Goal: Task Accomplishment & Management: Manage account settings

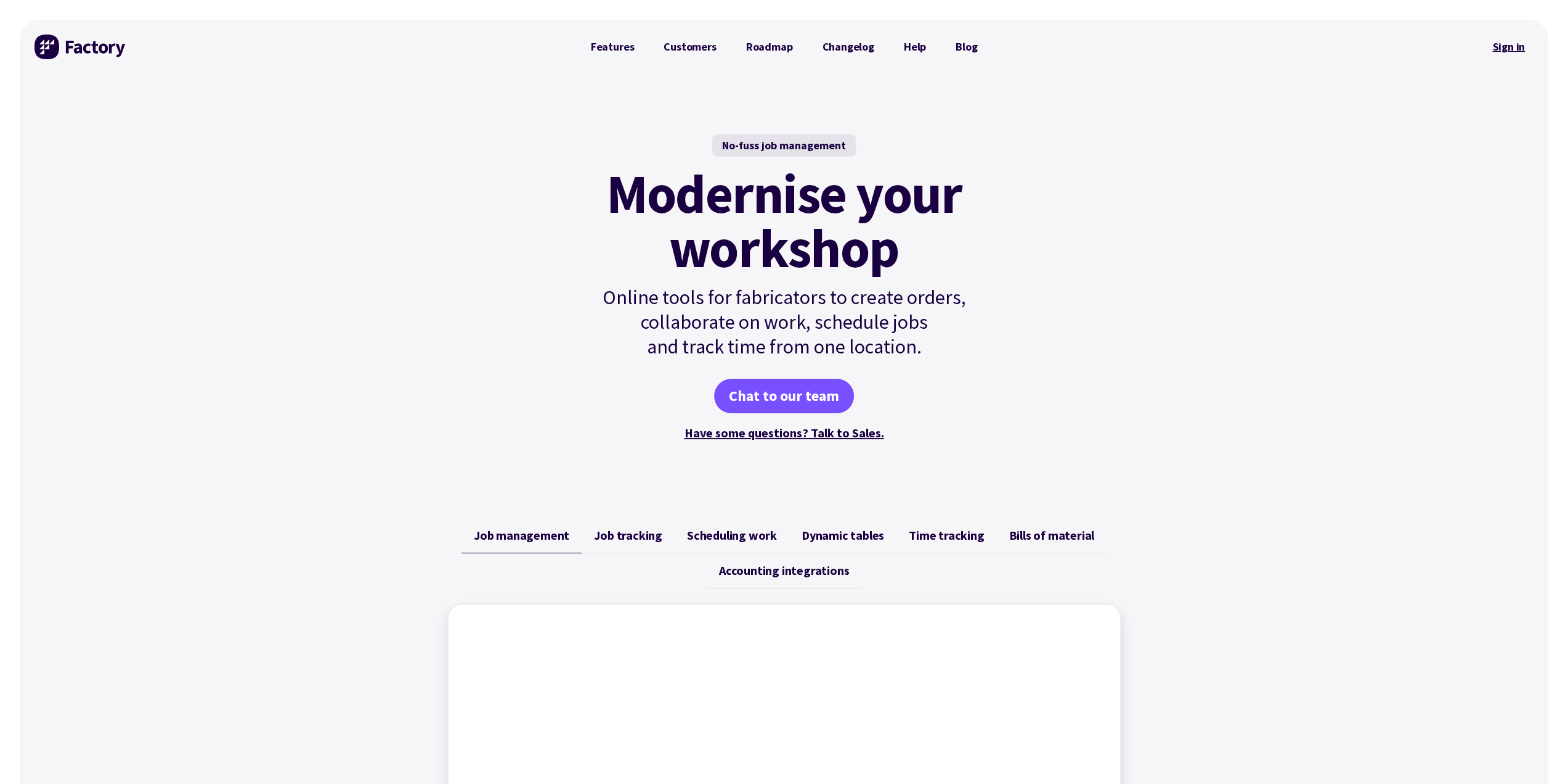
click at [1509, 40] on link "Sign in" at bounding box center [1508, 47] width 50 height 29
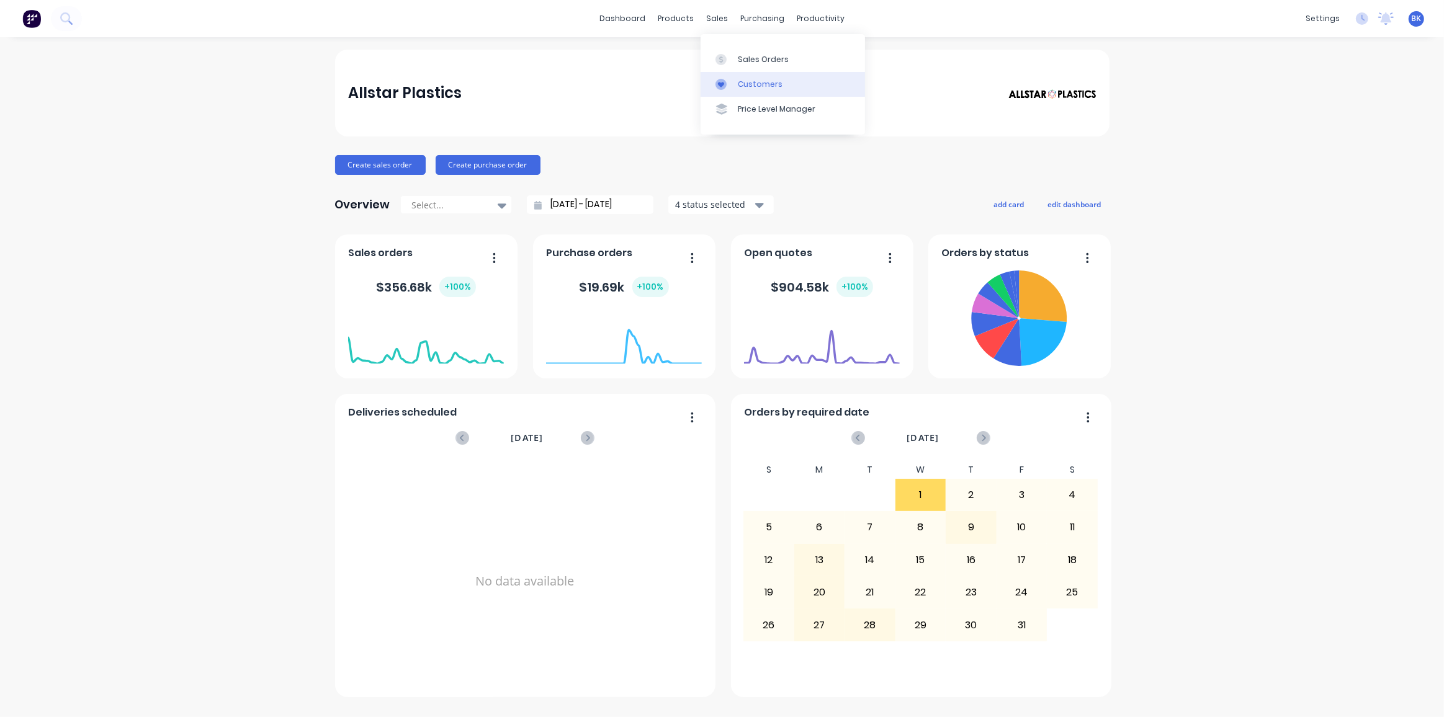
click at [731, 83] on div at bounding box center [724, 84] width 19 height 11
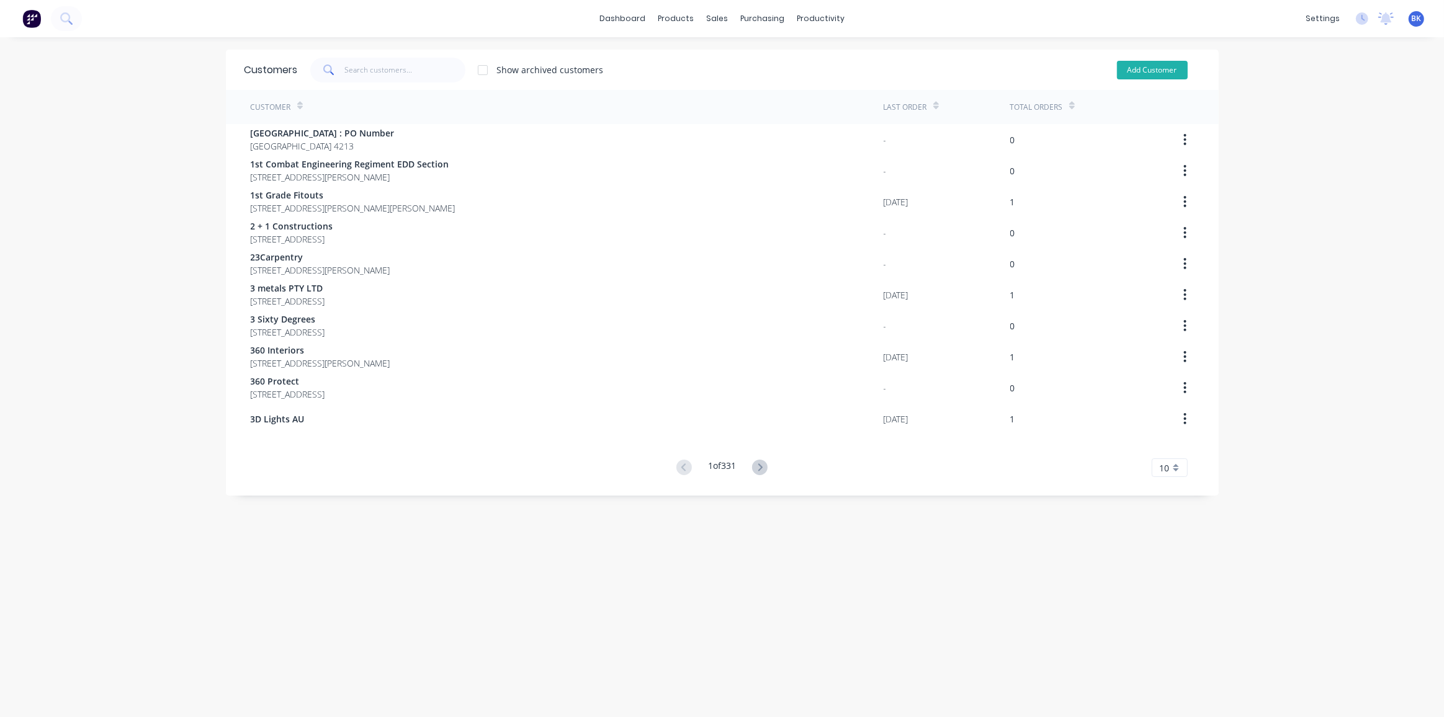
click at [1146, 65] on button "Add Customer" at bounding box center [1152, 70] width 71 height 19
select select "AU"
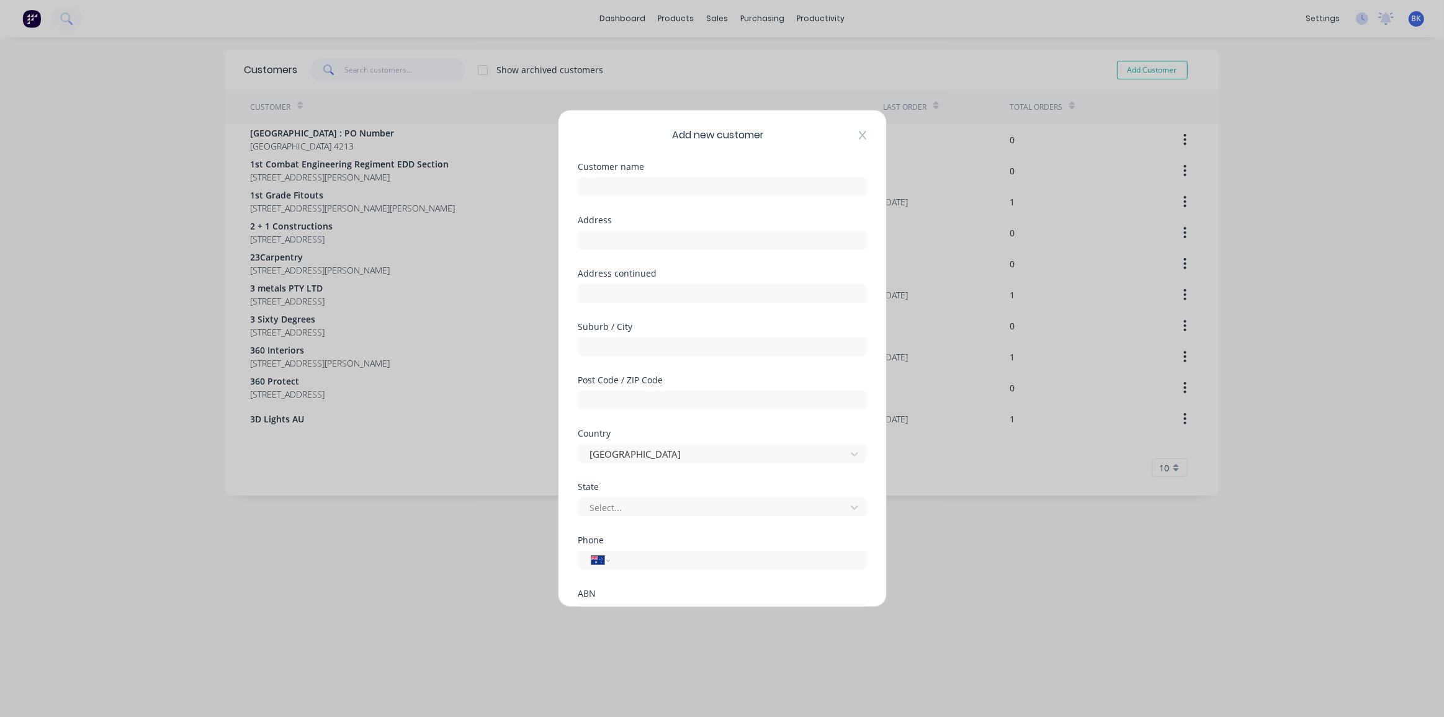
click at [850, 131] on div "Add new customer" at bounding box center [722, 135] width 288 height 15
click at [858, 132] on icon at bounding box center [861, 135] width 7 height 9
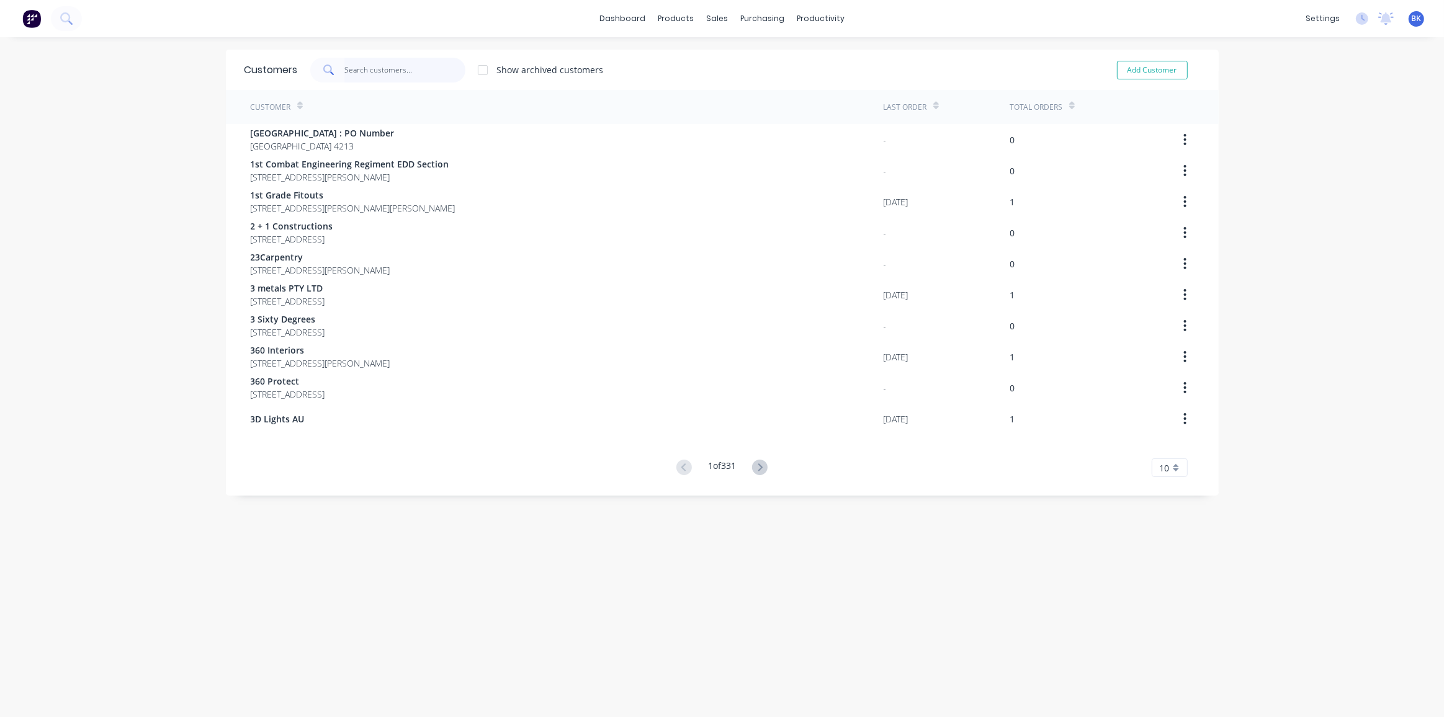
click at [346, 62] on input "text" at bounding box center [404, 70] width 121 height 25
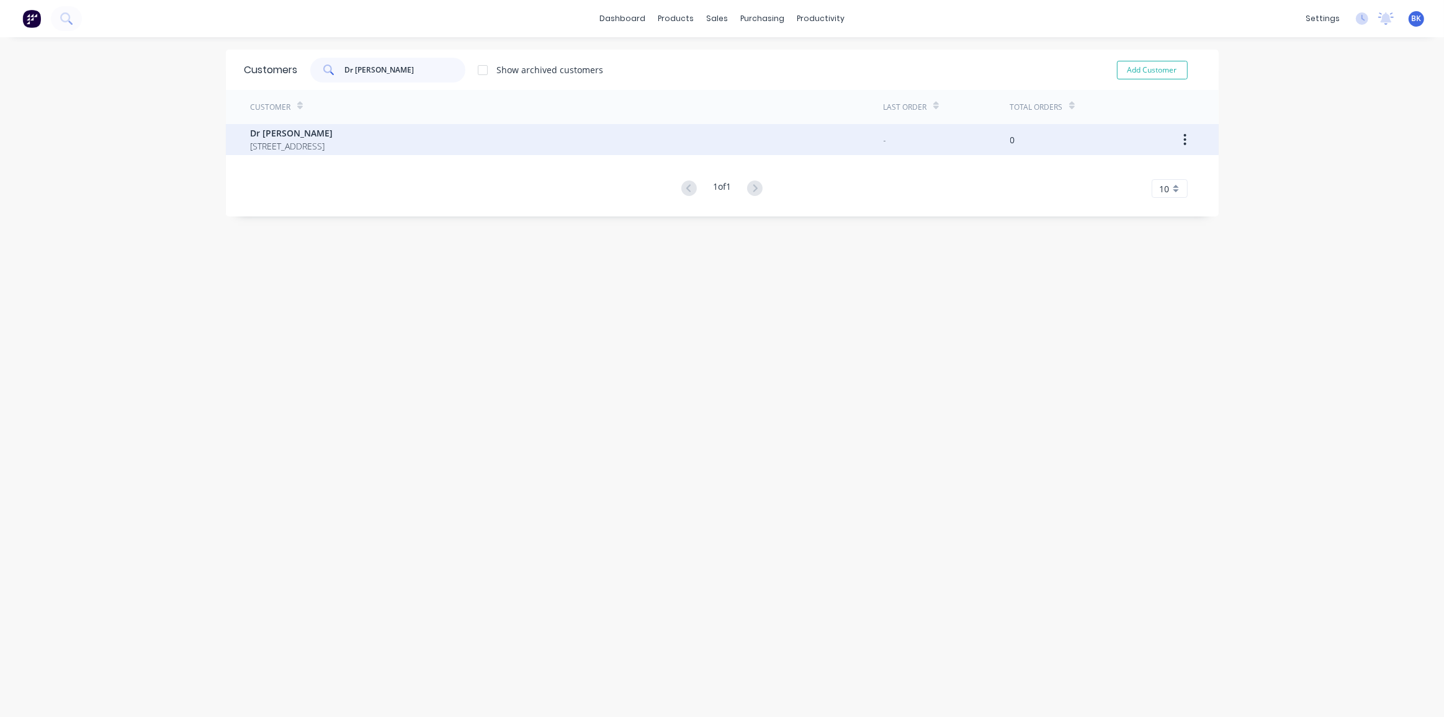
type input "Dr [PERSON_NAME]"
click at [333, 133] on span "Dr [PERSON_NAME]" at bounding box center [292, 133] width 83 height 13
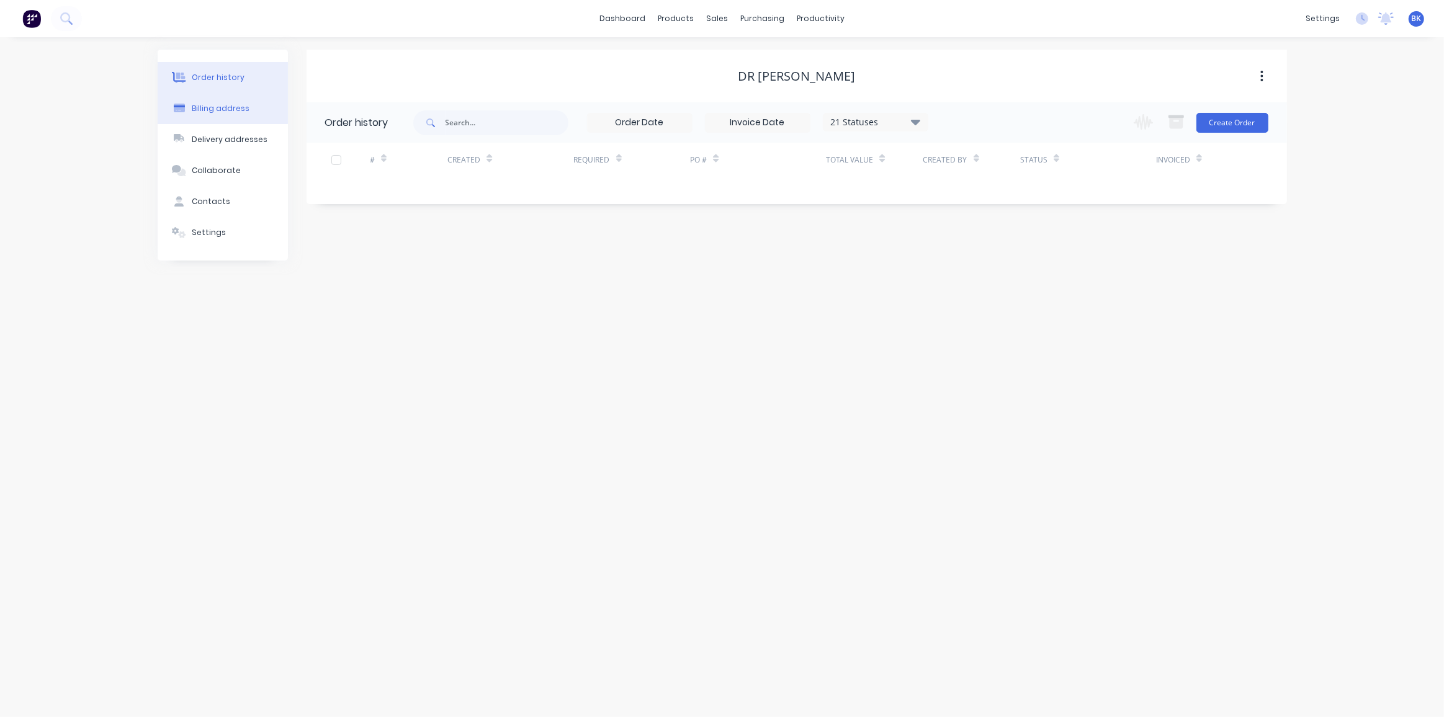
click at [223, 109] on div "Billing address" at bounding box center [221, 108] width 58 height 11
select select "AU"
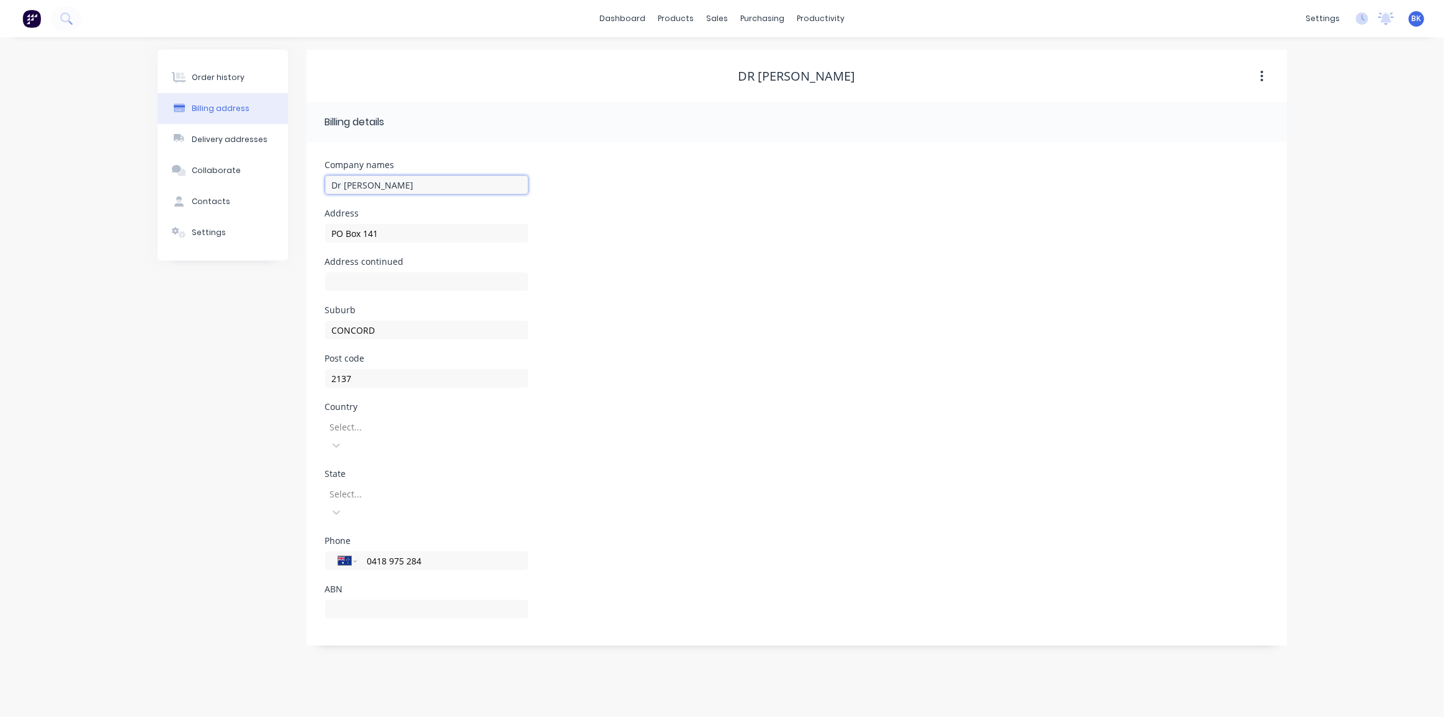
drag, startPoint x: 437, startPoint y: 186, endPoint x: 369, endPoint y: 188, distance: 67.7
click at [369, 188] on input "Dr [PERSON_NAME]" at bounding box center [426, 185] width 203 height 19
paste input "Communications PTY LTD"
type input "Dr Boom Communications PTY LTD"
drag, startPoint x: 397, startPoint y: 227, endPoint x: 306, endPoint y: 238, distance: 91.8
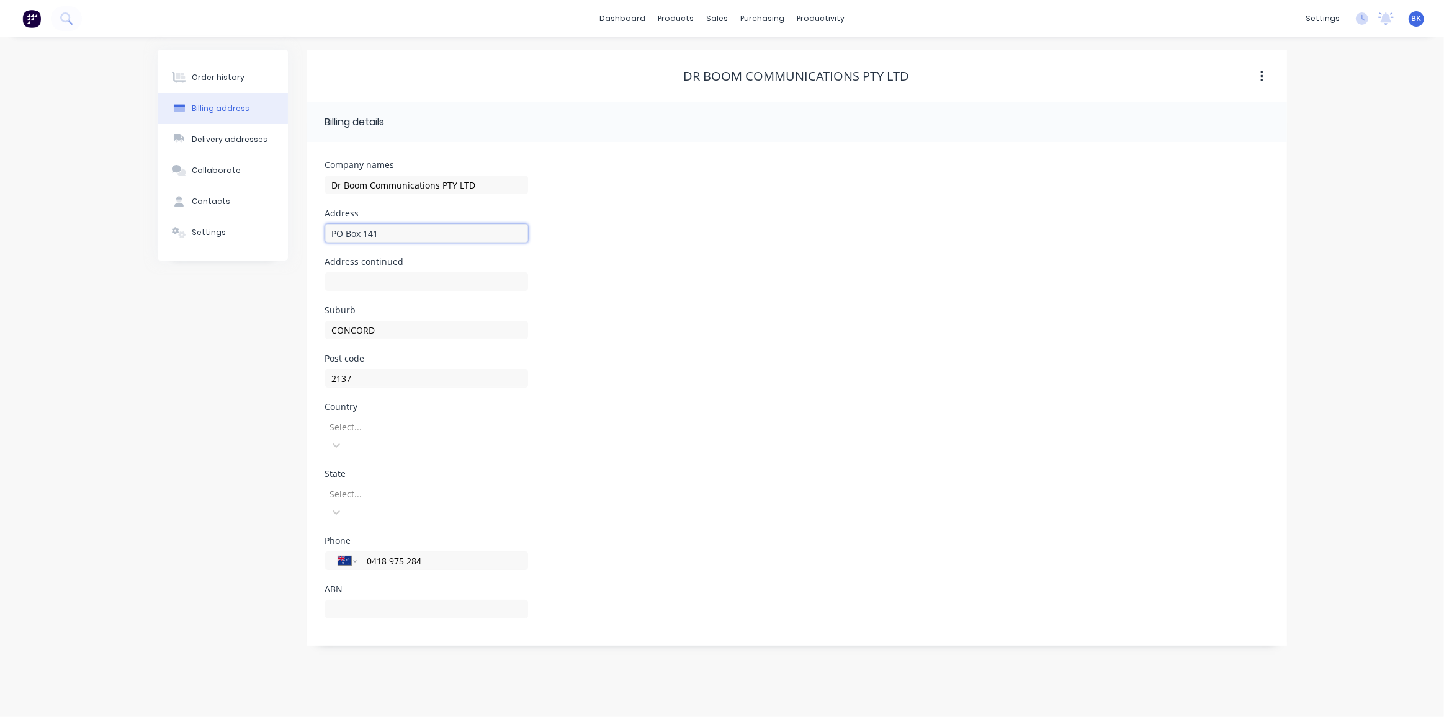
click at [307, 238] on div "Company names Dr Boom Communications PTY LTD Address PO Box 141 Address continu…" at bounding box center [797, 394] width 980 height 504
paste input "[STREET_ADDRESS]"
type input "[STREET_ADDRESS]"
drag, startPoint x: 384, startPoint y: 331, endPoint x: 273, endPoint y: 330, distance: 111.1
click at [273, 330] on div "Order history Billing address Delivery addresses Collaborate Contacts Settings …" at bounding box center [722, 348] width 1129 height 596
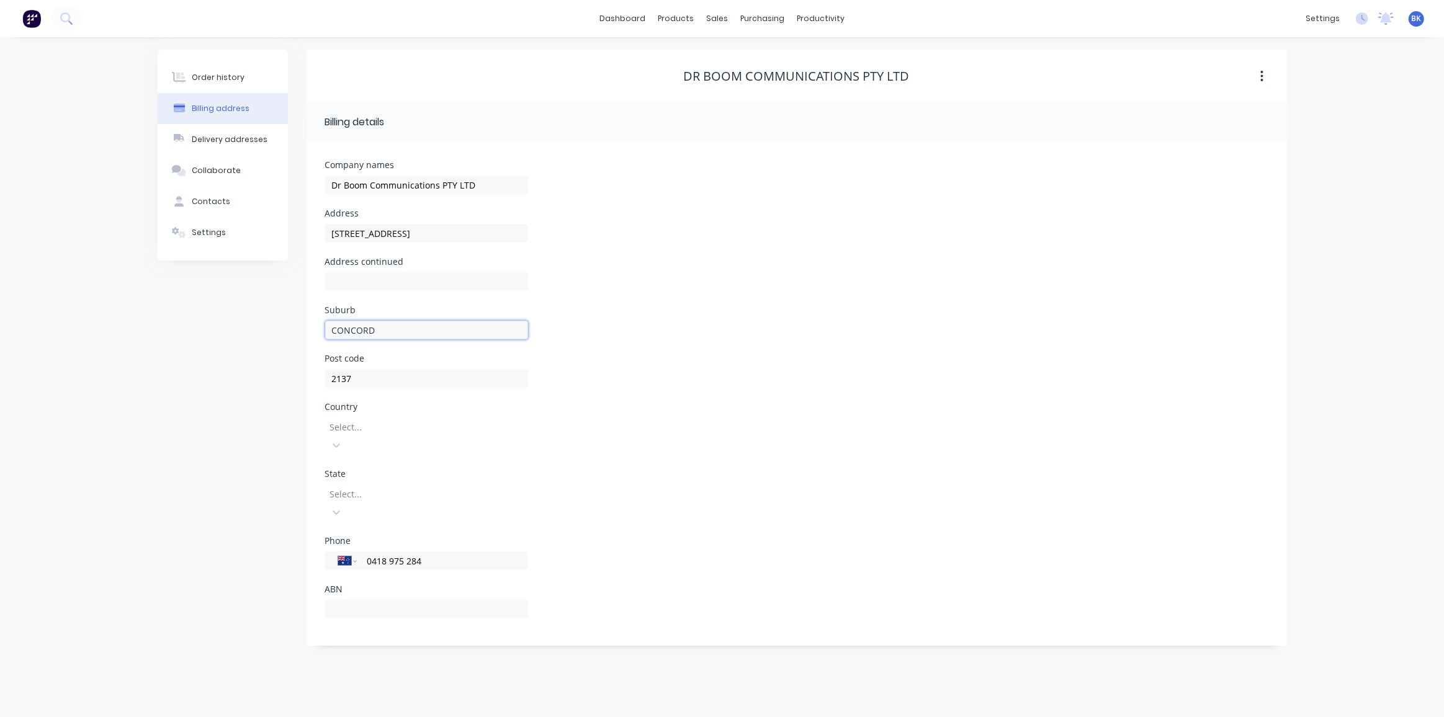
paste input "[GEOGRAPHIC_DATA]"
type input "[GEOGRAPHIC_DATA]"
drag, startPoint x: 390, startPoint y: 388, endPoint x: 320, endPoint y: 380, distance: 70.5
click at [320, 380] on div "Company names Dr Boom Communications PTY LTD Address [STREET_ADDRESS] Select...…" at bounding box center [797, 394] width 980 height 504
type input "2111"
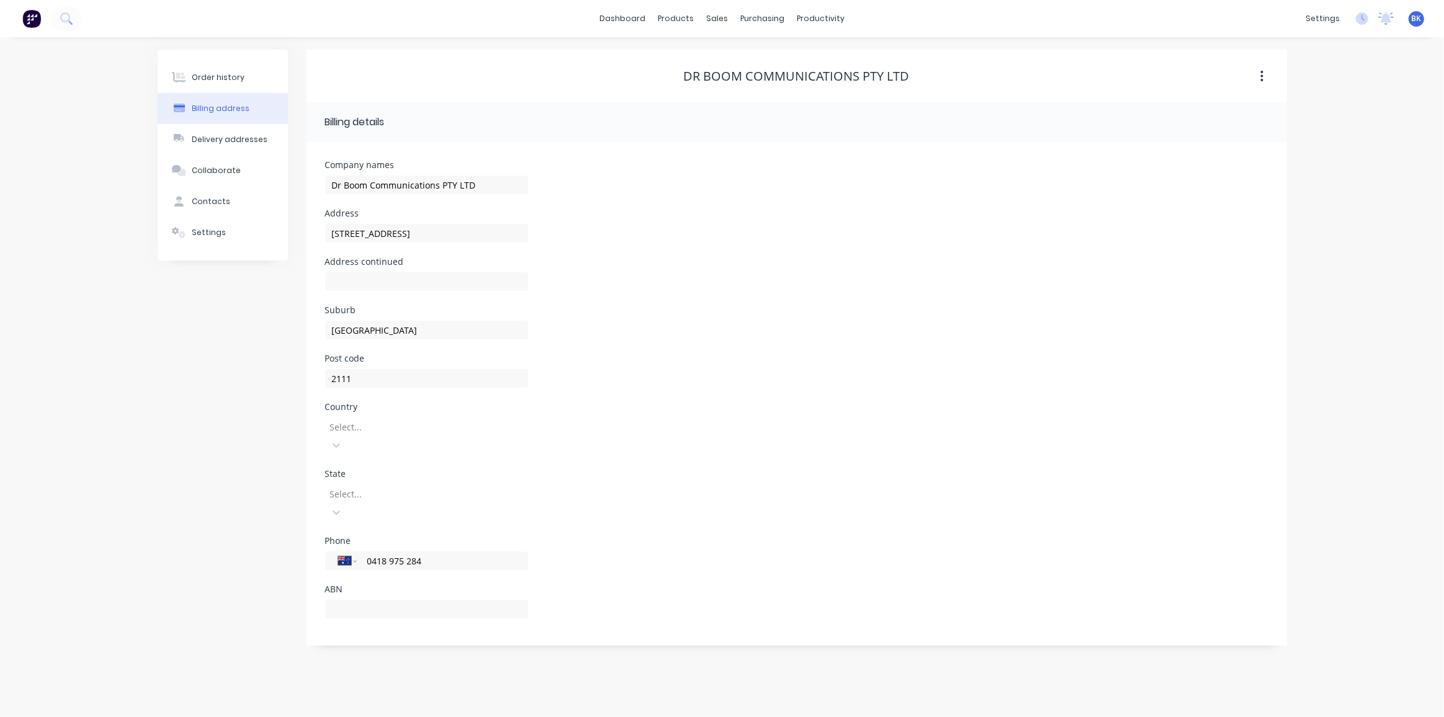
click at [381, 429] on div at bounding box center [418, 427] width 179 height 16
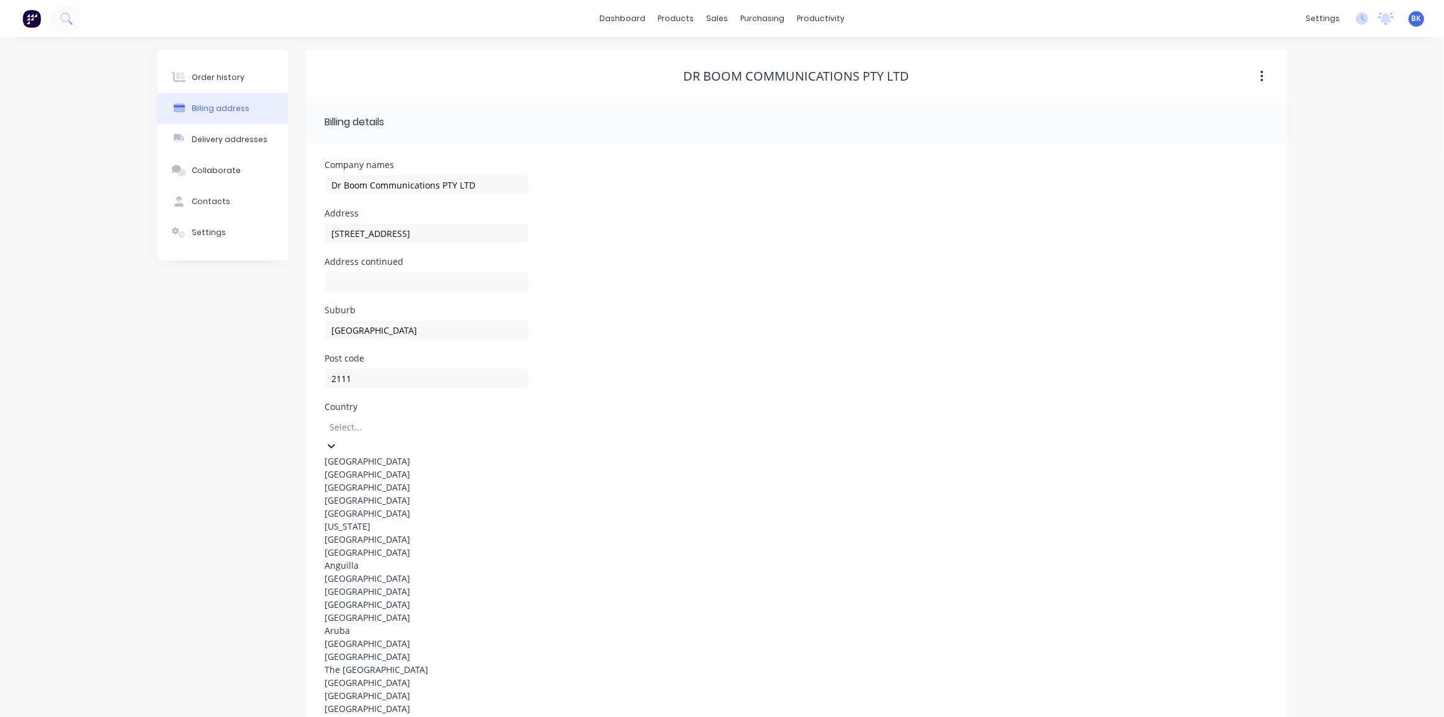
click at [384, 460] on div "[GEOGRAPHIC_DATA]" at bounding box center [426, 461] width 203 height 13
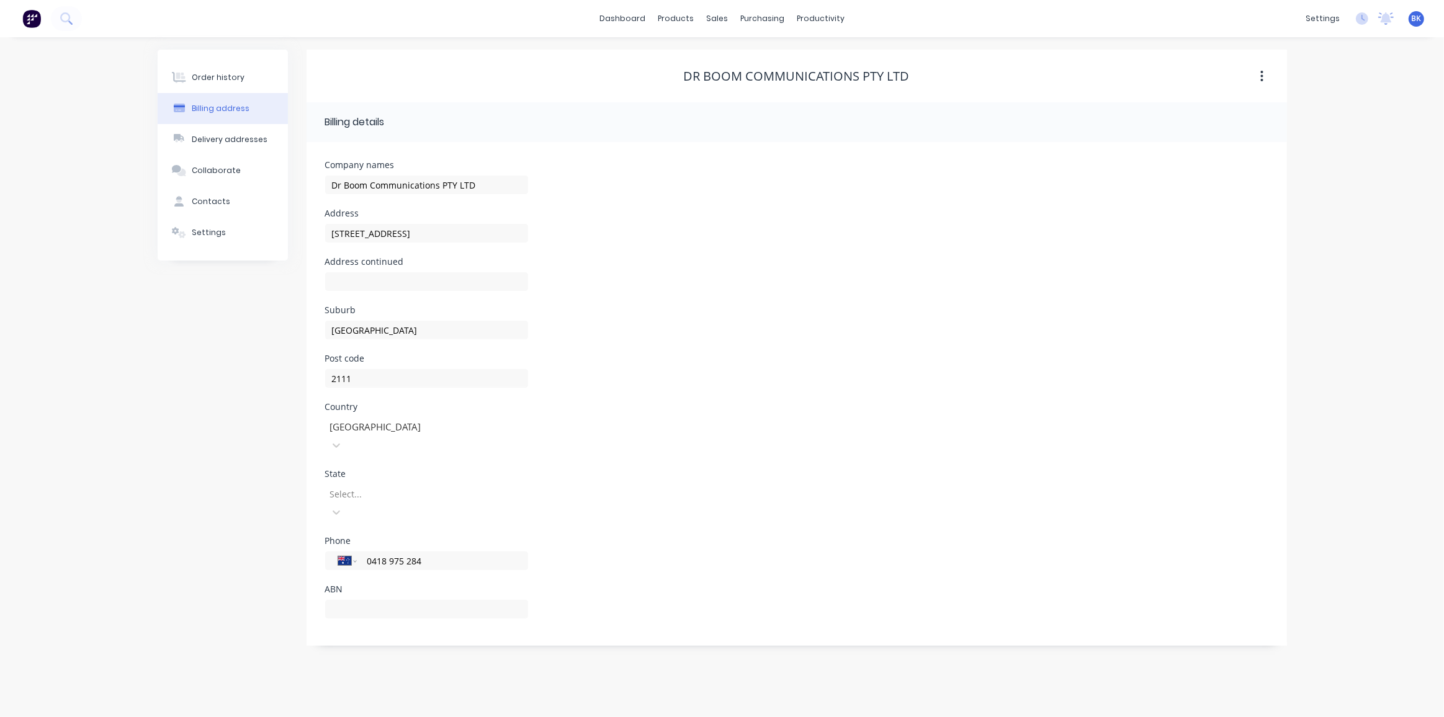
click at [371, 487] on div at bounding box center [418, 495] width 179 height 16
click at [384, 535] on div "[GEOGRAPHIC_DATA]" at bounding box center [426, 541] width 203 height 13
drag, startPoint x: 437, startPoint y: 523, endPoint x: 371, endPoint y: 522, distance: 66.4
click at [371, 554] on input "0418 975 284" at bounding box center [440, 561] width 149 height 14
drag, startPoint x: 424, startPoint y: 526, endPoint x: 352, endPoint y: 526, distance: 72.0
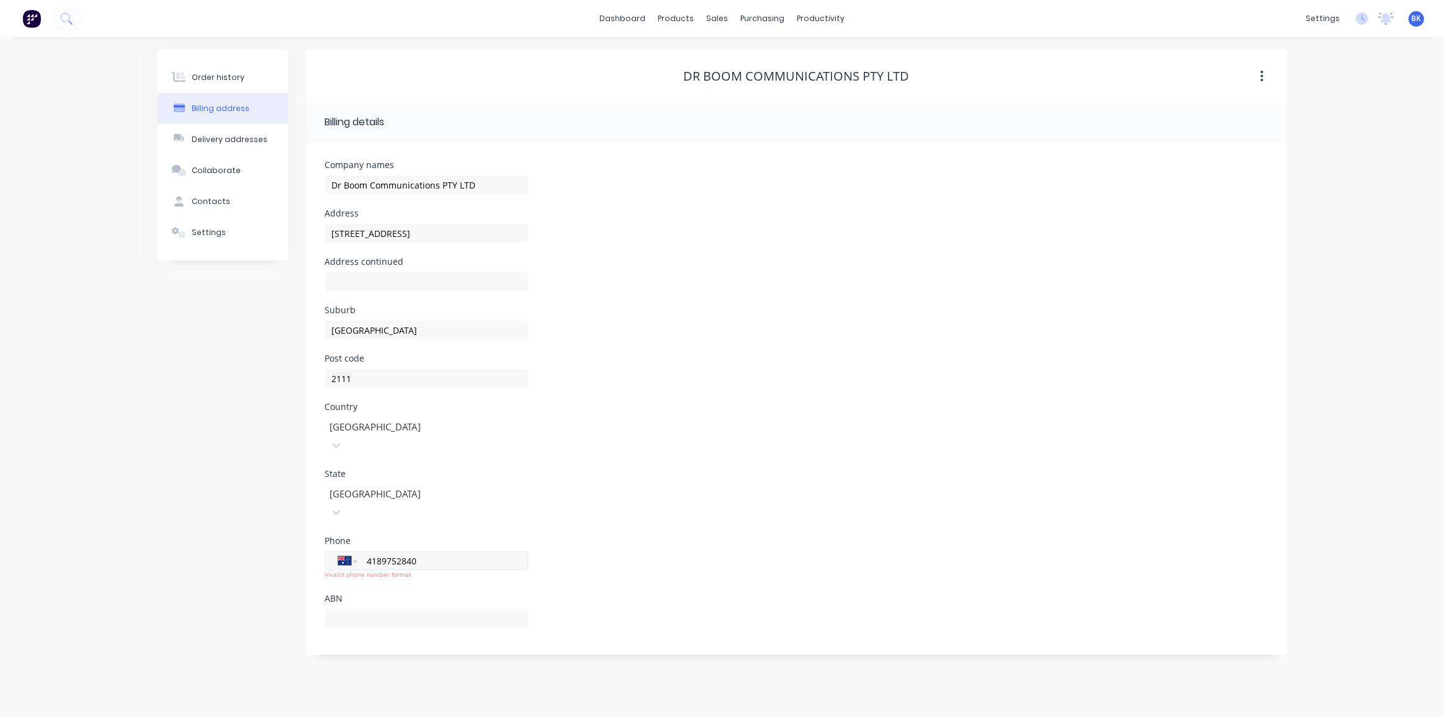
click at [352, 552] on div "International [GEOGRAPHIC_DATA] [GEOGRAPHIC_DATA] [GEOGRAPHIC_DATA] [GEOGRAPHIC…" at bounding box center [426, 561] width 203 height 19
type input "0412 311 332"
click at [401, 600] on input "text" at bounding box center [426, 609] width 203 height 19
click at [375, 600] on input "text" at bounding box center [426, 609] width 203 height 19
paste input "89 146 317 366"
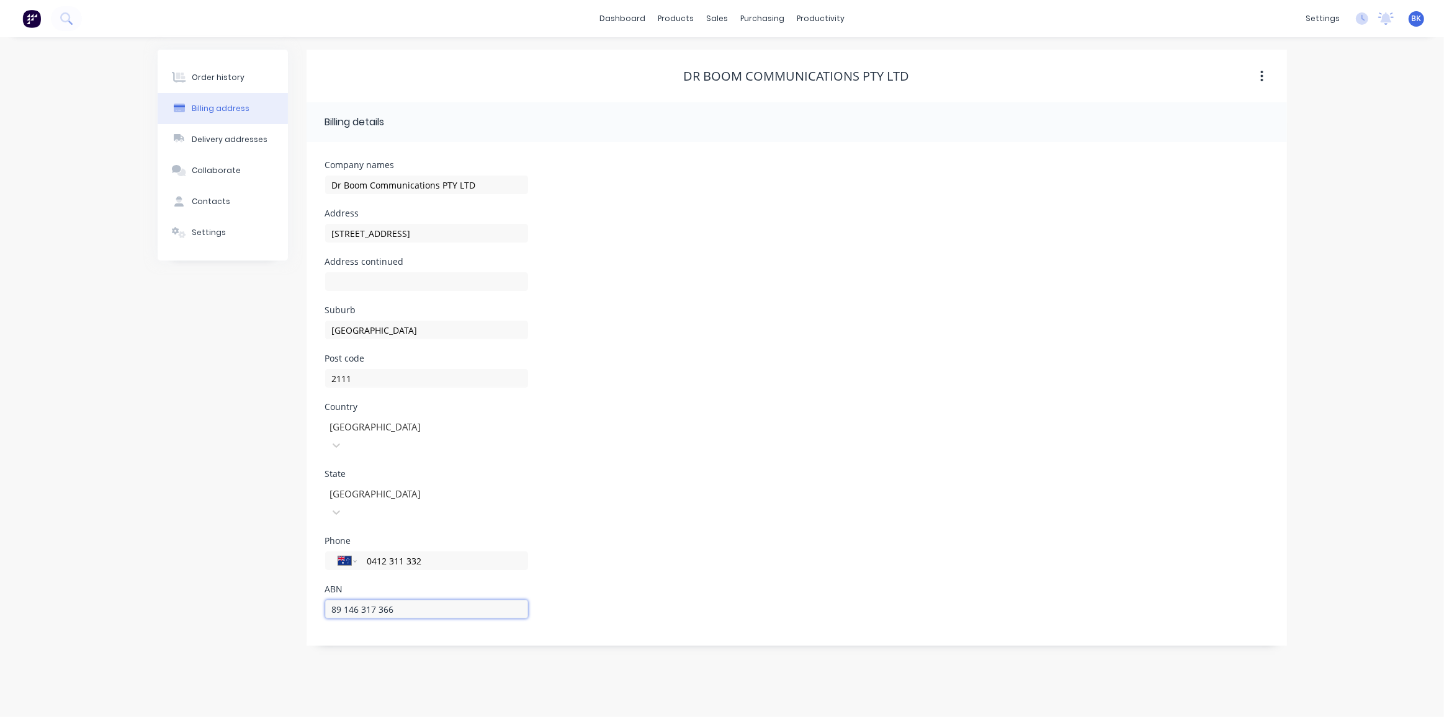
type input "89 146 317 366"
click at [738, 441] on div "Country [GEOGRAPHIC_DATA]" at bounding box center [796, 436] width 943 height 67
click at [247, 143] on div "Delivery addresses" at bounding box center [230, 139] width 76 height 11
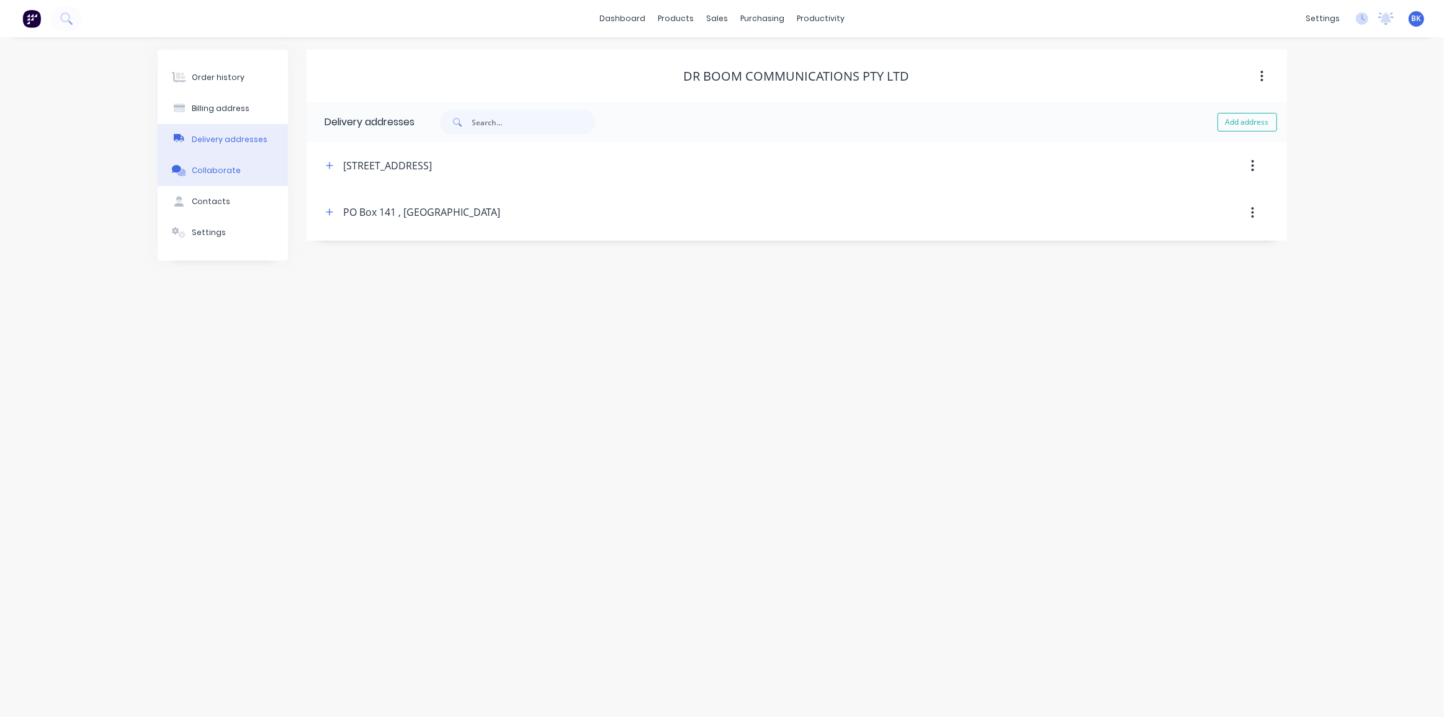
click at [224, 171] on div "Collaborate" at bounding box center [216, 170] width 49 height 11
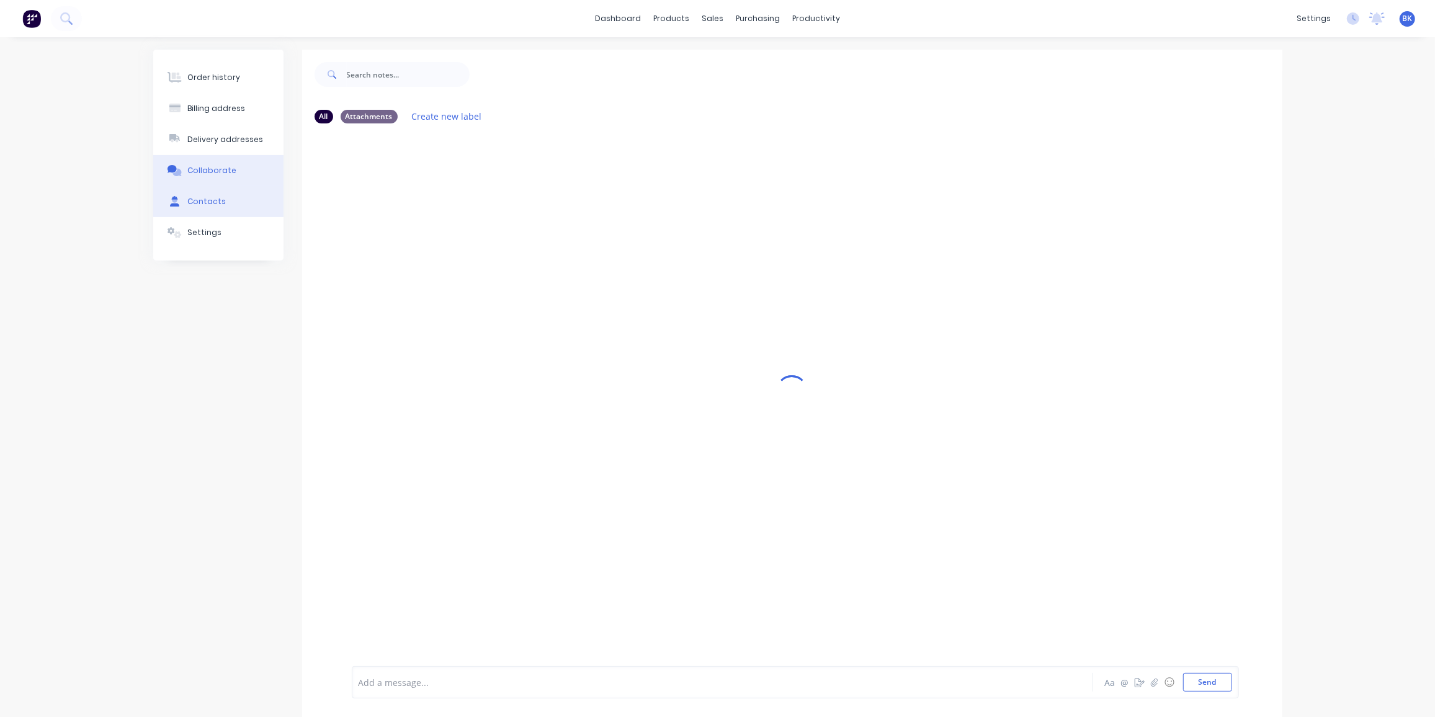
click at [218, 199] on div "Contacts" at bounding box center [206, 201] width 38 height 11
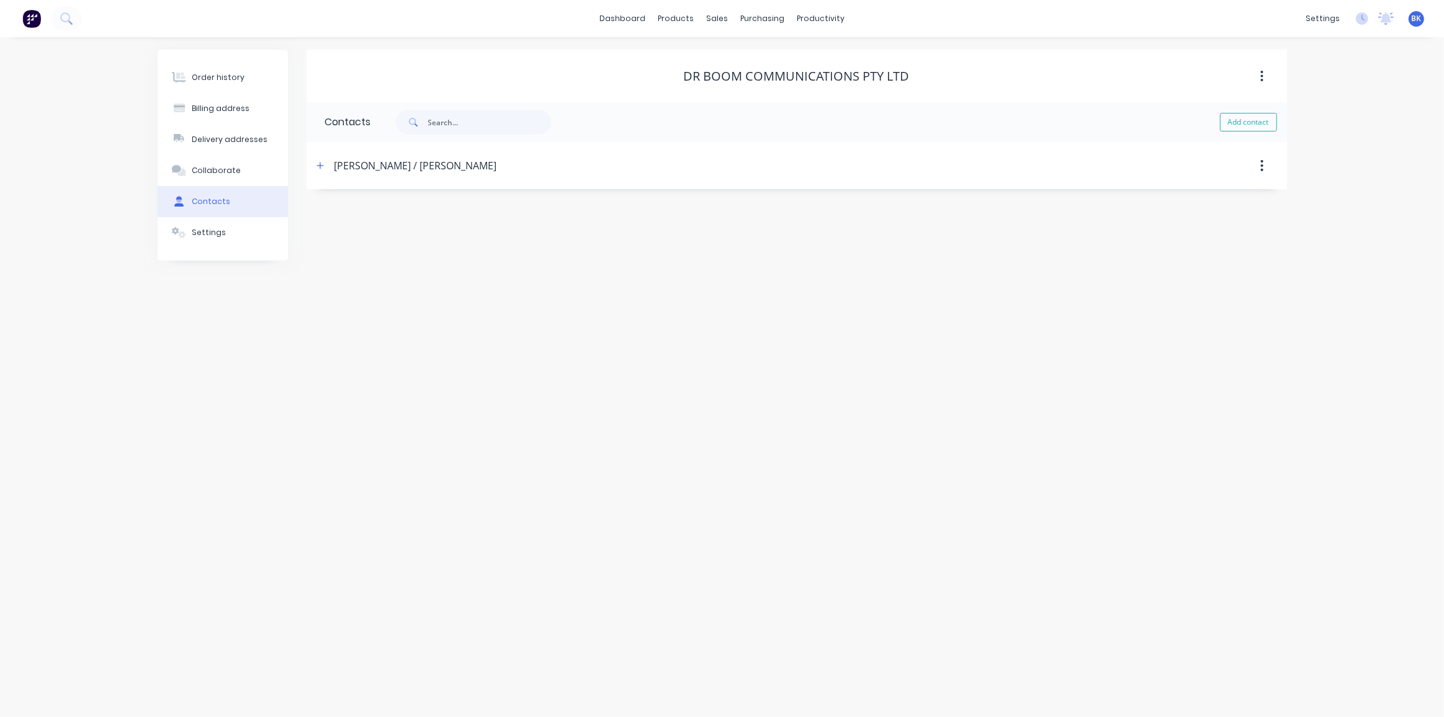
click at [1267, 168] on button "button" at bounding box center [1261, 166] width 29 height 22
click at [593, 143] on header "[PERSON_NAME] / [PERSON_NAME] Delete" at bounding box center [797, 165] width 980 height 47
click at [322, 163] on icon "button" at bounding box center [319, 165] width 7 height 9
drag, startPoint x: 424, startPoint y: 218, endPoint x: 350, endPoint y: 219, distance: 74.5
click at [350, 219] on input "[PERSON_NAME] / [PERSON_NAME]" at bounding box center [426, 213] width 203 height 19
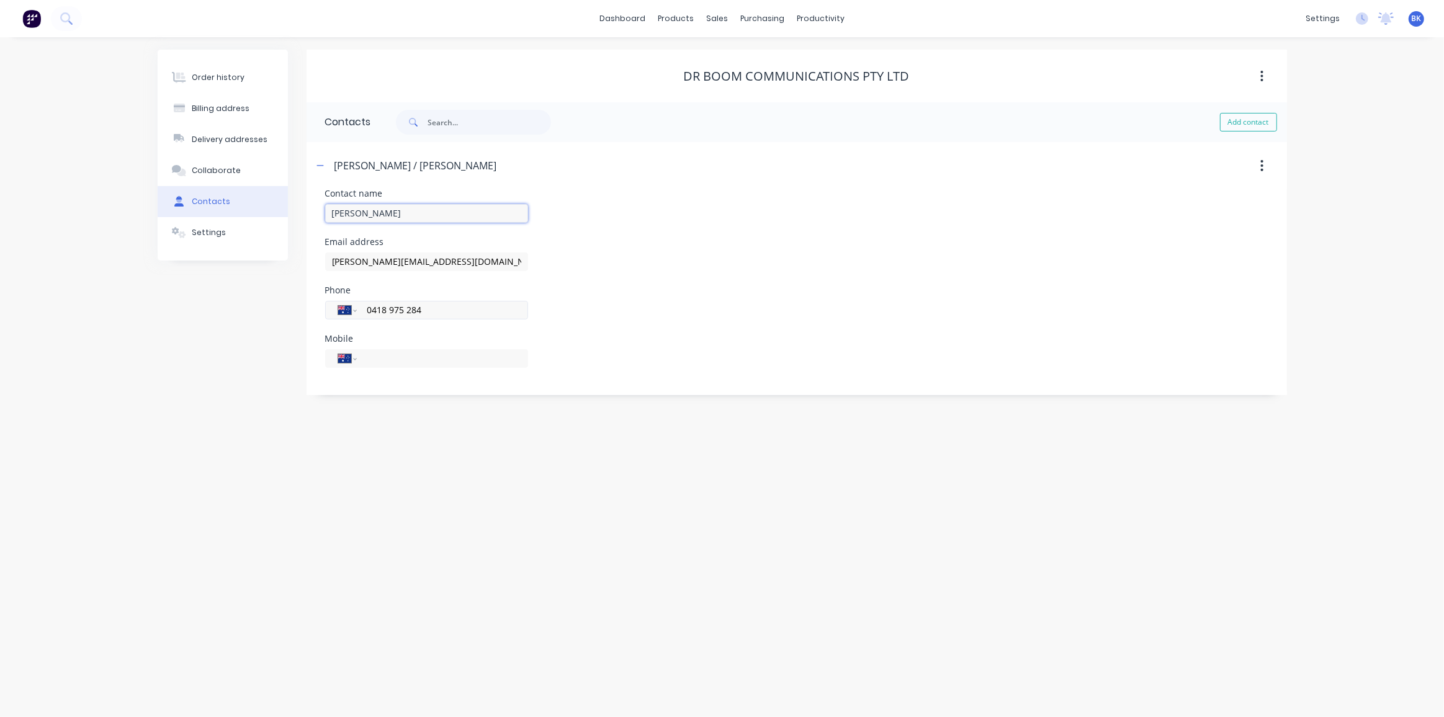
type input "[PERSON_NAME]"
drag, startPoint x: 454, startPoint y: 303, endPoint x: 354, endPoint y: 310, distance: 100.8
click at [354, 310] on div "International [GEOGRAPHIC_DATA] [GEOGRAPHIC_DATA] [GEOGRAPHIC_DATA] [GEOGRAPHIC…" at bounding box center [426, 310] width 203 height 19
type input "0412 311 332"
drag, startPoint x: 442, startPoint y: 310, endPoint x: 323, endPoint y: 313, distance: 119.2
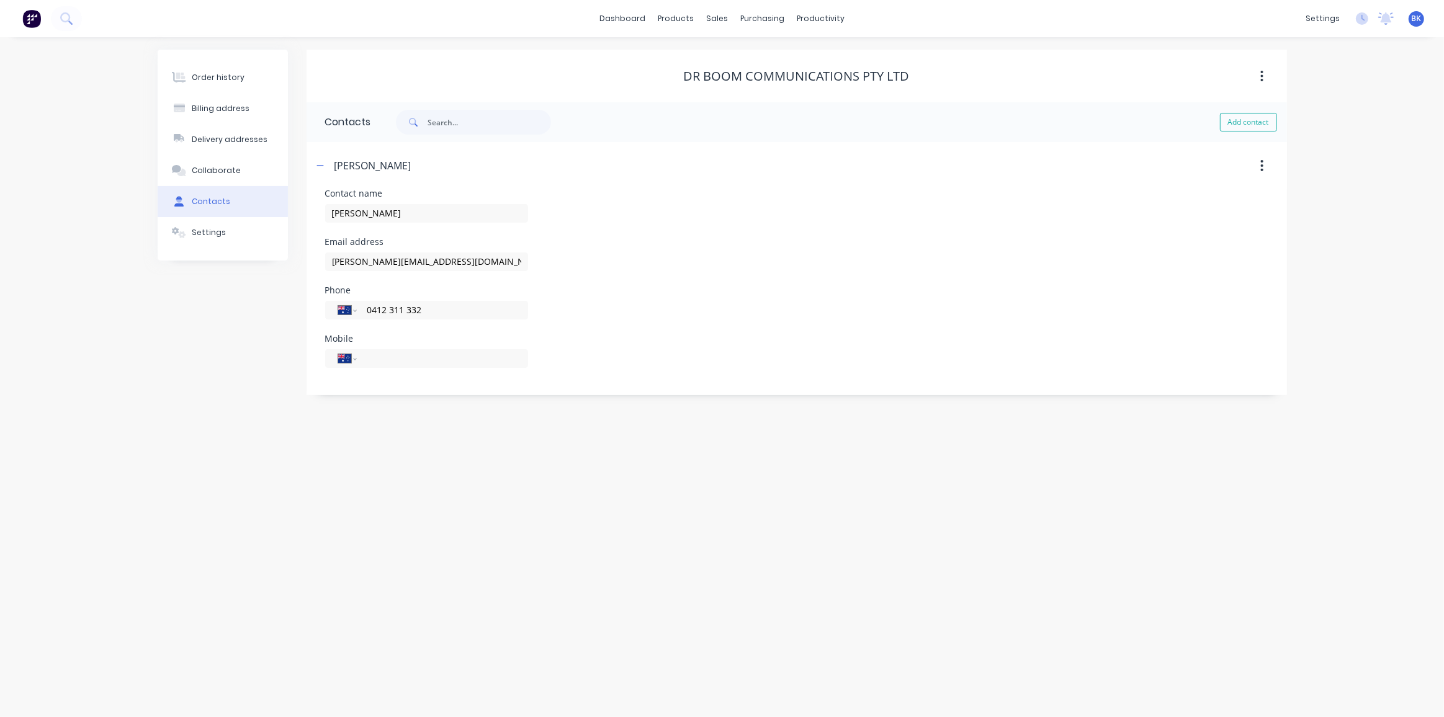
click at [323, 313] on div "Contact name [PERSON_NAME] Email address [PERSON_NAME][EMAIL_ADDRESS][DOMAIN_NA…" at bounding box center [797, 292] width 980 height 206
click at [372, 356] on input "tel" at bounding box center [440, 358] width 149 height 14
paste input "0412 311 332"
type input "0412 311 332"
click at [318, 454] on div "Order history Billing address Delivery addresses Collaborate Contacts Settings …" at bounding box center [722, 377] width 1444 height 680
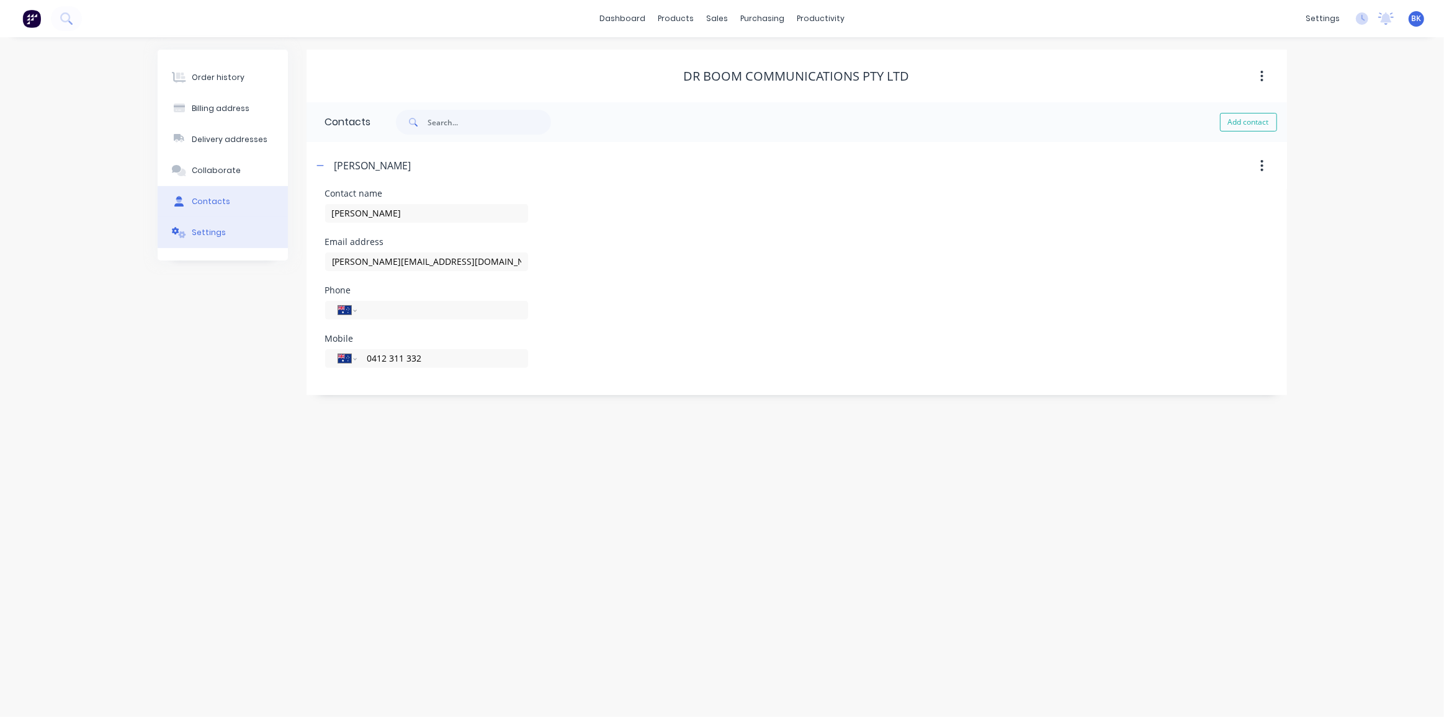
click at [208, 230] on div "Settings" at bounding box center [209, 232] width 34 height 11
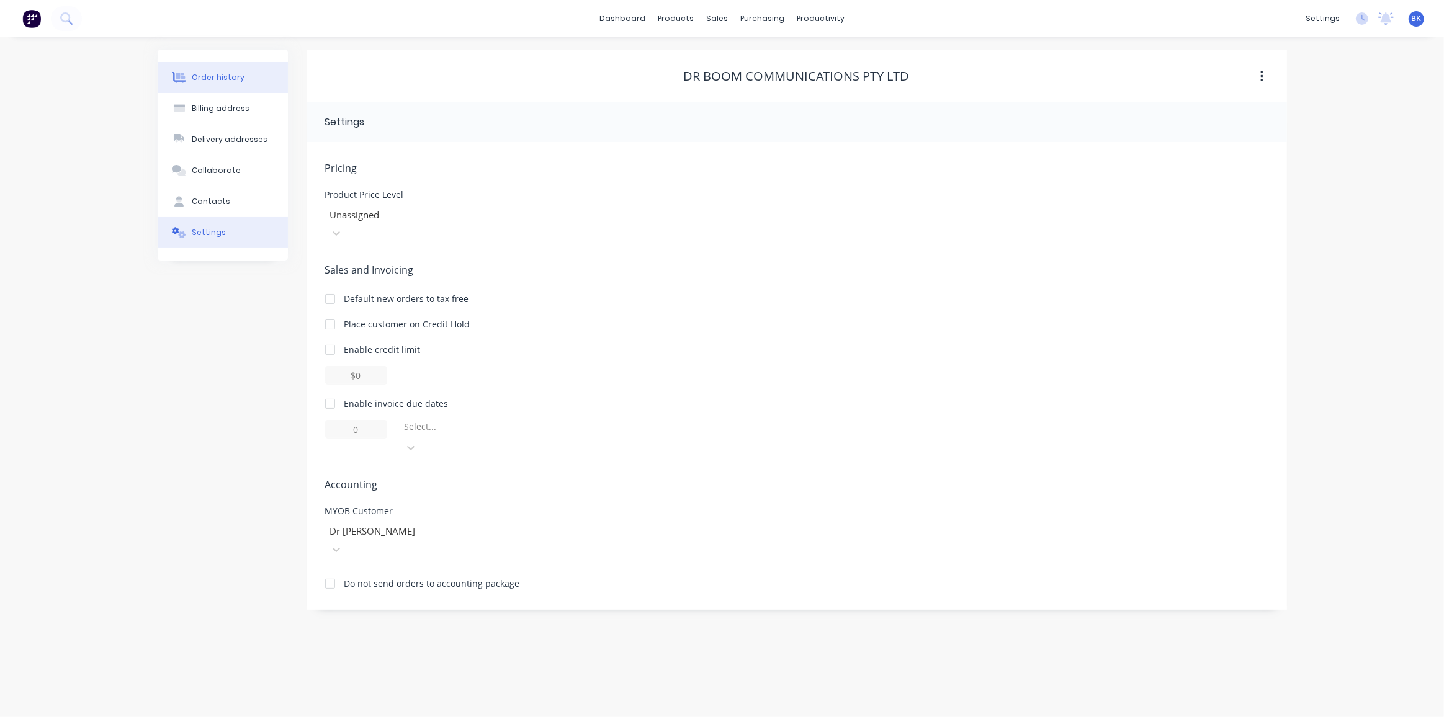
click at [210, 81] on div "Order history" at bounding box center [218, 77] width 53 height 11
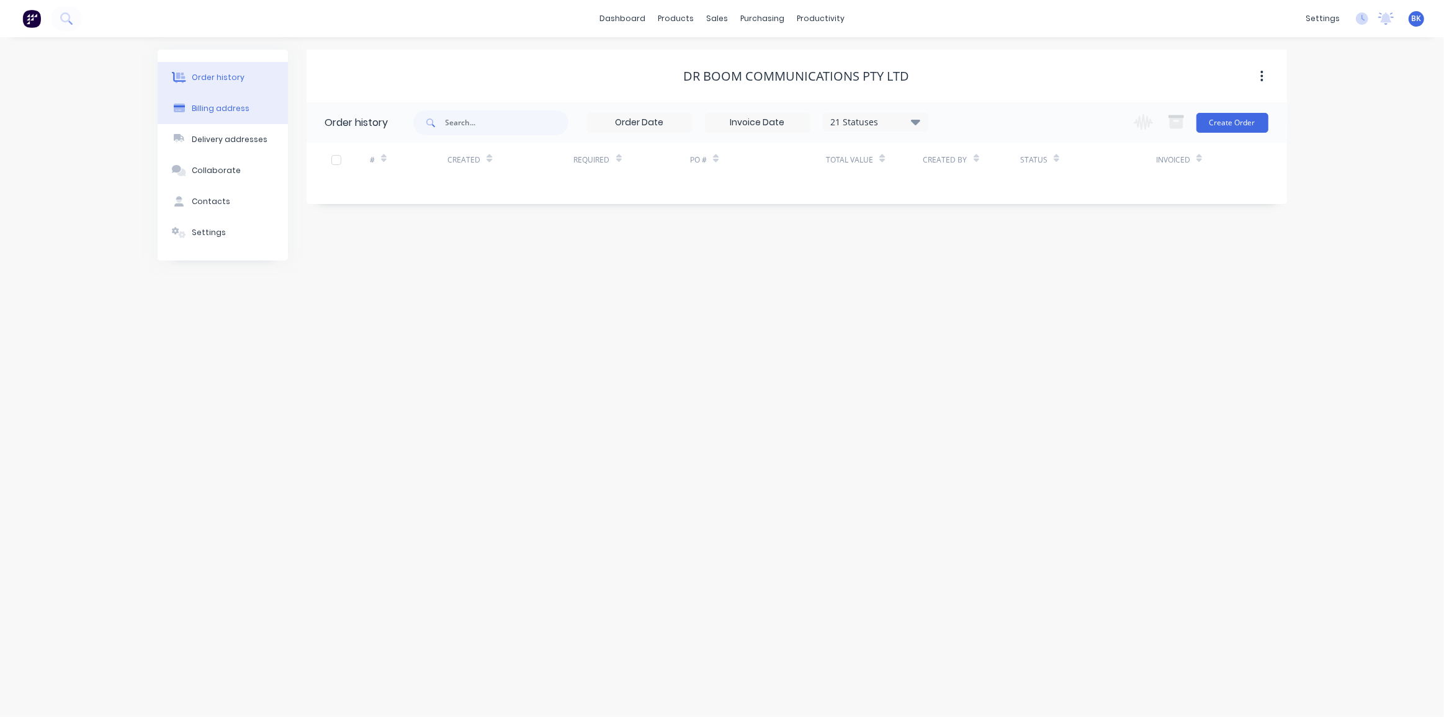
click at [227, 108] on div "Billing address" at bounding box center [221, 108] width 58 height 11
select select "AU"
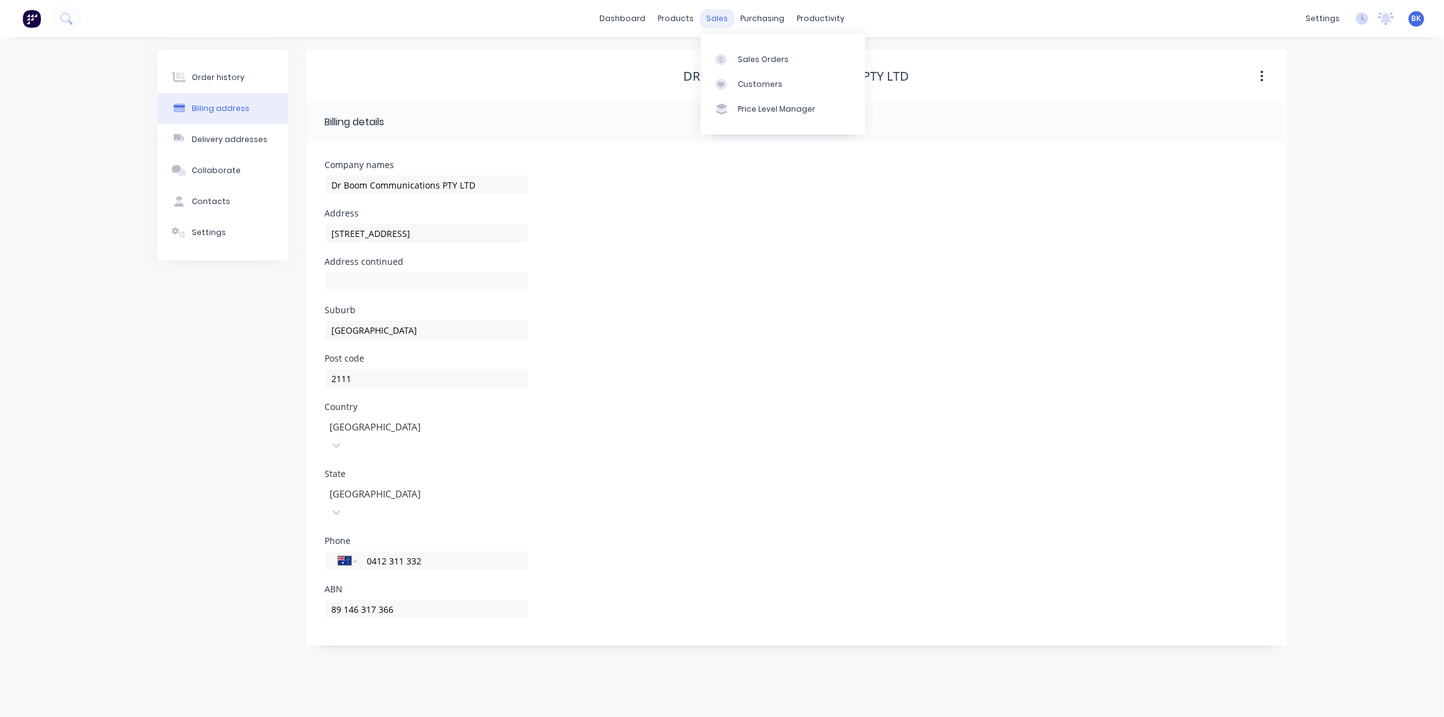
click at [717, 20] on div "sales" at bounding box center [717, 18] width 34 height 19
click at [738, 54] on div "Sales Orders" at bounding box center [763, 59] width 51 height 11
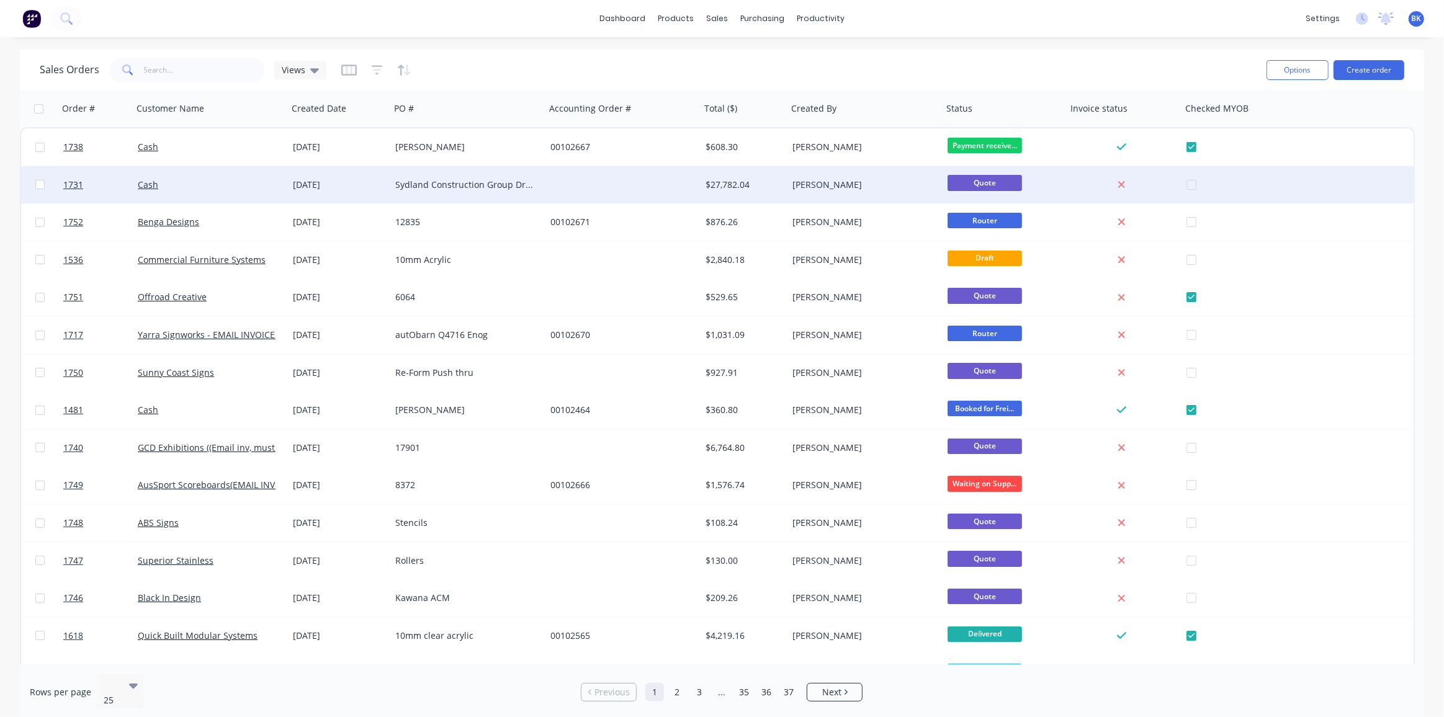
click at [524, 188] on div "Sydland Construction Group Dr Boom Parramatta" at bounding box center [464, 185] width 138 height 12
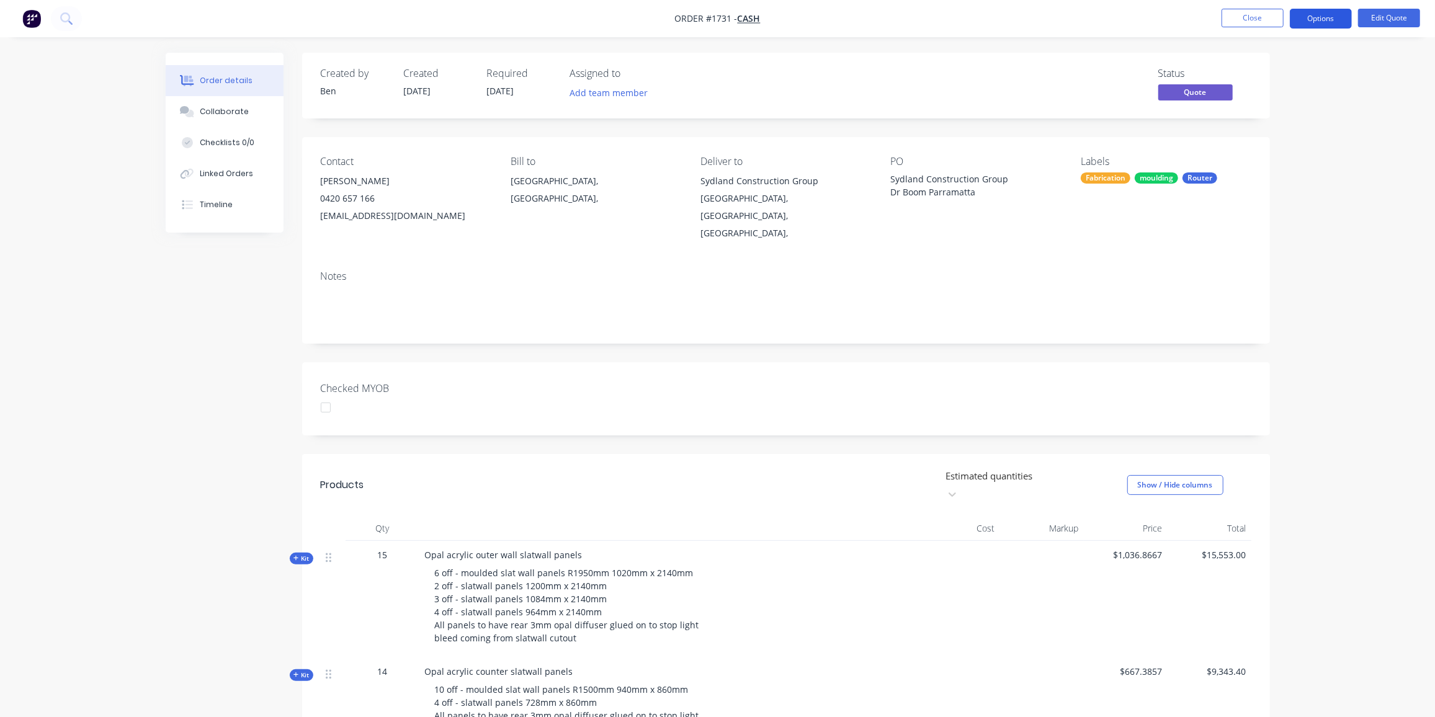
click at [1312, 17] on button "Options" at bounding box center [1321, 19] width 62 height 20
click at [1295, 204] on div "Change customer" at bounding box center [1284, 200] width 114 height 18
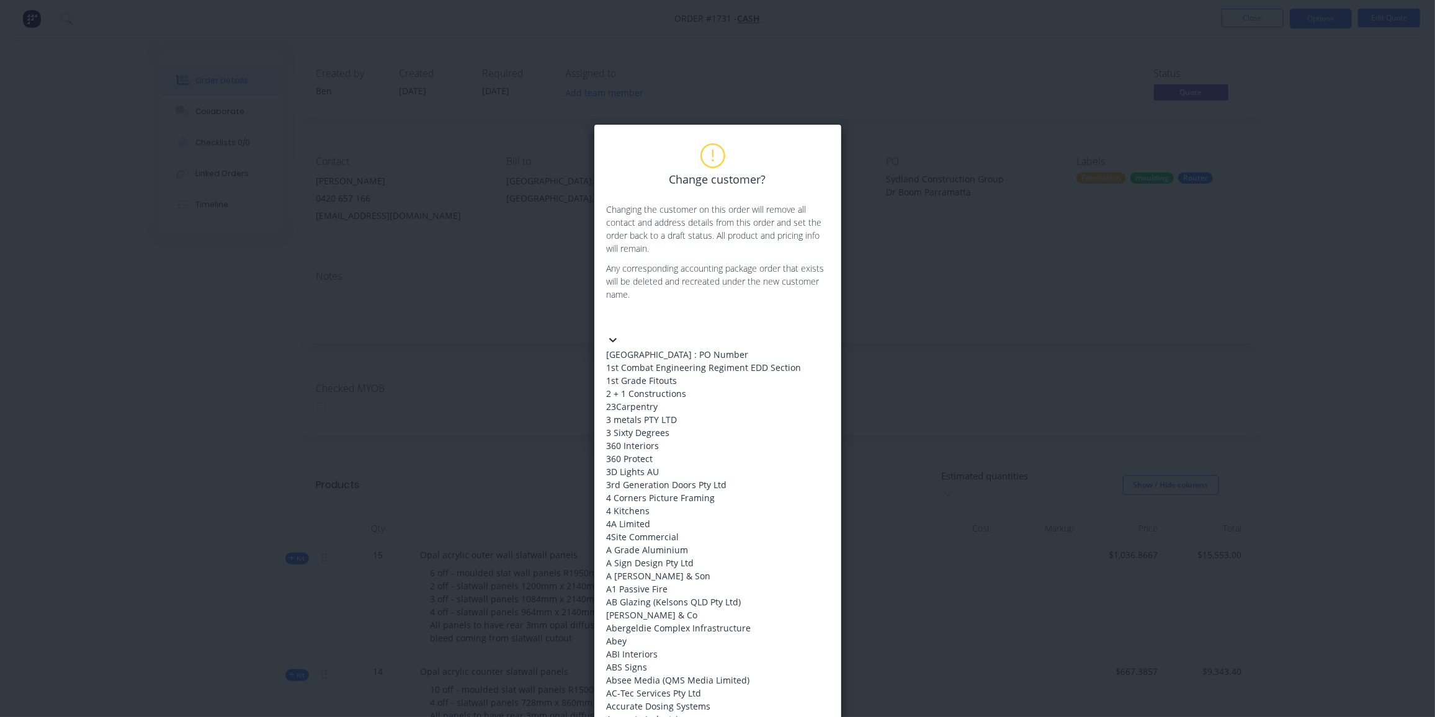
click at [619, 334] on icon at bounding box center [613, 340] width 12 height 12
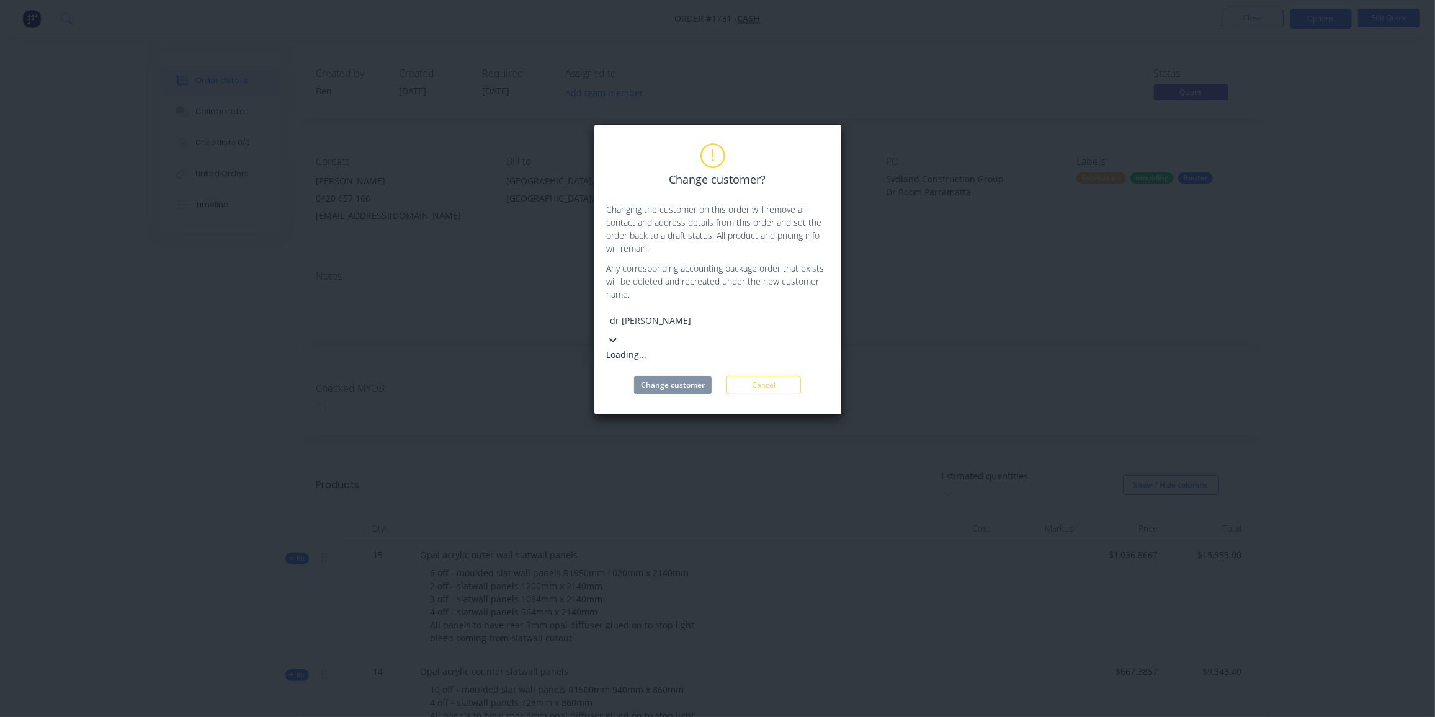
type input "dr [PERSON_NAME]"
click at [722, 348] on div "Dr Boom Communications PTY LTD" at bounding box center [700, 354] width 186 height 13
click at [681, 363] on button "Change customer" at bounding box center [673, 372] width 78 height 19
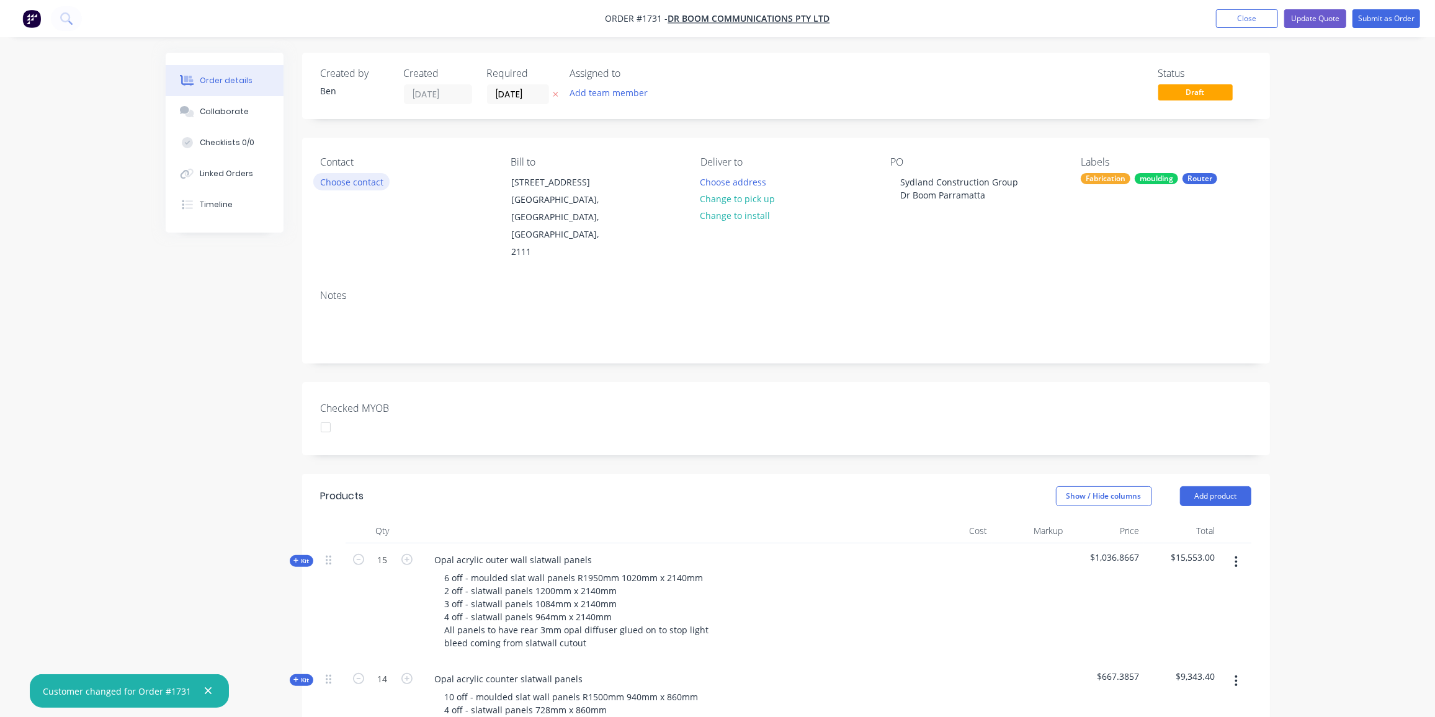
click at [356, 176] on button "Choose contact" at bounding box center [351, 181] width 76 height 17
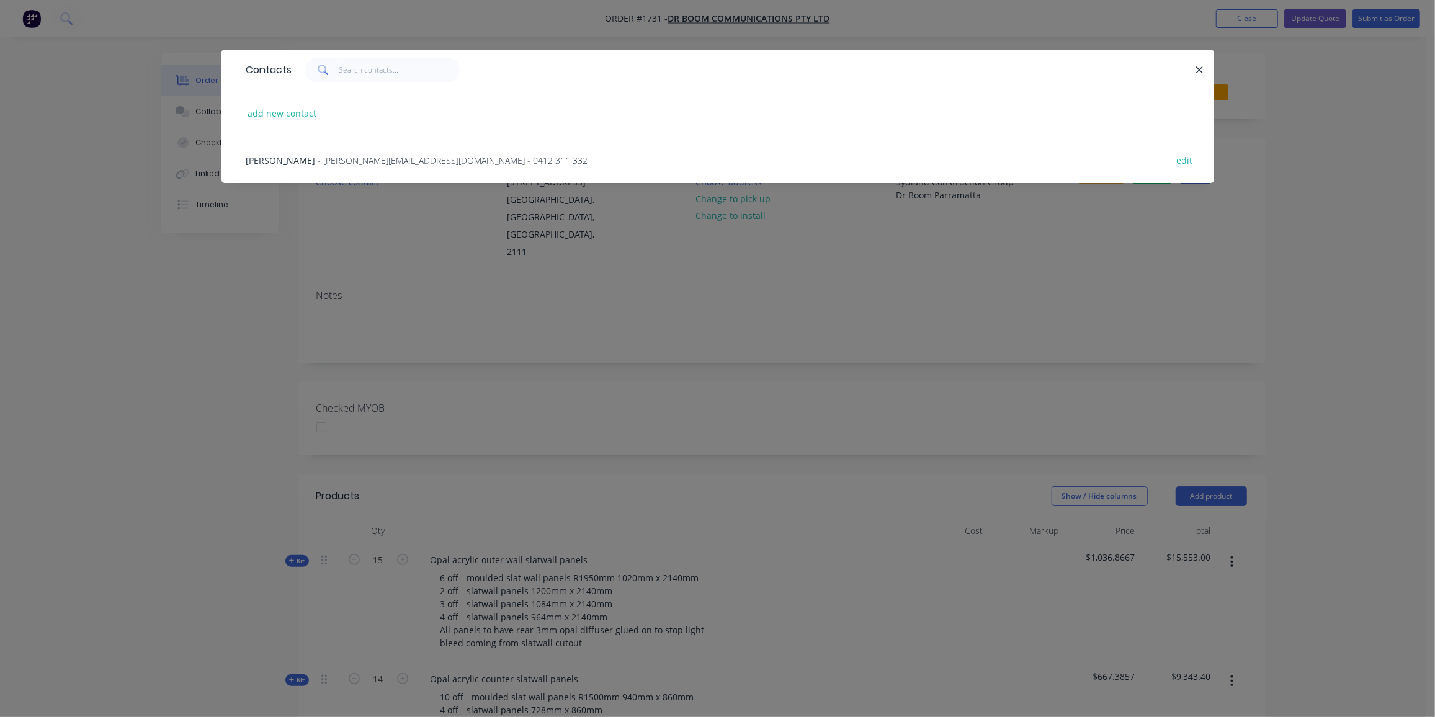
click at [318, 158] on span "- [PERSON_NAME][EMAIL_ADDRESS][DOMAIN_NAME] - 0412 311 332" at bounding box center [453, 161] width 270 height 12
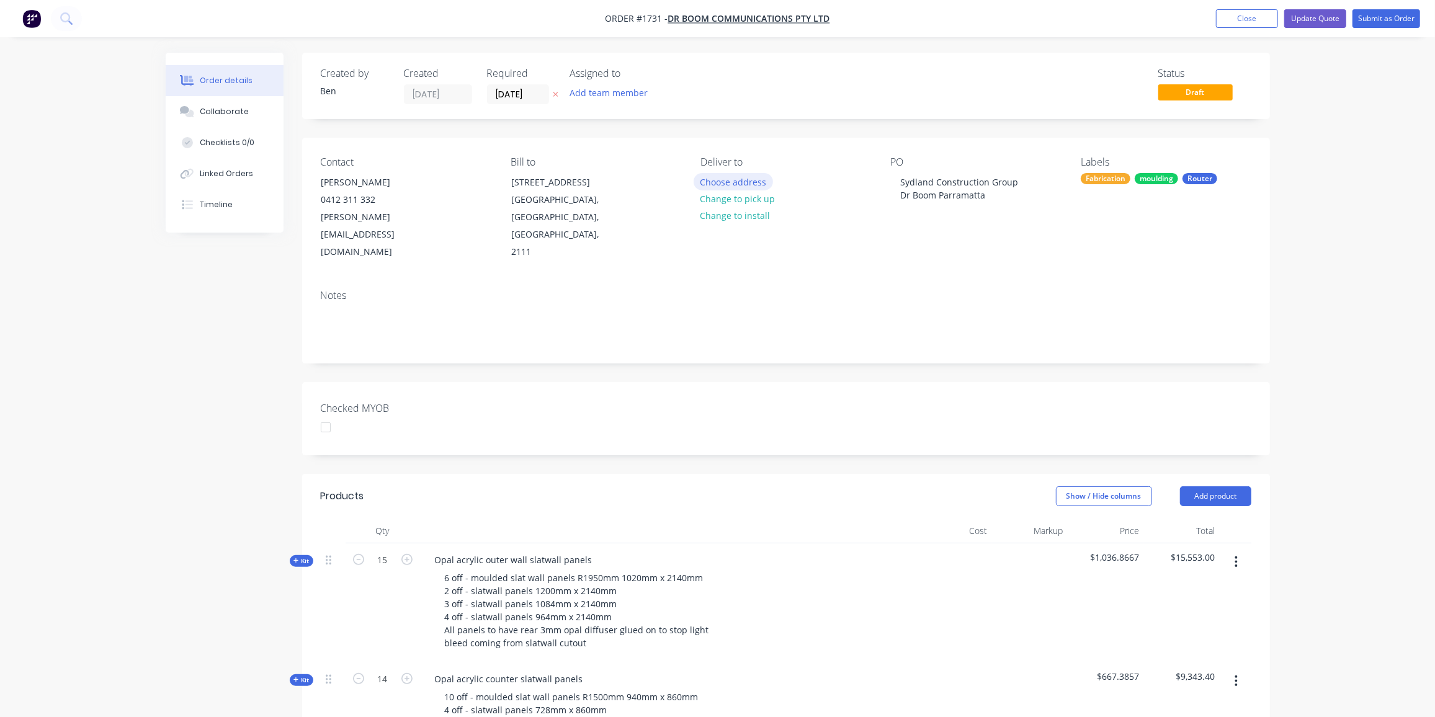
click at [735, 184] on button "Choose address" at bounding box center [733, 181] width 79 height 17
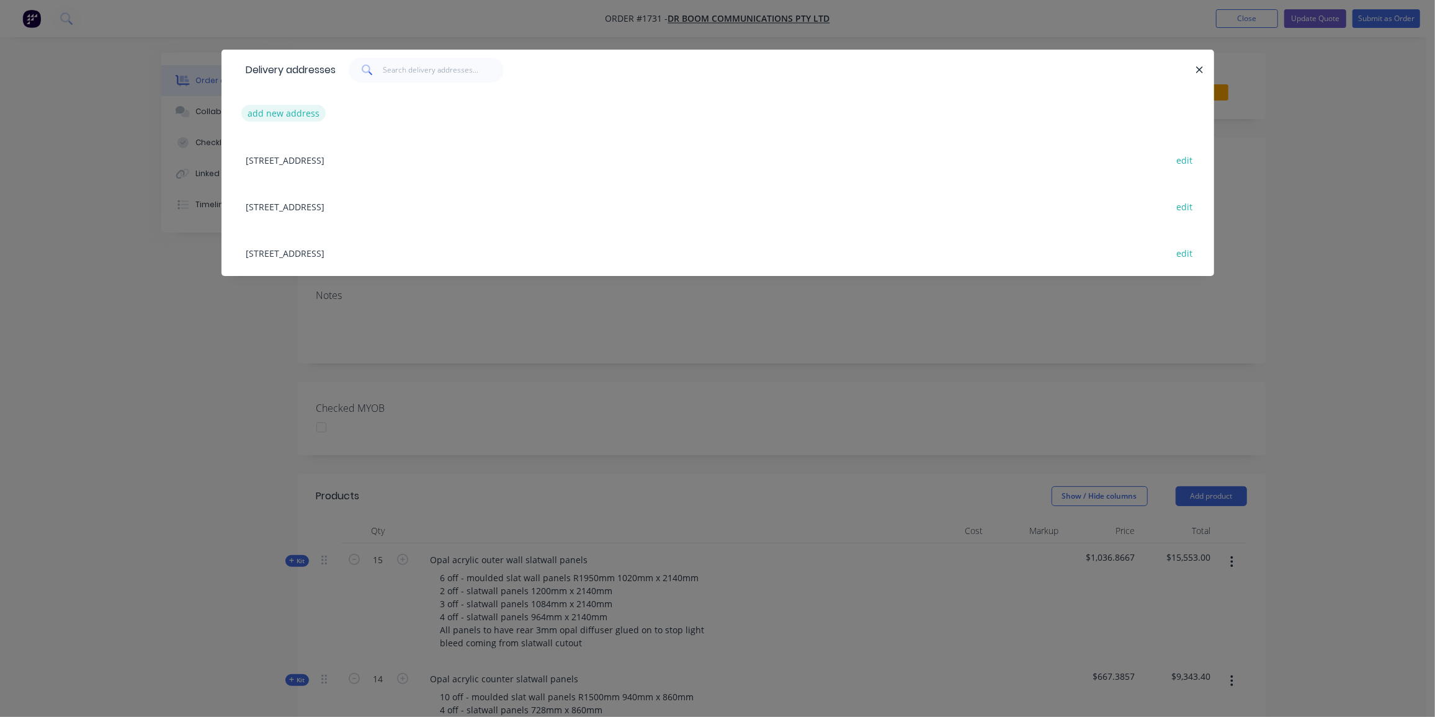
click at [274, 112] on button "add new address" at bounding box center [283, 113] width 85 height 17
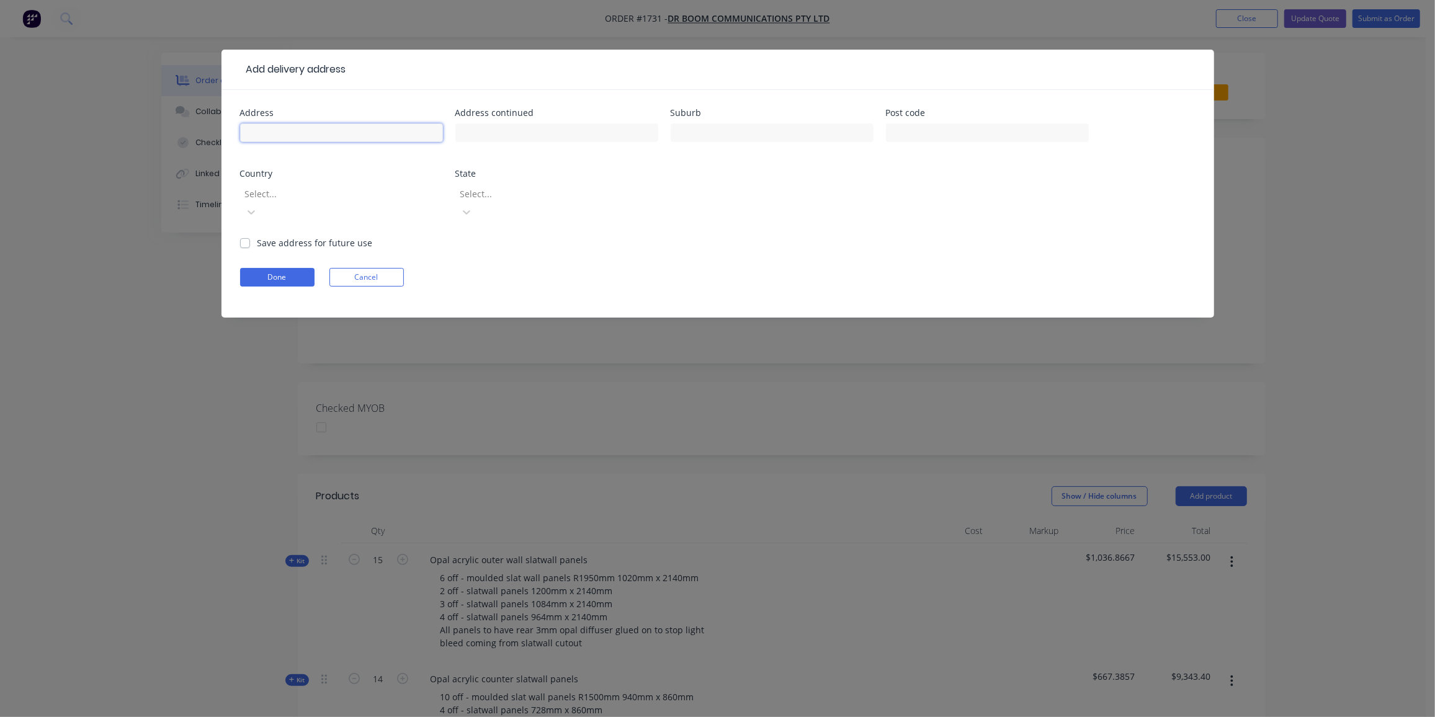
click at [297, 135] on input "text" at bounding box center [341, 132] width 203 height 19
type input "Westfield Parramatta"
click at [810, 136] on input "text" at bounding box center [772, 132] width 203 height 19
type input "Parramatta"
click at [985, 125] on input "text" at bounding box center [987, 132] width 203 height 19
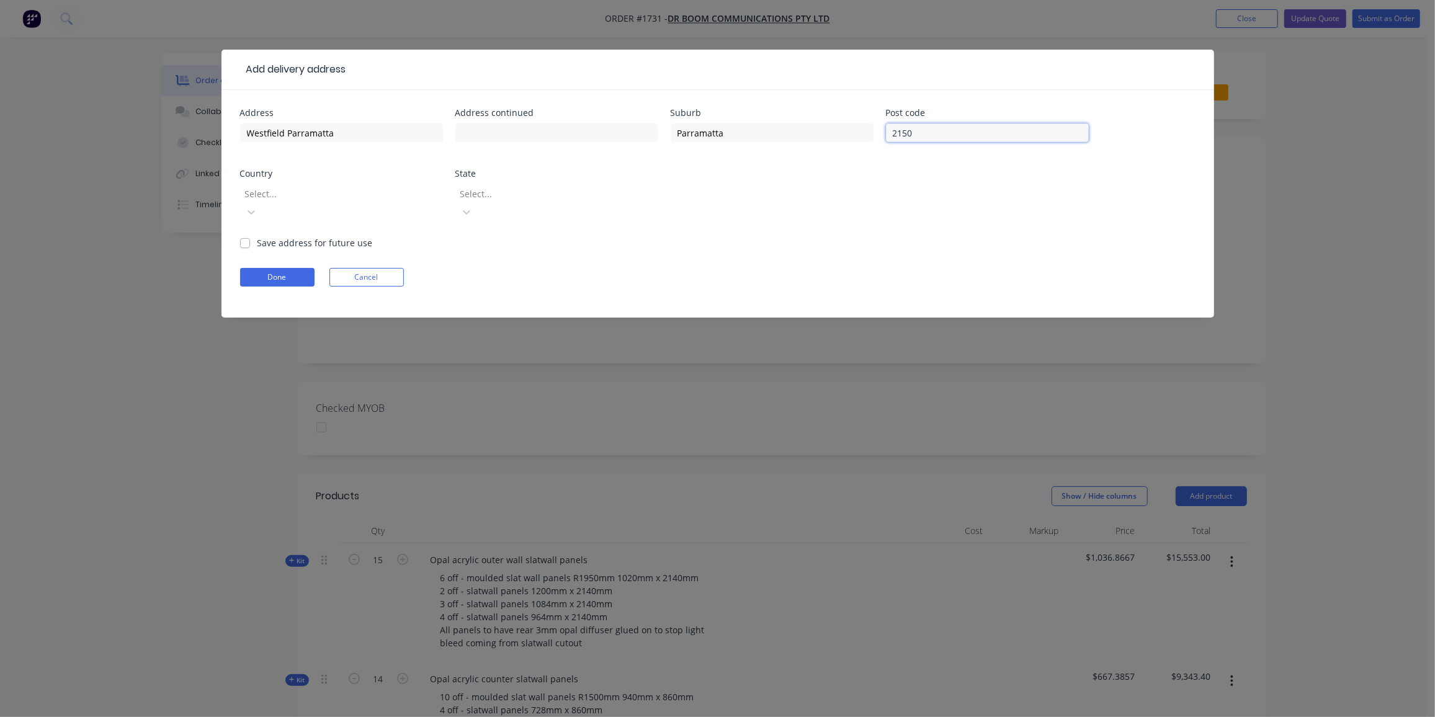
type input "2150"
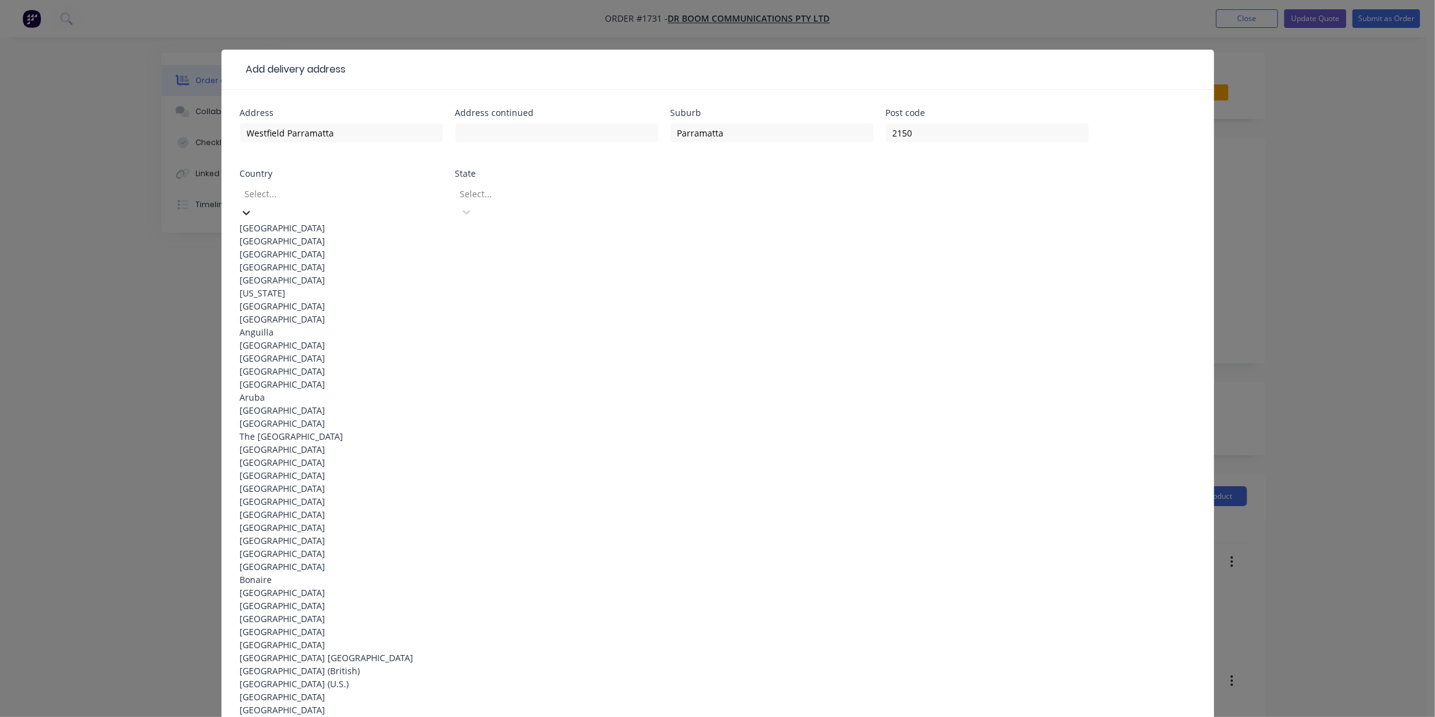
click at [344, 200] on div at bounding box center [333, 194] width 179 height 16
click at [333, 227] on div "[GEOGRAPHIC_DATA]" at bounding box center [341, 228] width 203 height 13
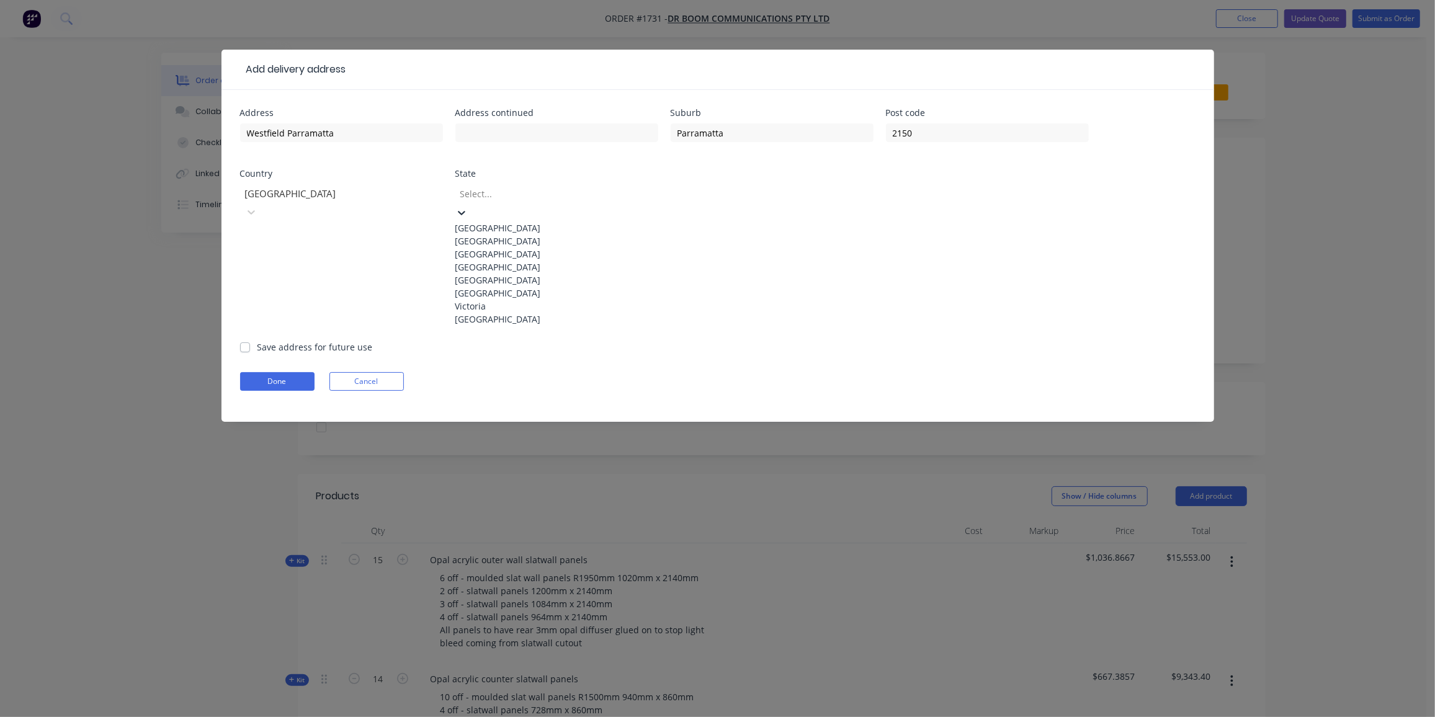
click at [554, 199] on div at bounding box center [548, 194] width 179 height 16
click at [526, 274] on div "[GEOGRAPHIC_DATA]" at bounding box center [556, 267] width 203 height 13
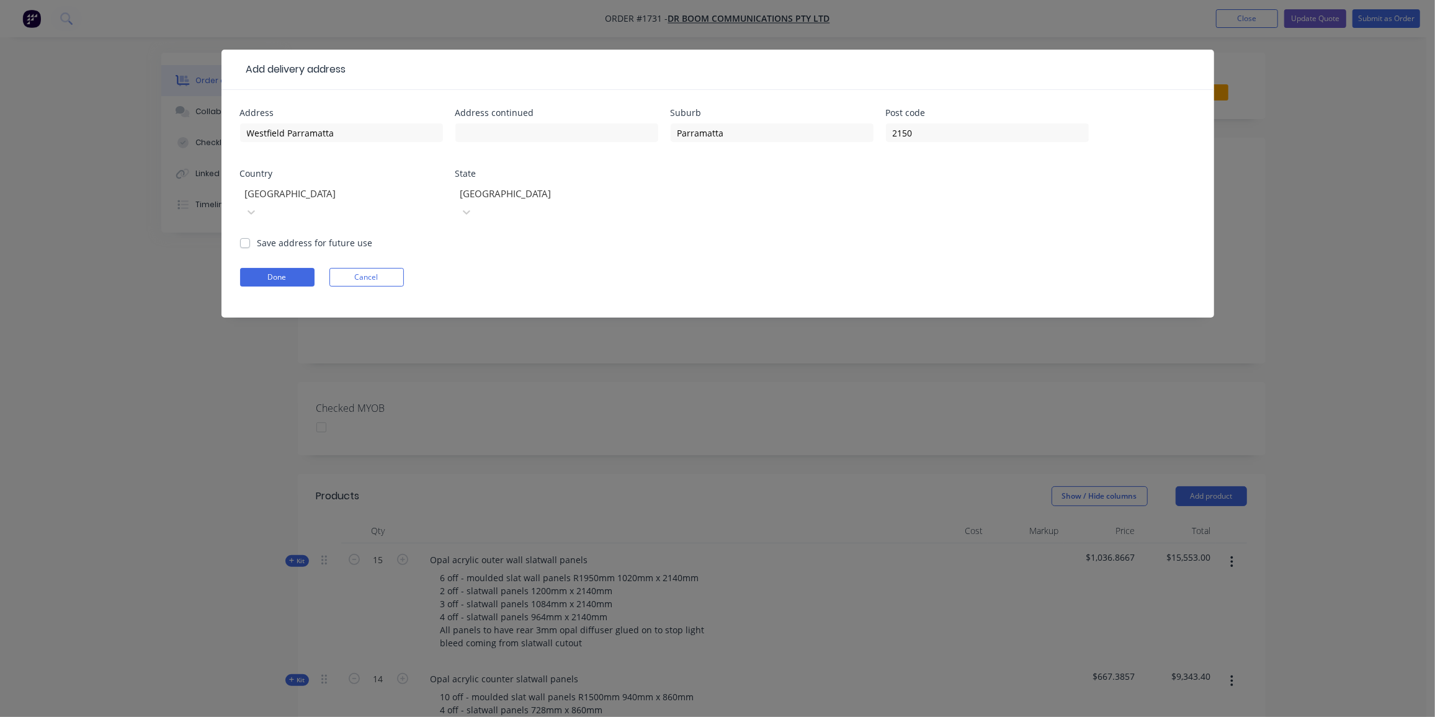
click at [258, 236] on label "Save address for future use" at bounding box center [315, 242] width 115 height 13
click at [243, 236] on input "Save address for future use" at bounding box center [245, 242] width 10 height 12
checkbox input "true"
click at [262, 268] on button "Done" at bounding box center [277, 277] width 74 height 19
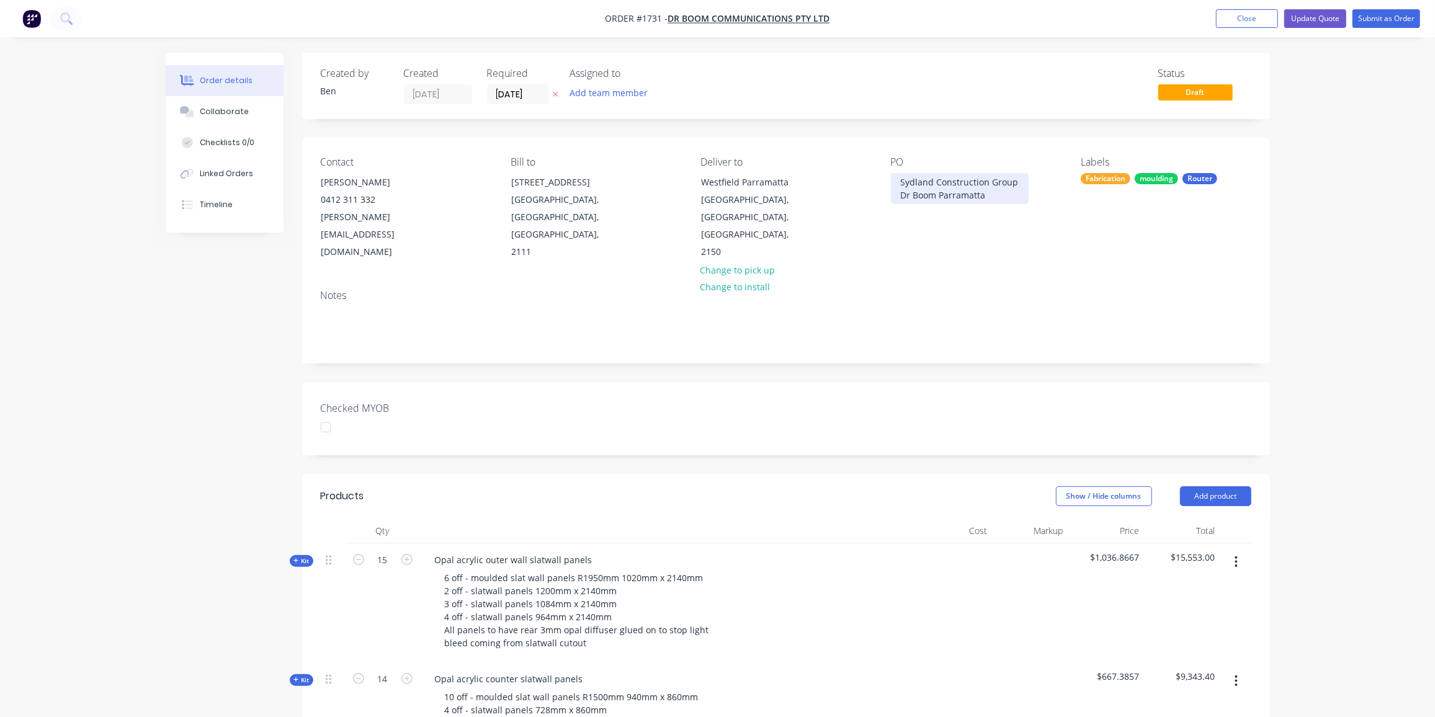
click at [977, 190] on div "Sydland Construction Group Dr Boom Parramatta" at bounding box center [960, 188] width 138 height 31
drag, startPoint x: 990, startPoint y: 196, endPoint x: 881, endPoint y: 177, distance: 111.4
click at [881, 177] on div "Contact [PERSON_NAME] Meate [PHONE_NUMBER] [PERSON_NAME][EMAIL_ADDRESS][DOMAIN_…" at bounding box center [786, 209] width 968 height 142
click at [1303, 16] on button "Update Quote" at bounding box center [1316, 18] width 62 height 19
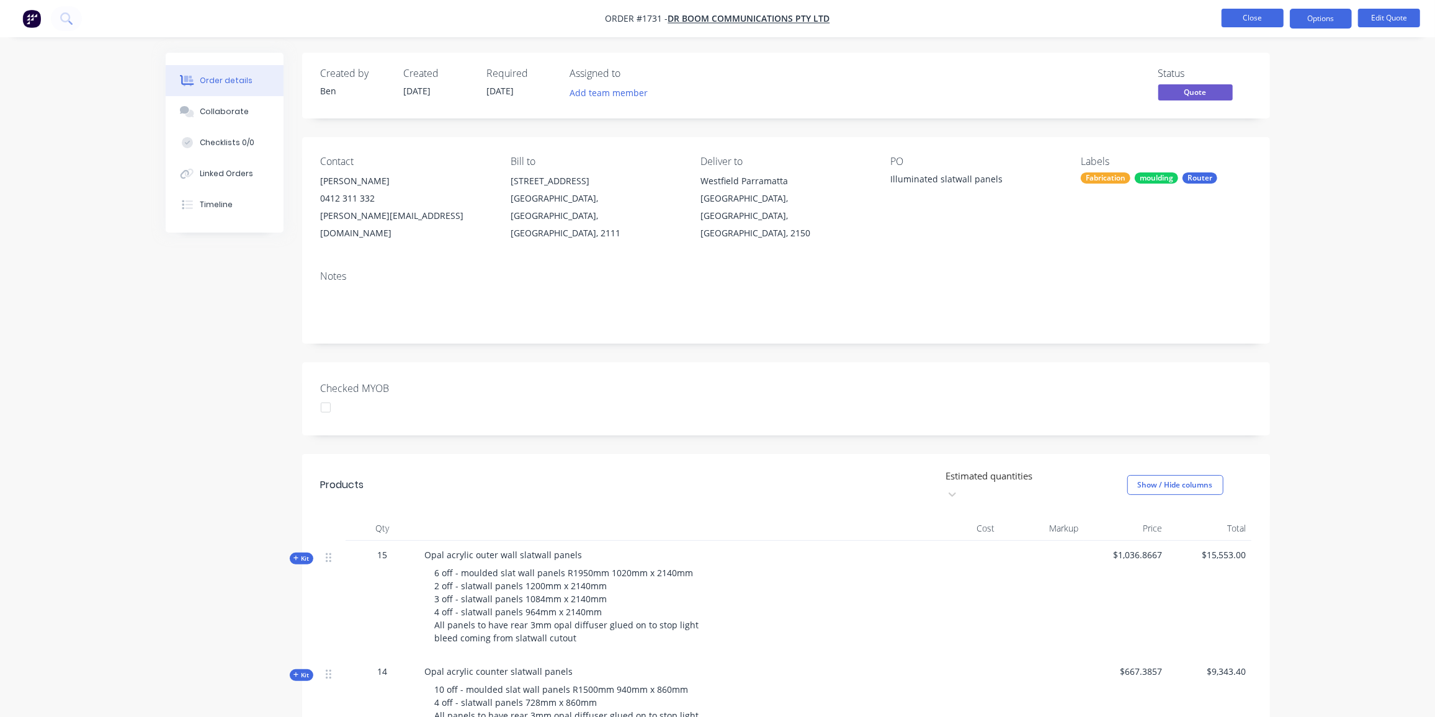
click at [1249, 14] on button "Close" at bounding box center [1253, 18] width 62 height 19
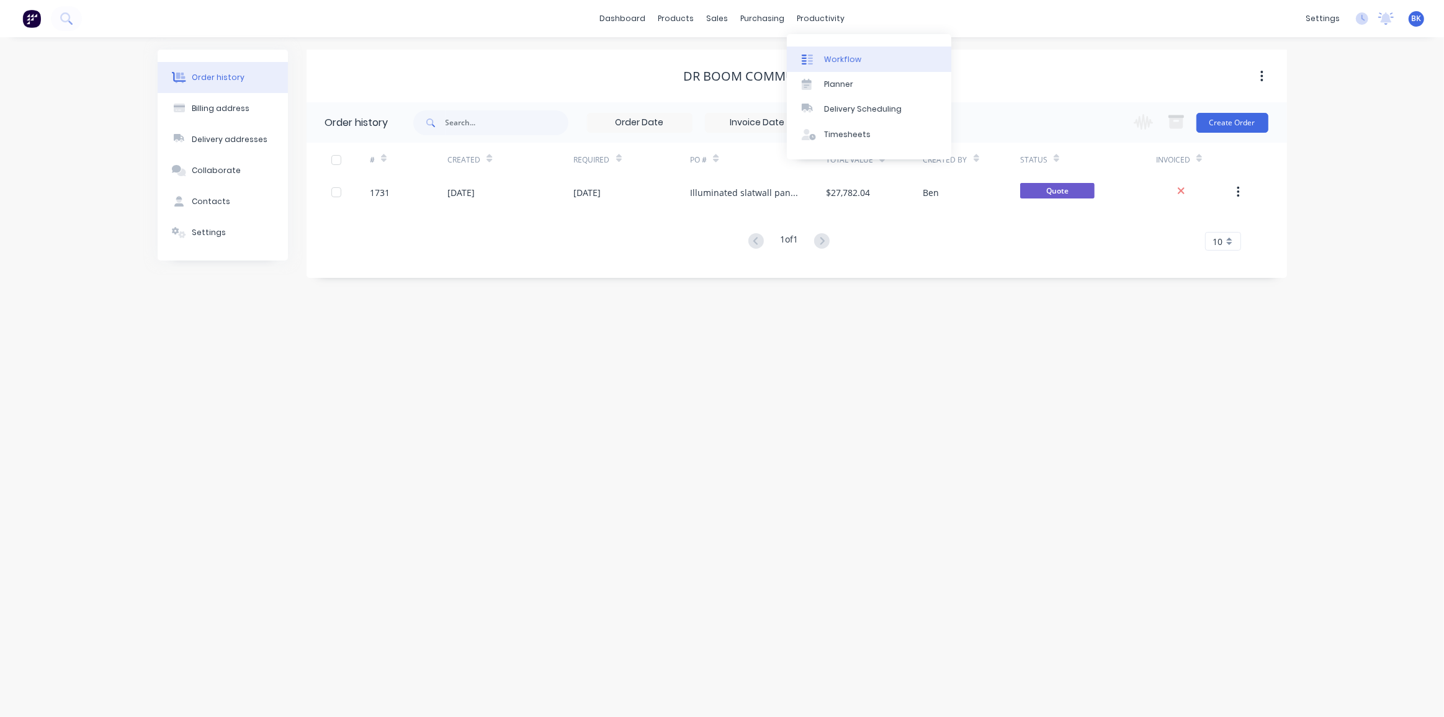
click at [836, 52] on link "Workflow" at bounding box center [869, 59] width 164 height 25
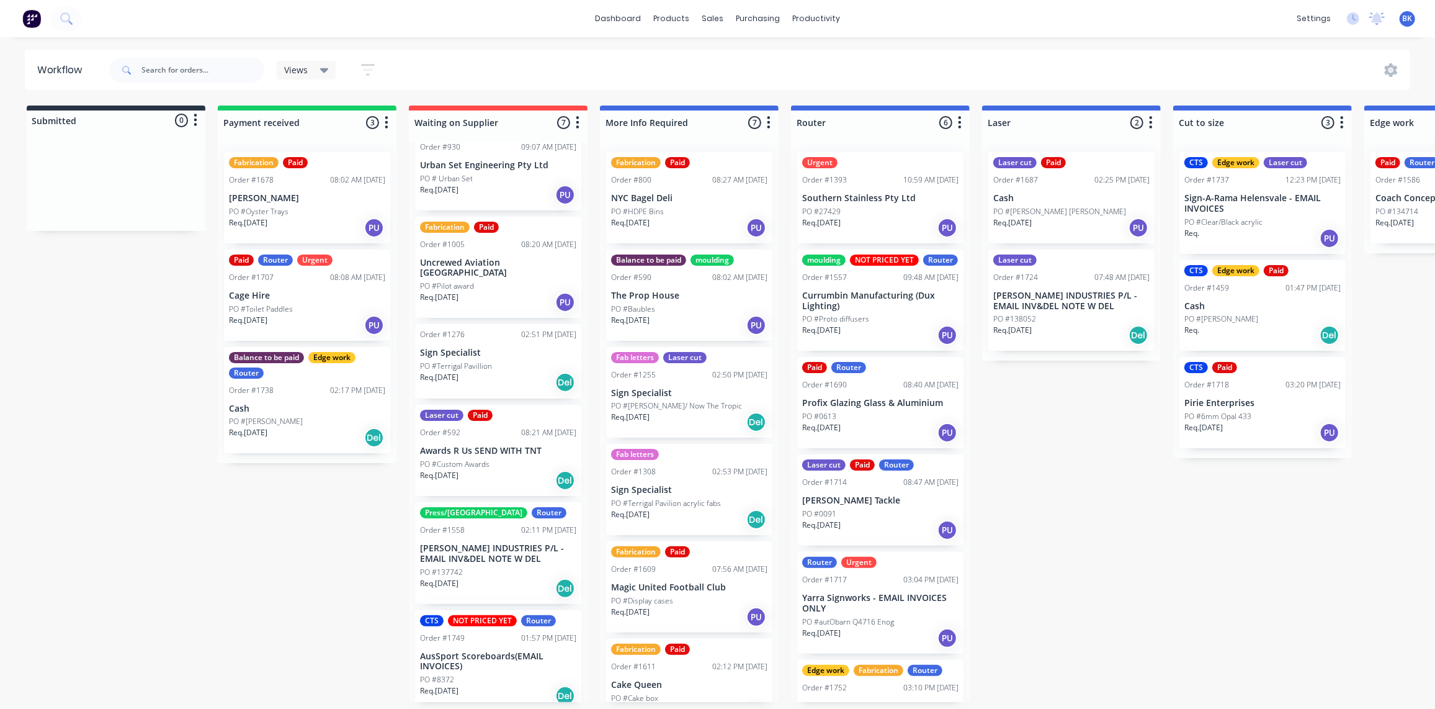
scroll to position [1, 0]
click at [1268, 418] on div "PO #6mm Opal 433" at bounding box center [1263, 416] width 156 height 11
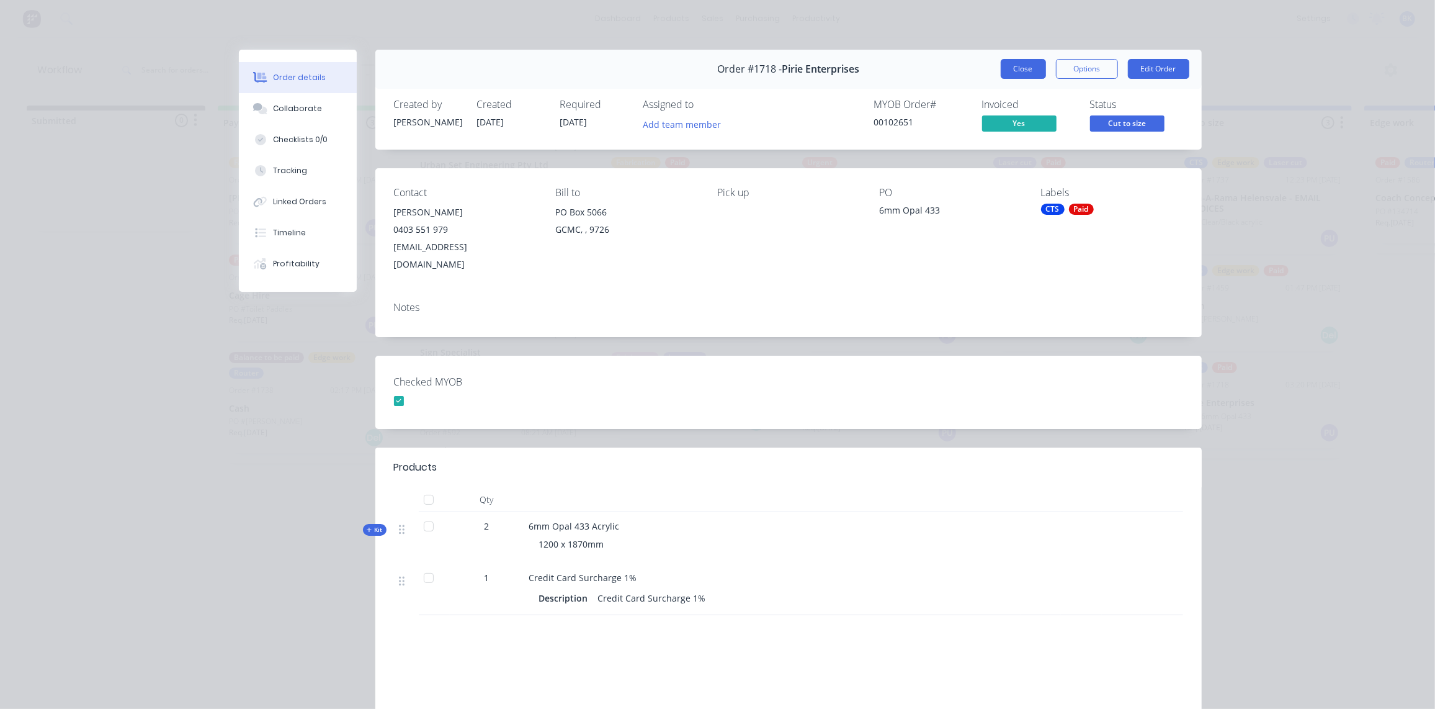
click at [1033, 62] on button "Close" at bounding box center [1023, 69] width 45 height 20
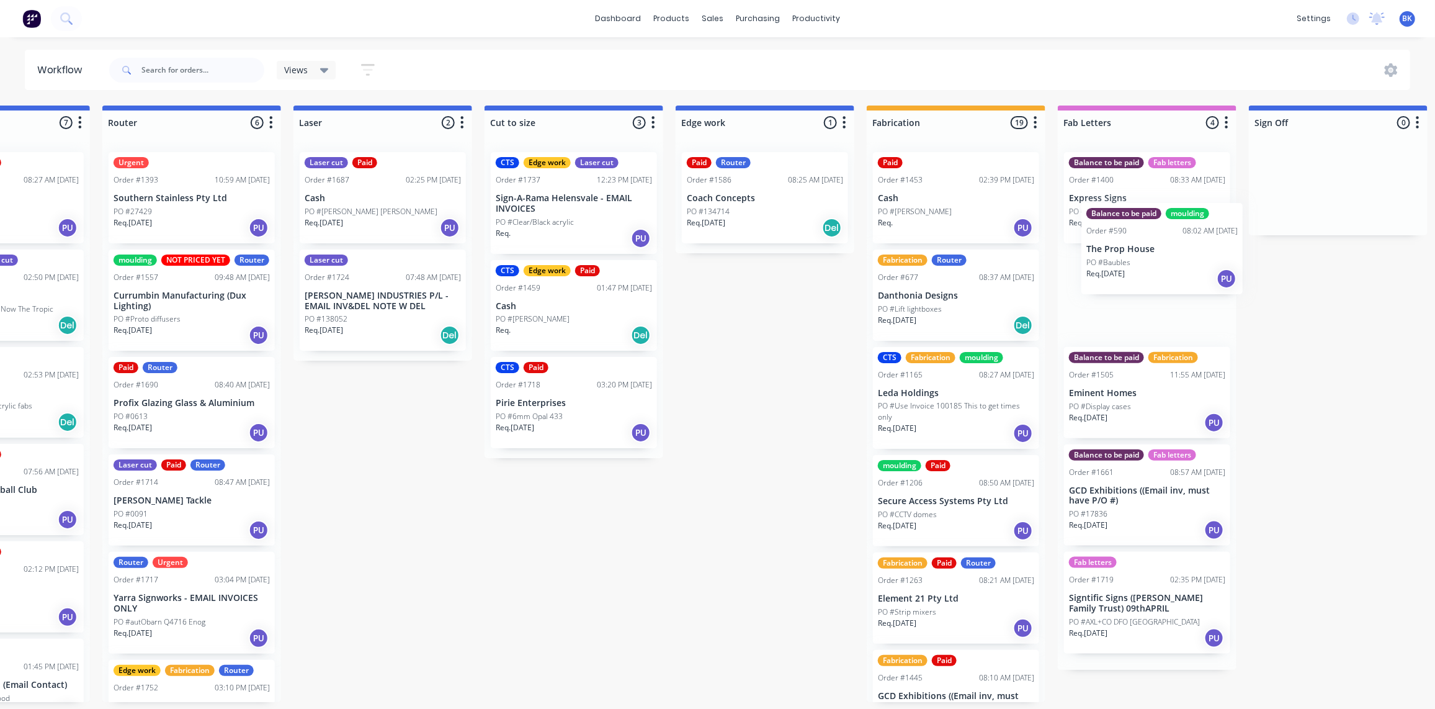
scroll to position [1, 696]
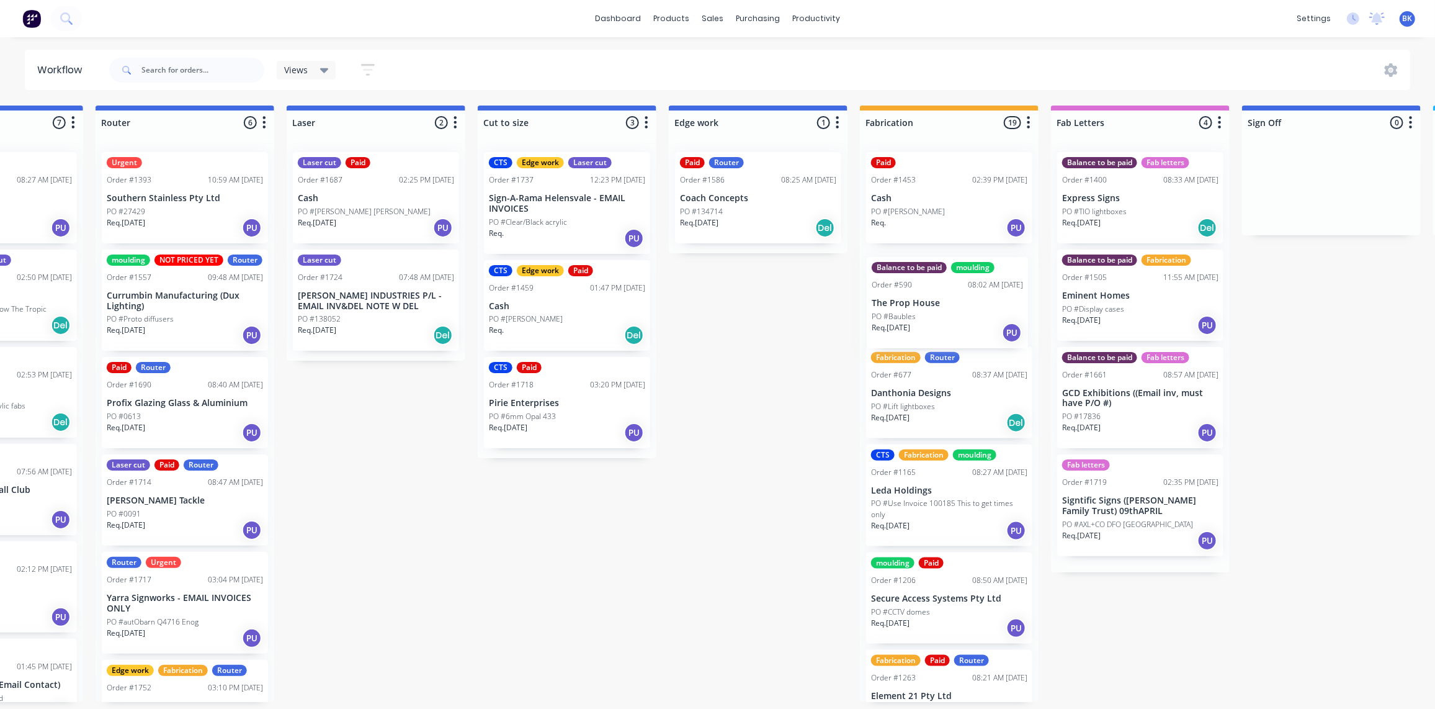
drag, startPoint x: 677, startPoint y: 301, endPoint x: 945, endPoint y: 311, distance: 268.3
click at [946, 312] on div "Submitted 0 Status colour #273444 hex #273444 Save Cancel Summaries Total order…" at bounding box center [779, 403] width 2969 height 596
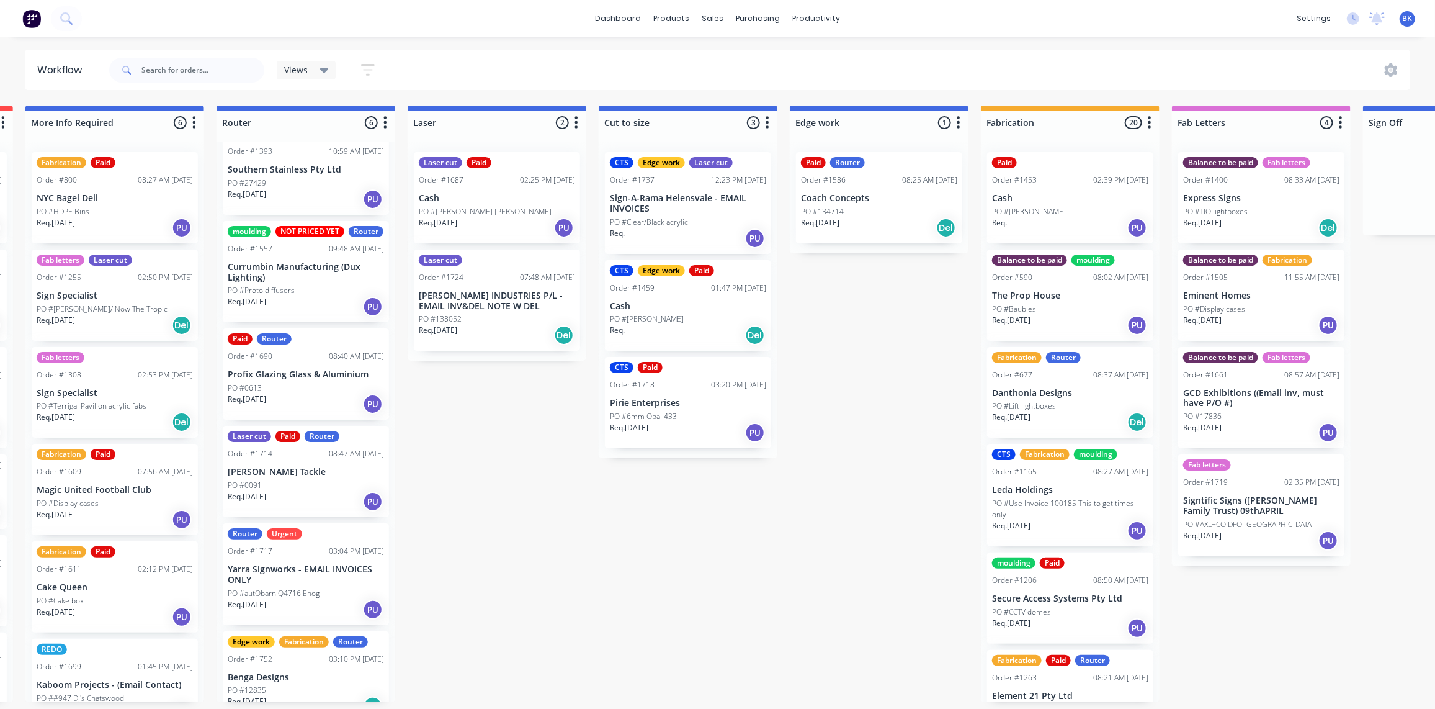
scroll to position [30, 0]
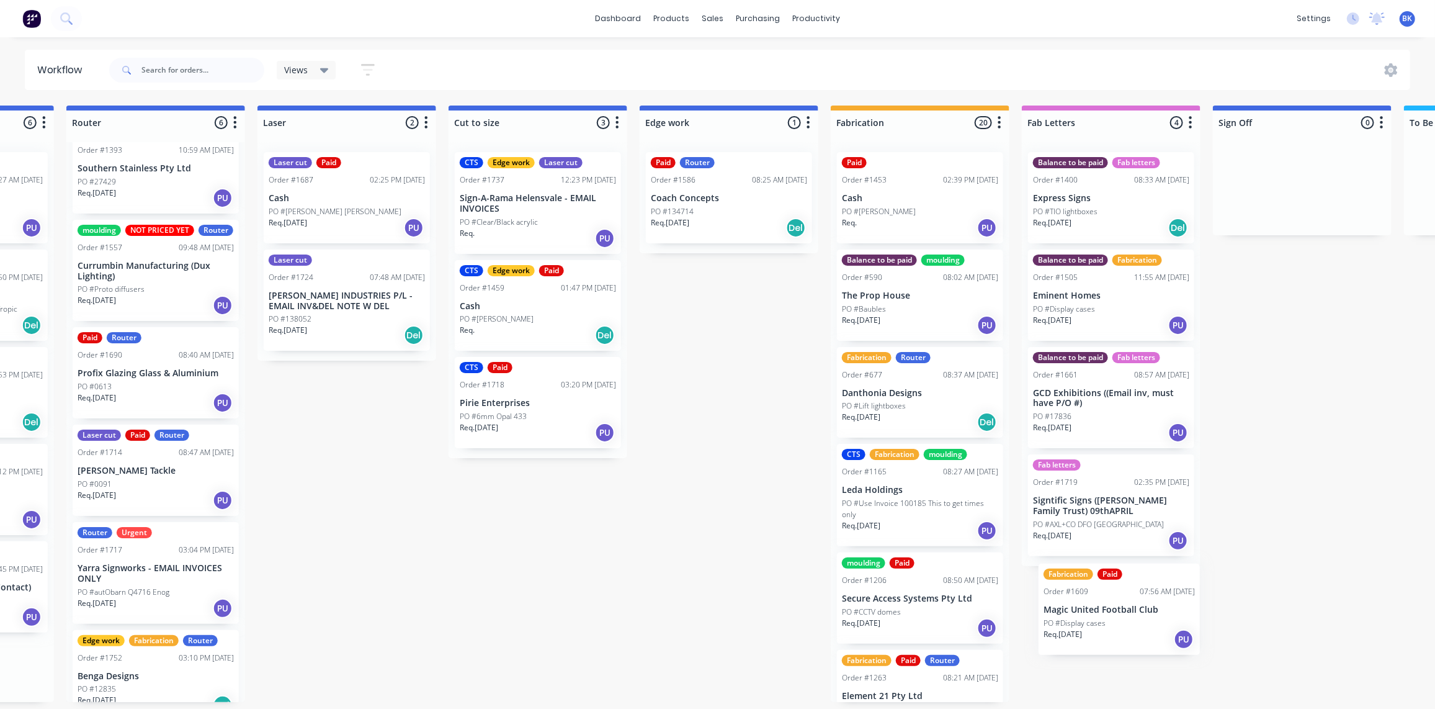
drag, startPoint x: 84, startPoint y: 491, endPoint x: 1088, endPoint y: 608, distance: 1010.2
click at [1088, 608] on div "Submitted 0 Status colour #273444 hex #273444 Save Cancel Summaries Total order…" at bounding box center [750, 403] width 2969 height 596
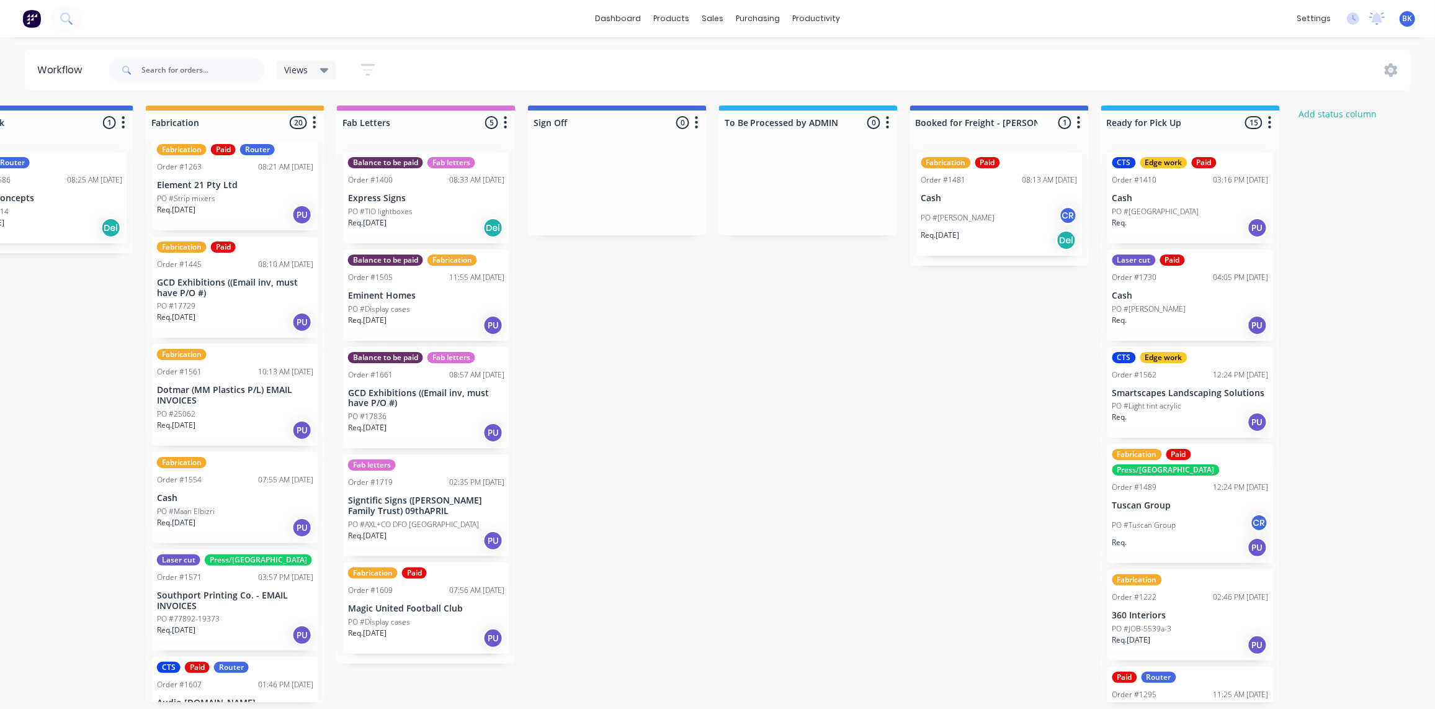
scroll to position [511, 0]
click at [236, 305] on div "PO #17729" at bounding box center [235, 305] width 156 height 11
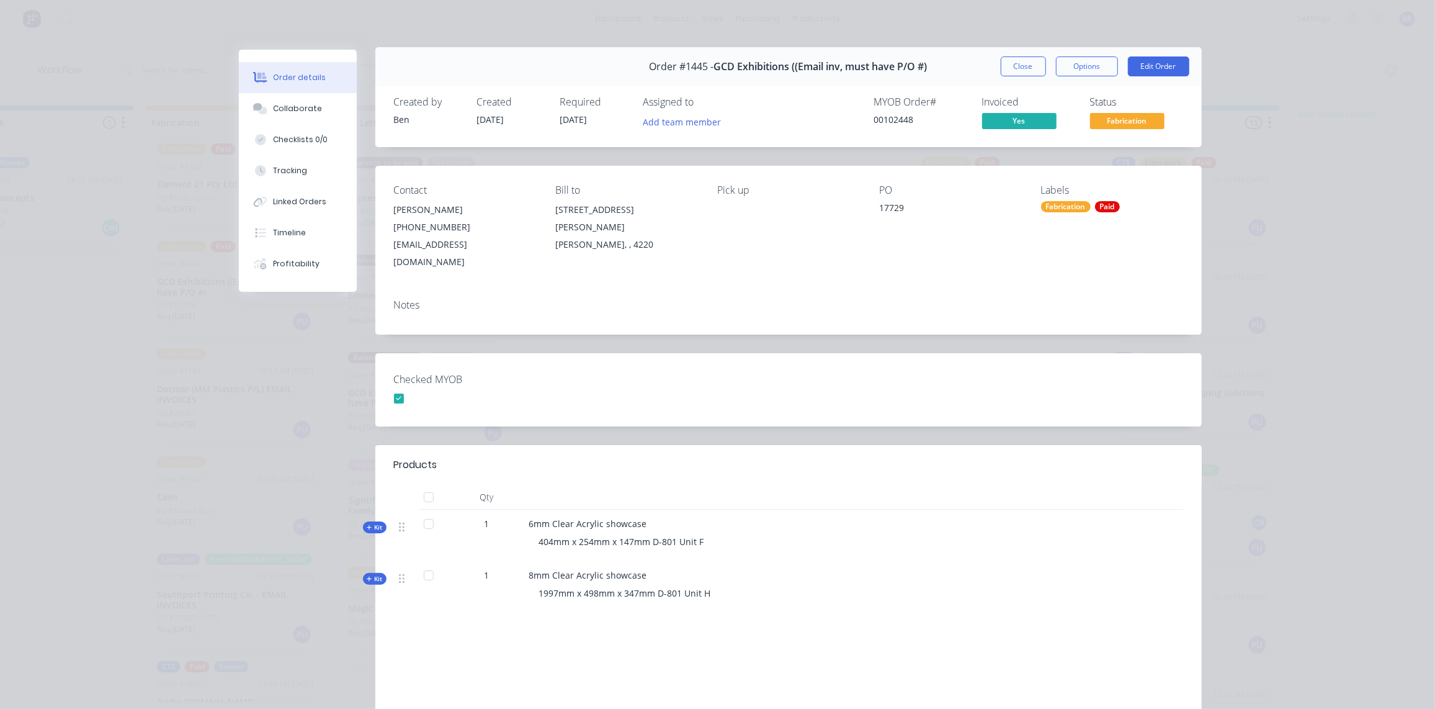
scroll to position [0, 0]
click at [1011, 71] on button "Close" at bounding box center [1023, 69] width 45 height 20
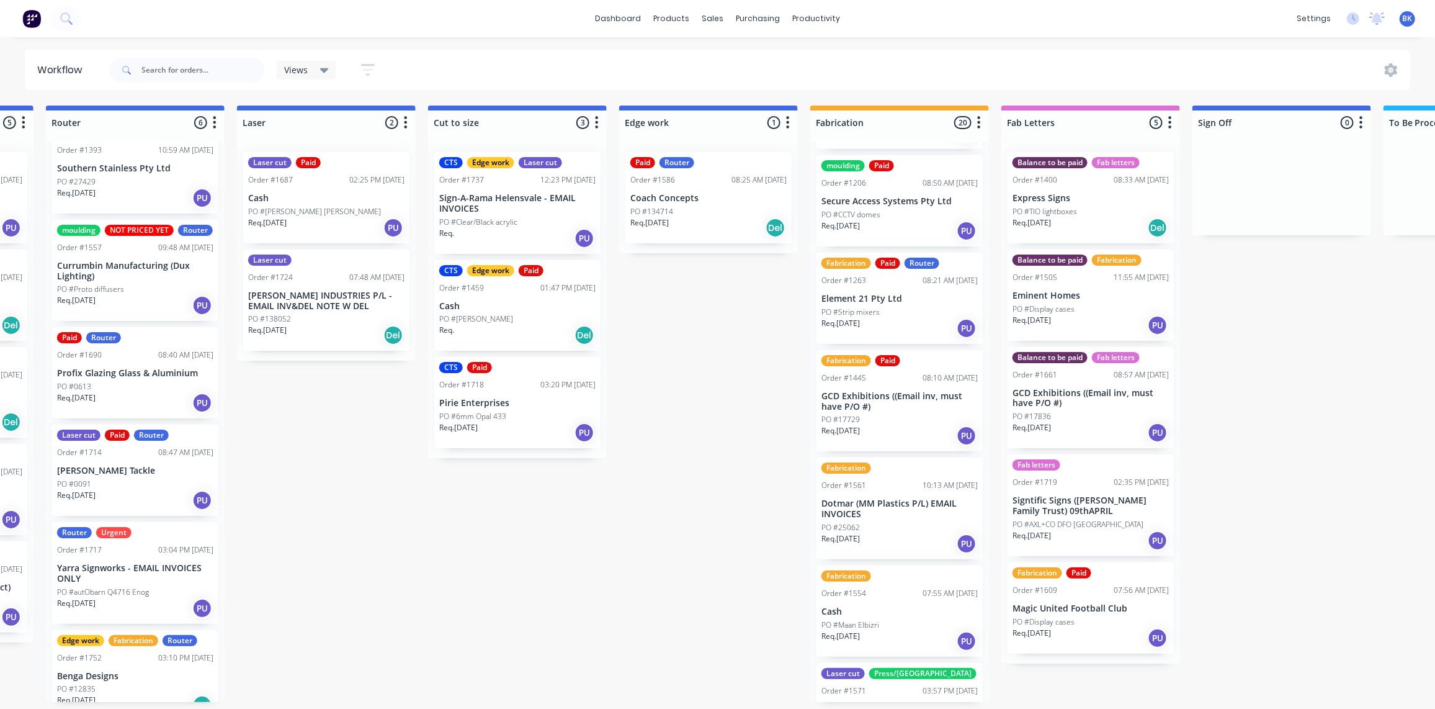
scroll to position [397, 0]
click at [926, 400] on p "GCD Exhibitions ((Email inv, must have P/O #)" at bounding box center [900, 402] width 156 height 21
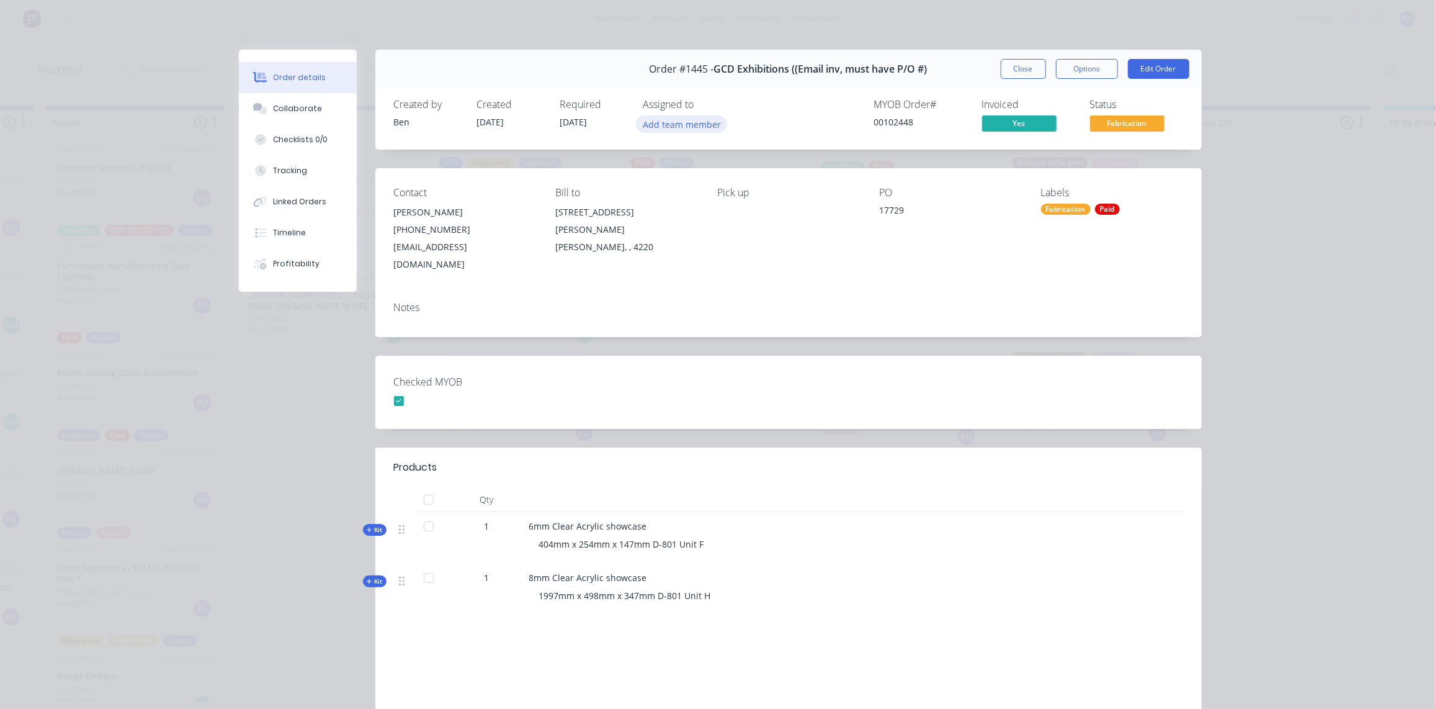
click at [670, 127] on button "Add team member" at bounding box center [681, 123] width 91 height 17
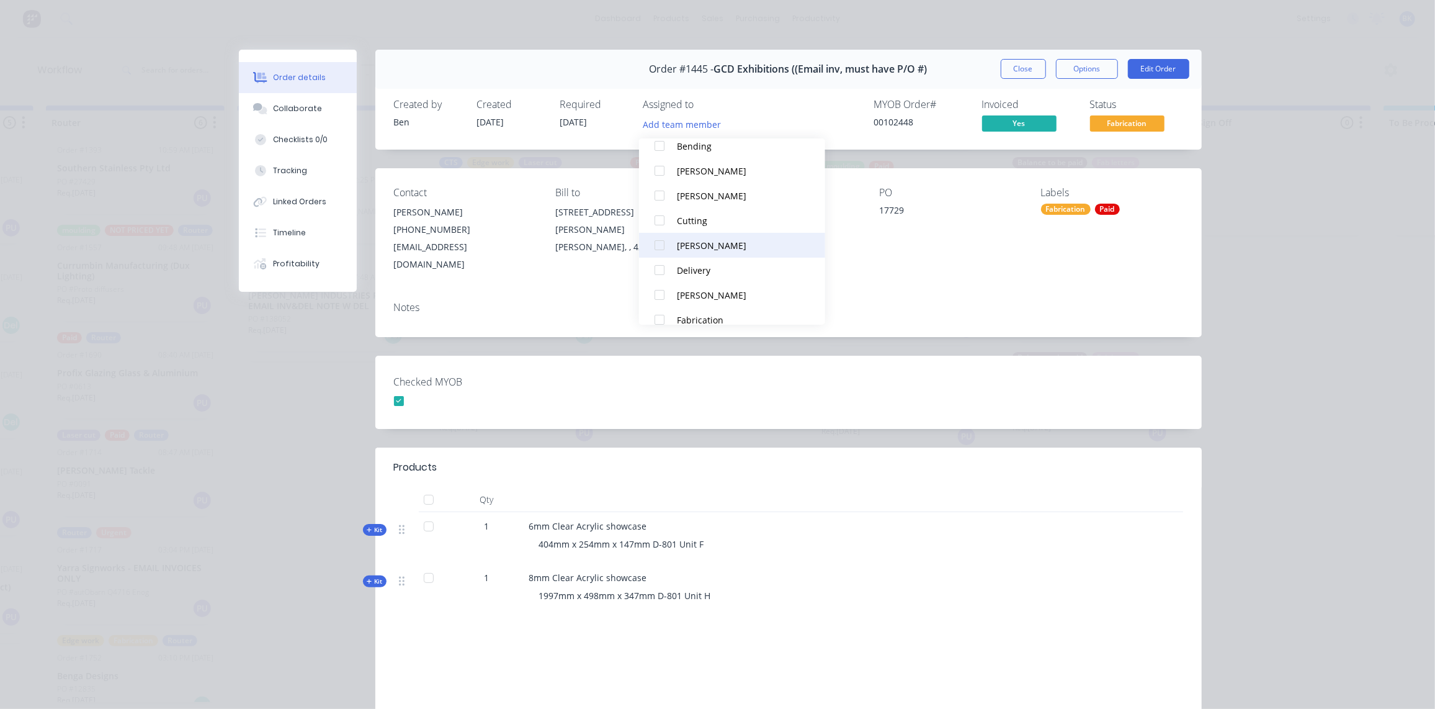
scroll to position [73, 0]
click at [719, 285] on button "[PERSON_NAME]" at bounding box center [732, 294] width 186 height 25
click at [1010, 76] on button "Close" at bounding box center [1023, 69] width 45 height 20
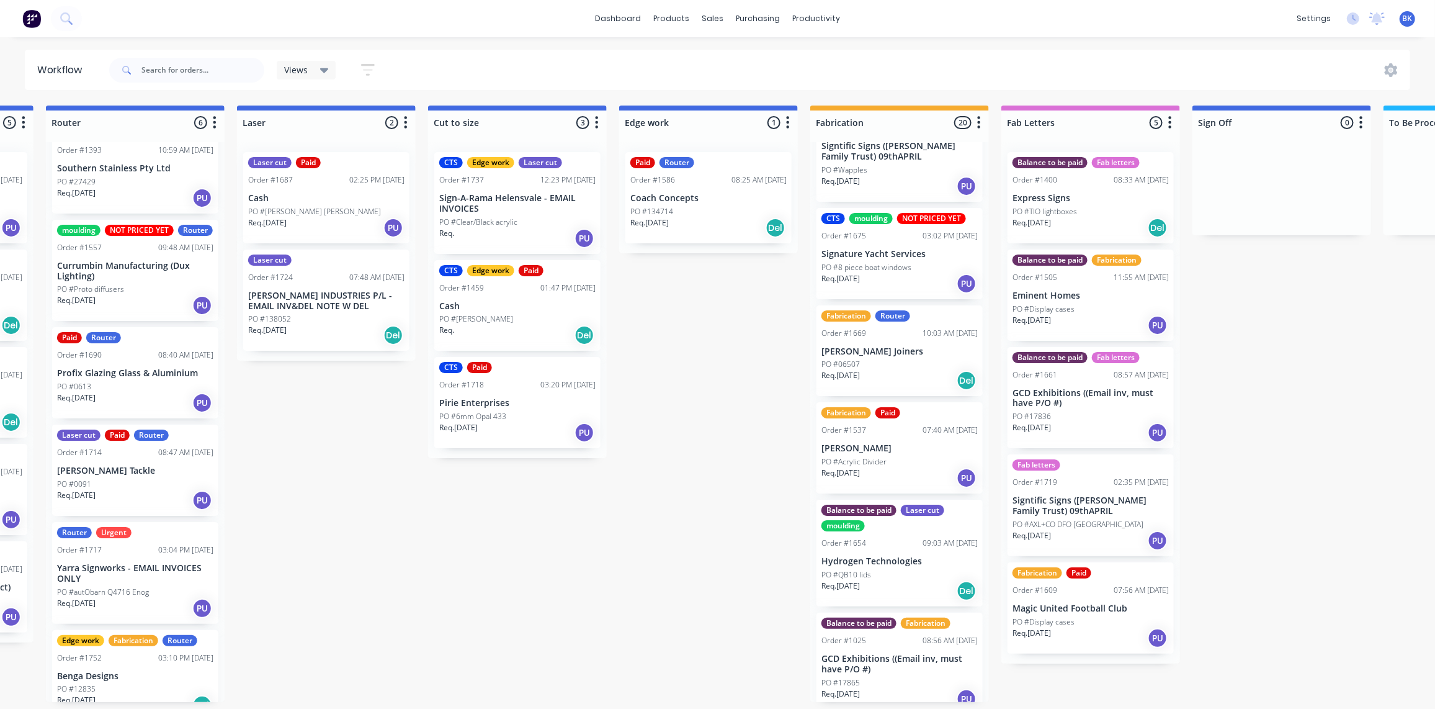
scroll to position [1502, 0]
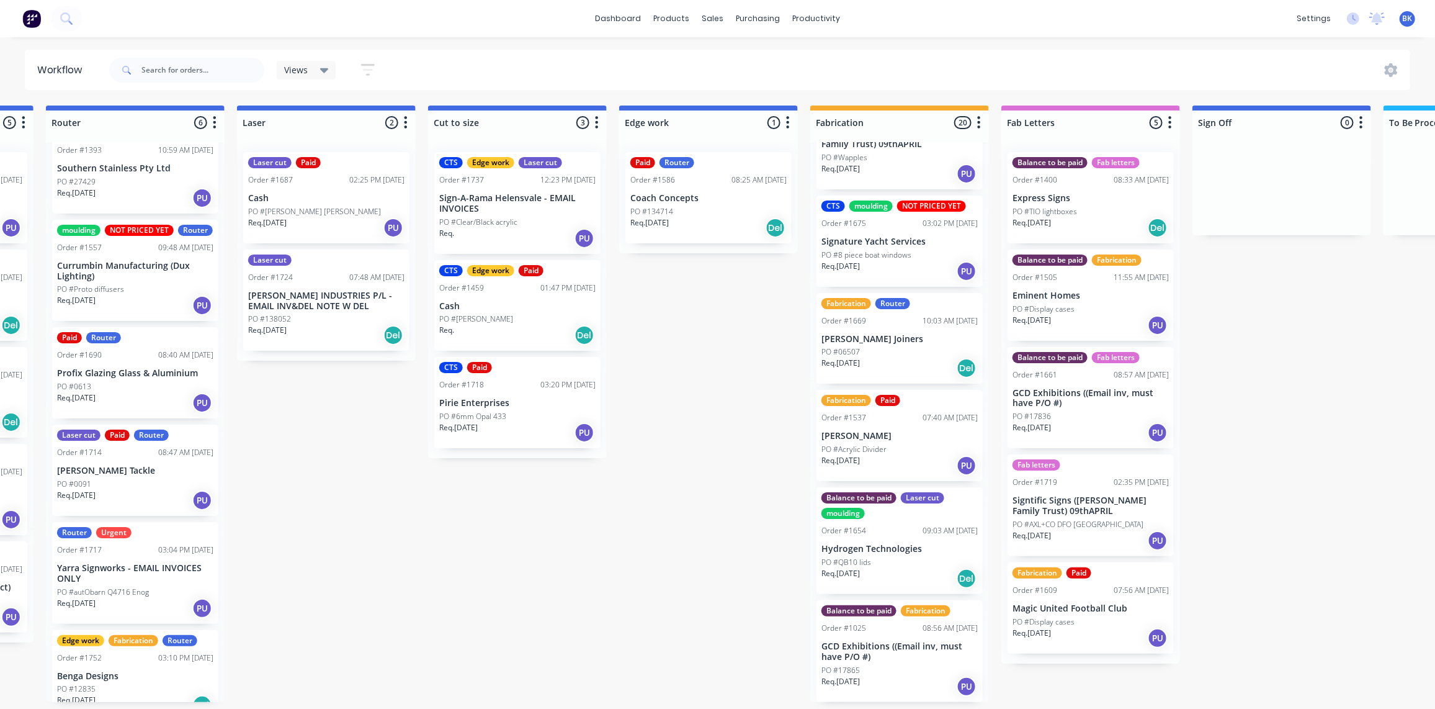
click at [926, 647] on p "GCD Exhibitions ((Email inv, must have P/O #)" at bounding box center [900, 651] width 156 height 21
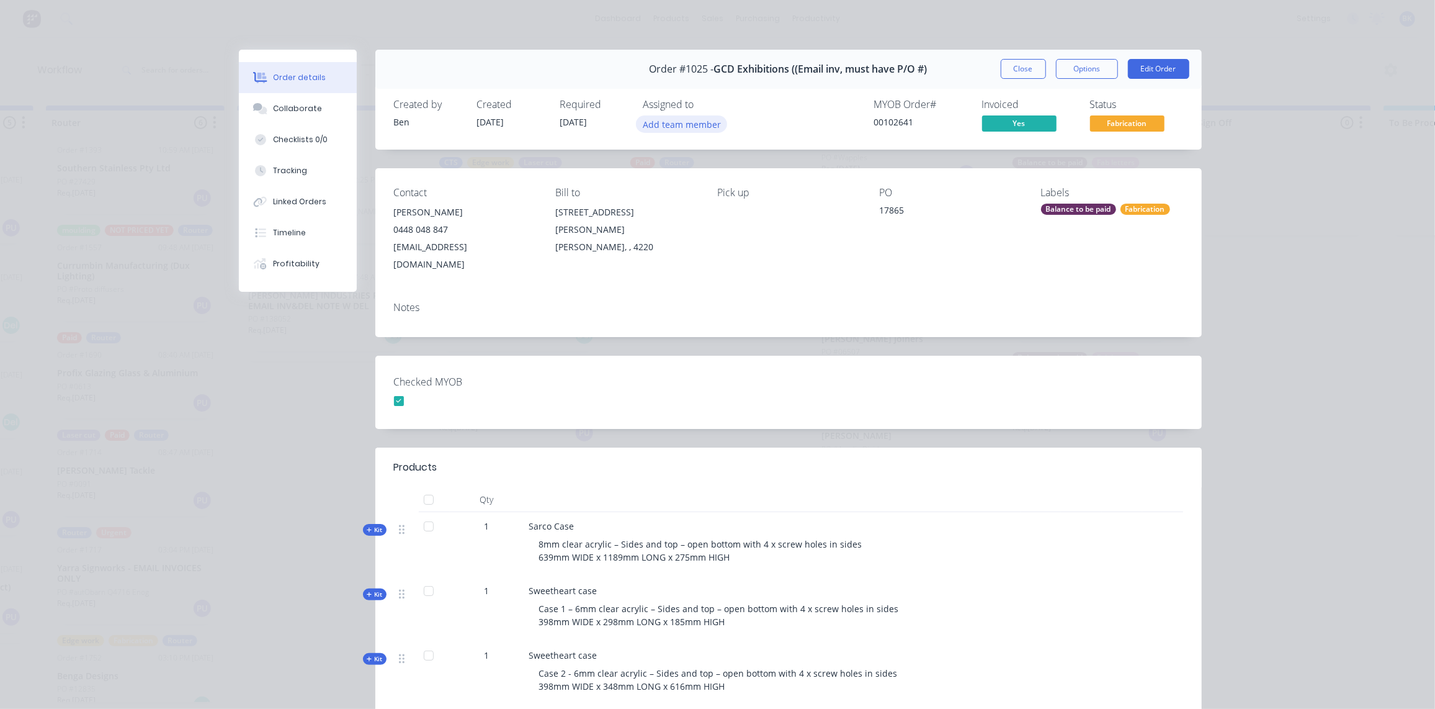
scroll to position [0, 745]
click at [675, 126] on button "Add team member" at bounding box center [681, 123] width 91 height 17
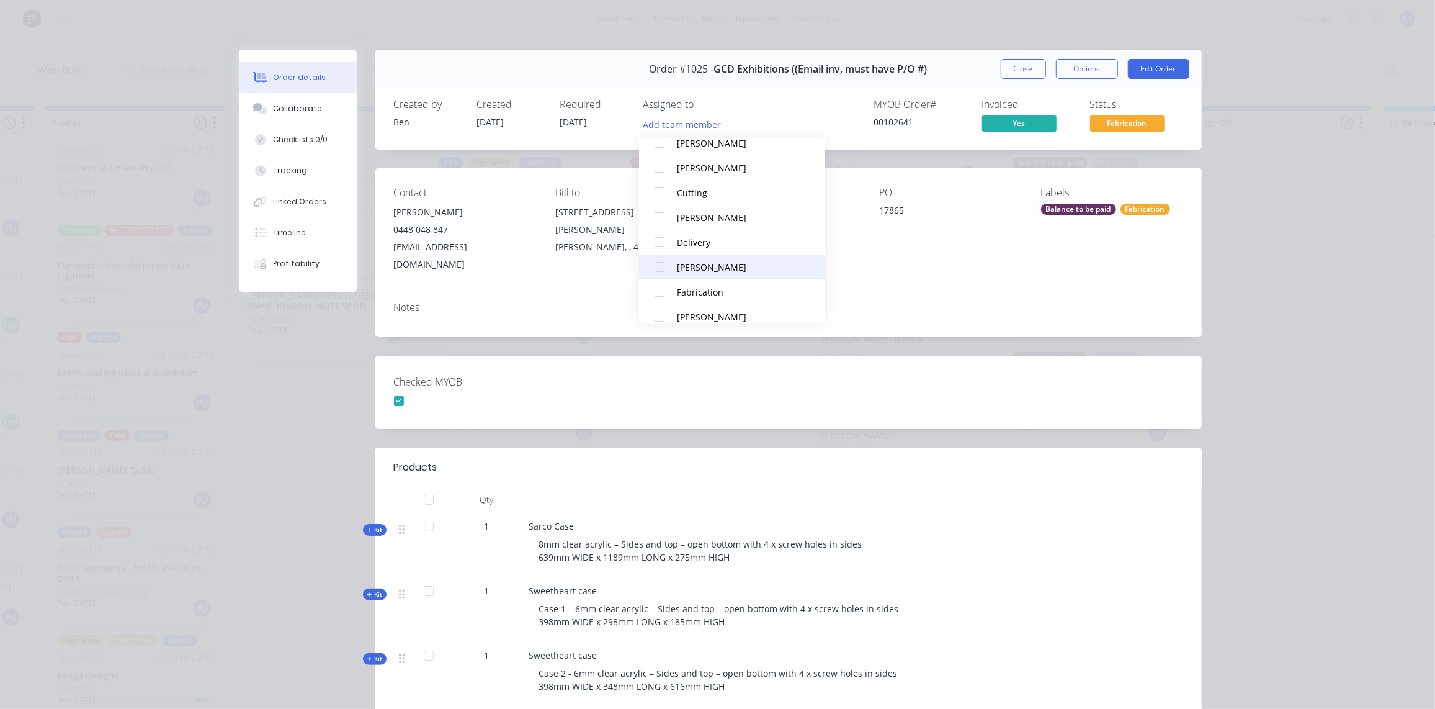
scroll to position [101, 0]
click at [713, 259] on button "[PERSON_NAME]" at bounding box center [732, 266] width 186 height 25
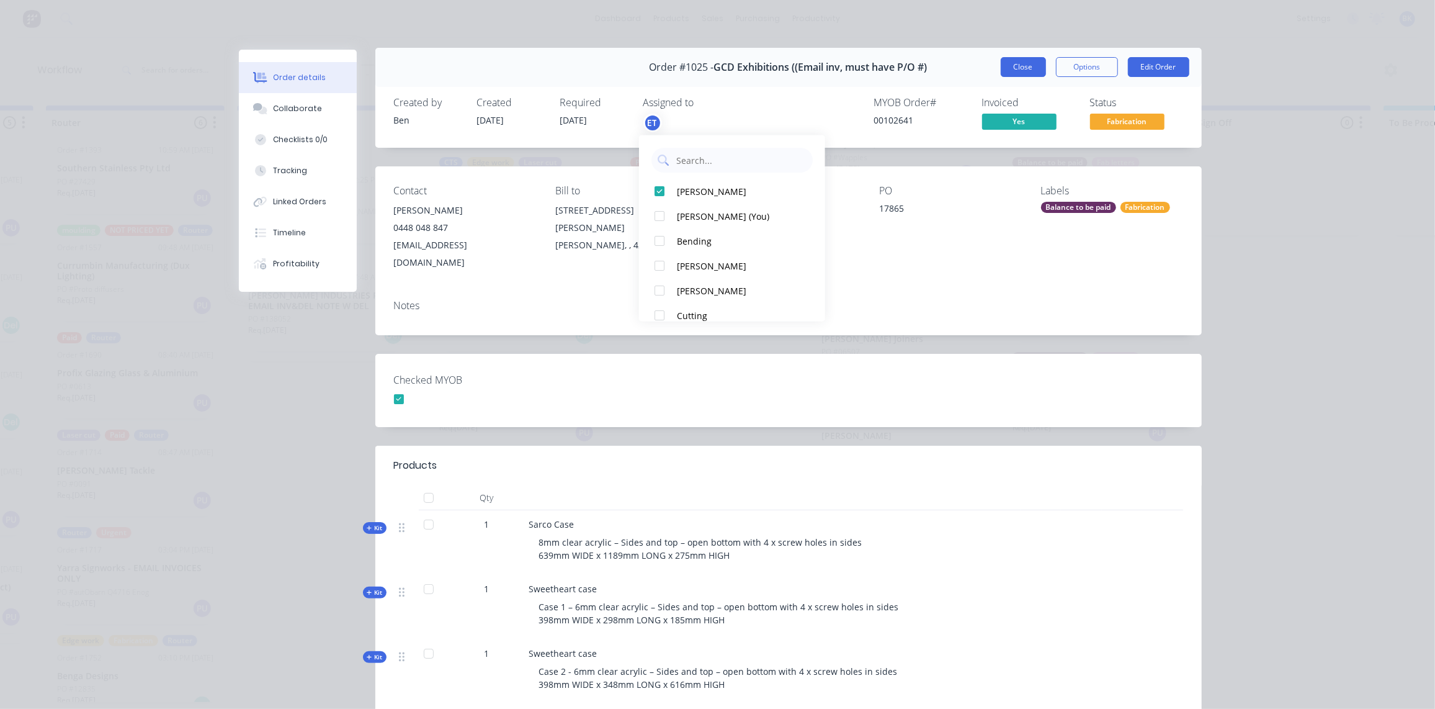
scroll to position [2, 0]
click at [1020, 66] on button "Close" at bounding box center [1023, 67] width 45 height 20
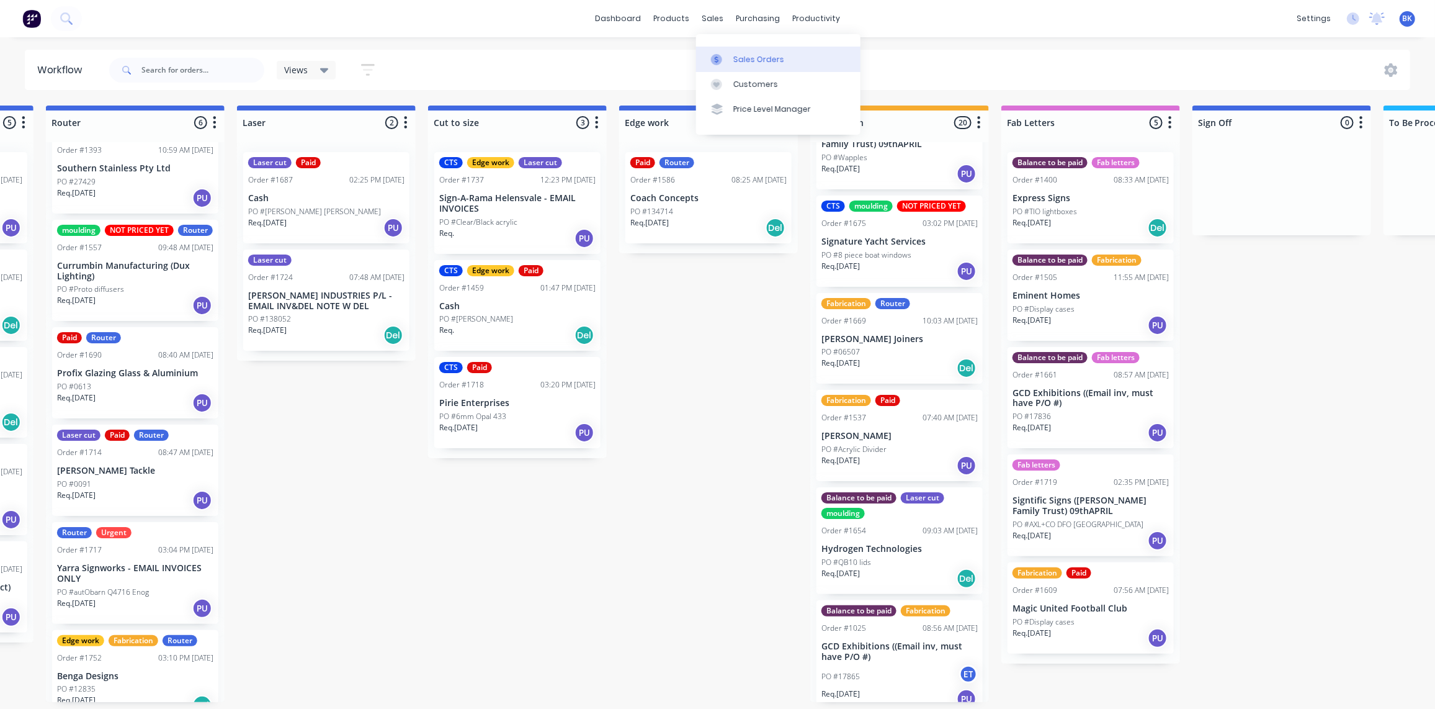
click at [726, 55] on div at bounding box center [720, 59] width 19 height 11
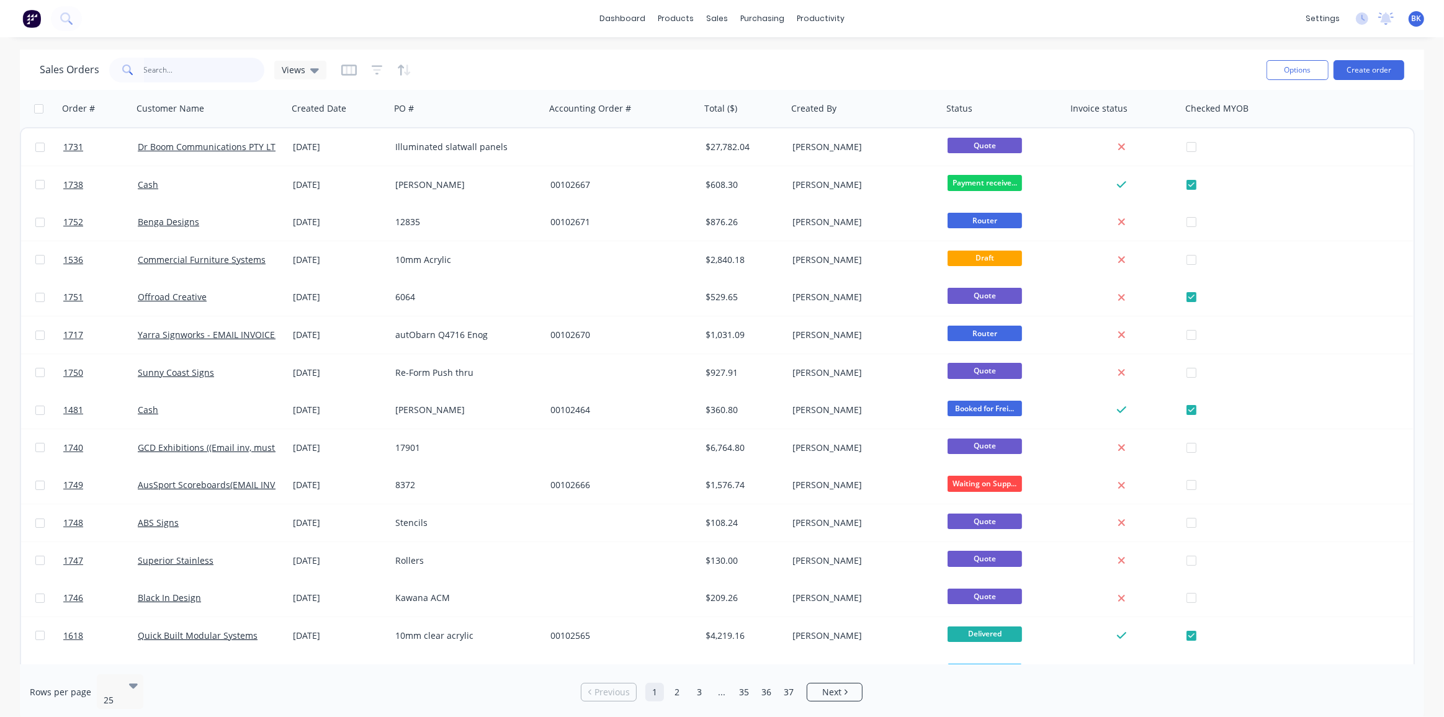
click at [186, 75] on input "text" at bounding box center [204, 70] width 121 height 25
type input "gcd"
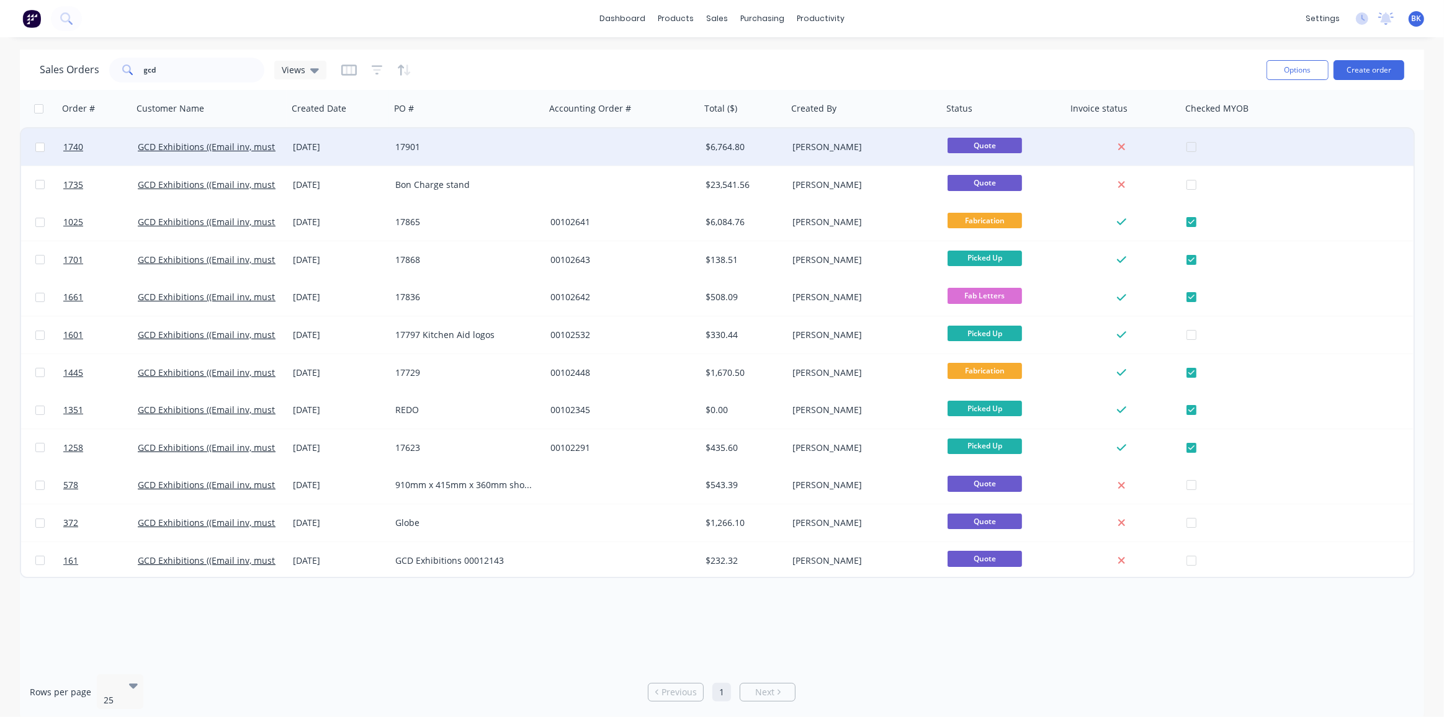
click at [388, 150] on div "[DATE]" at bounding box center [339, 146] width 102 height 37
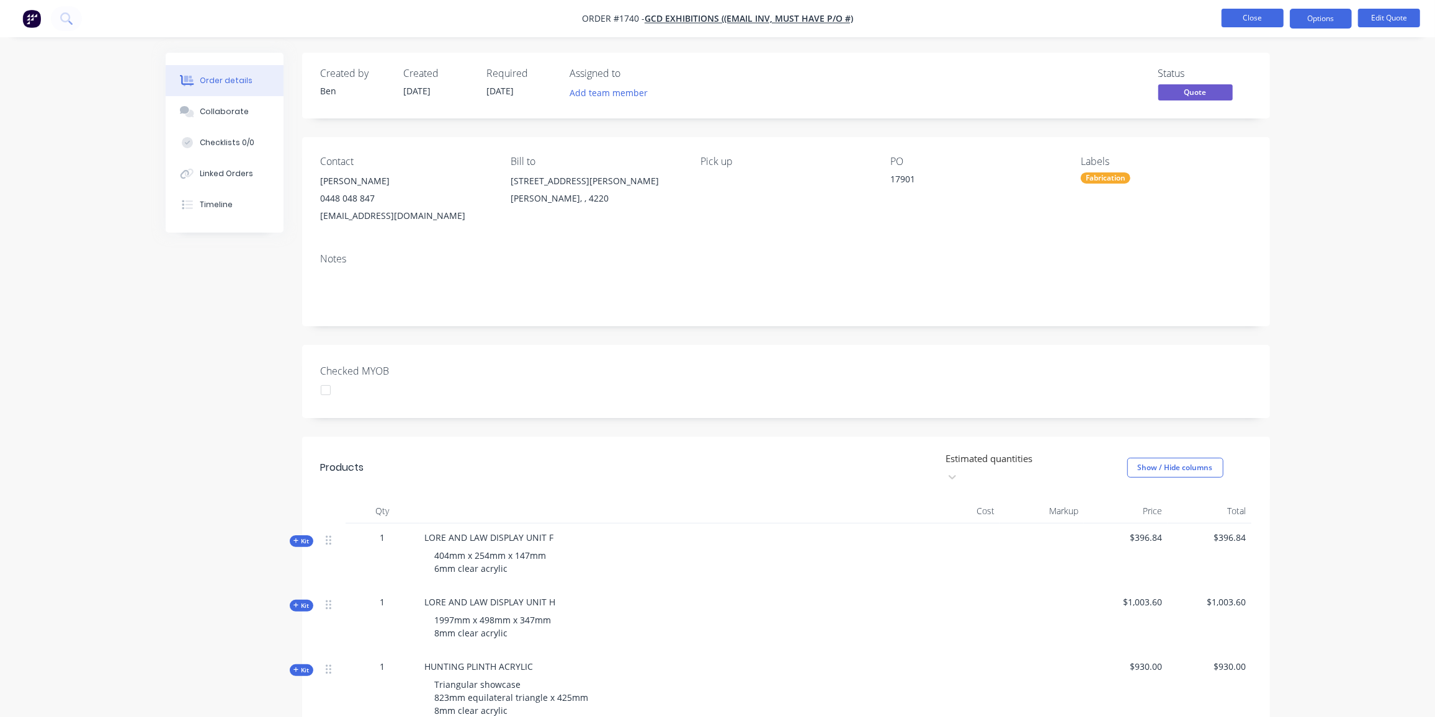
click at [1229, 9] on button "Close" at bounding box center [1253, 18] width 62 height 19
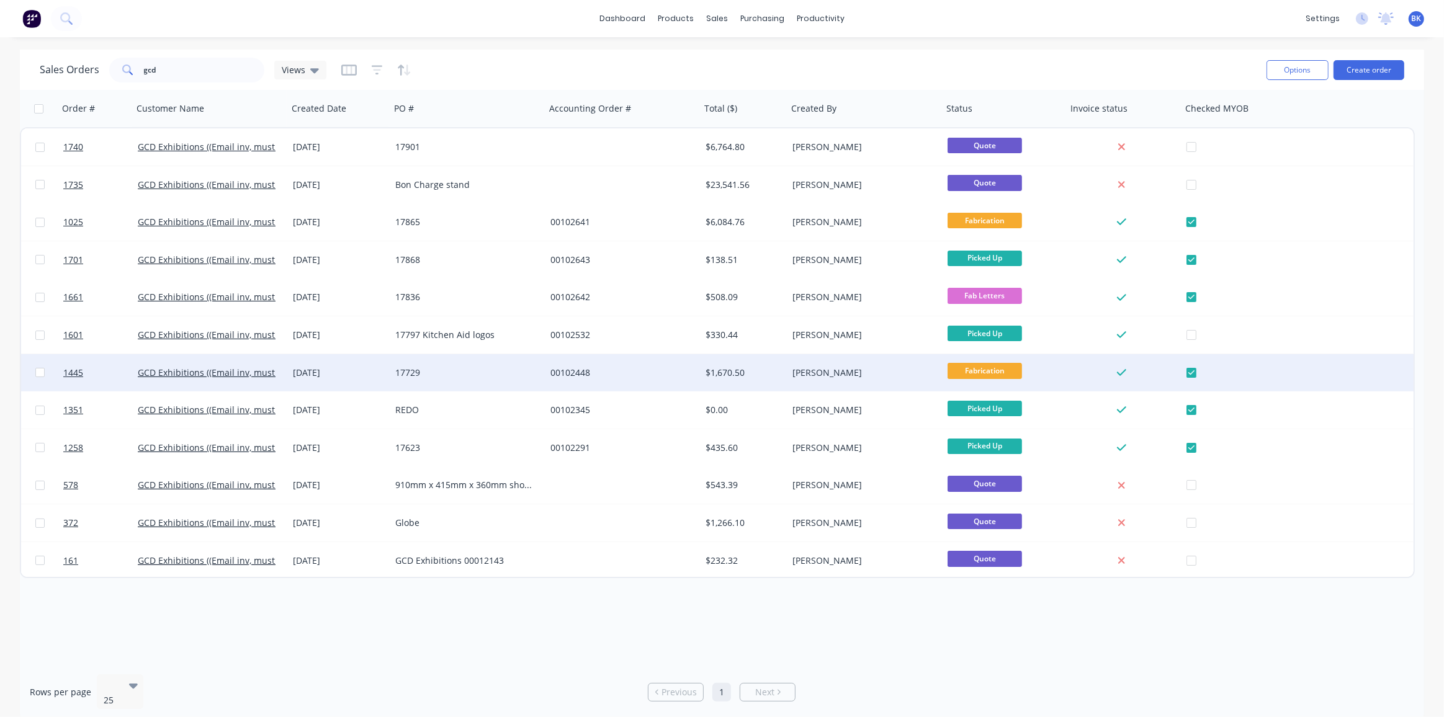
click at [581, 367] on div "00102448" at bounding box center [619, 373] width 138 height 12
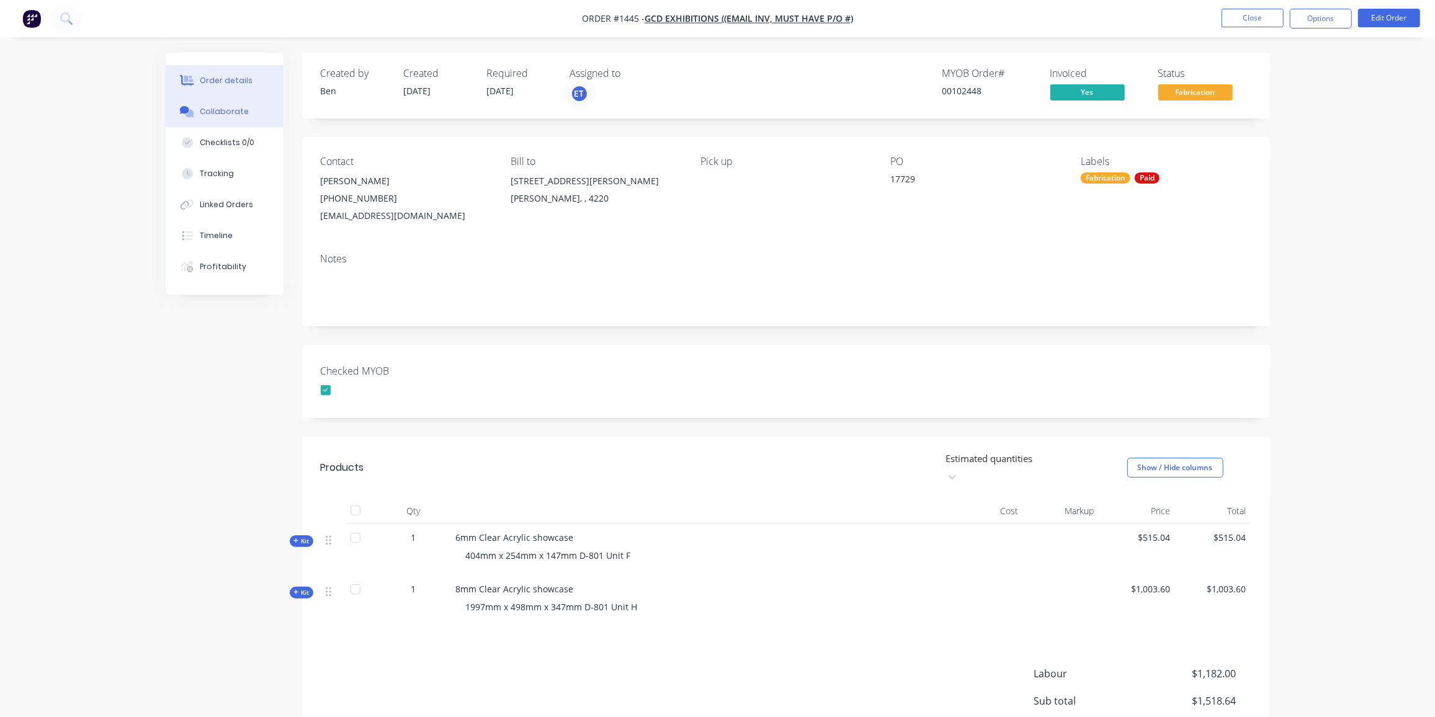
click at [199, 115] on button "Collaborate" at bounding box center [225, 111] width 118 height 31
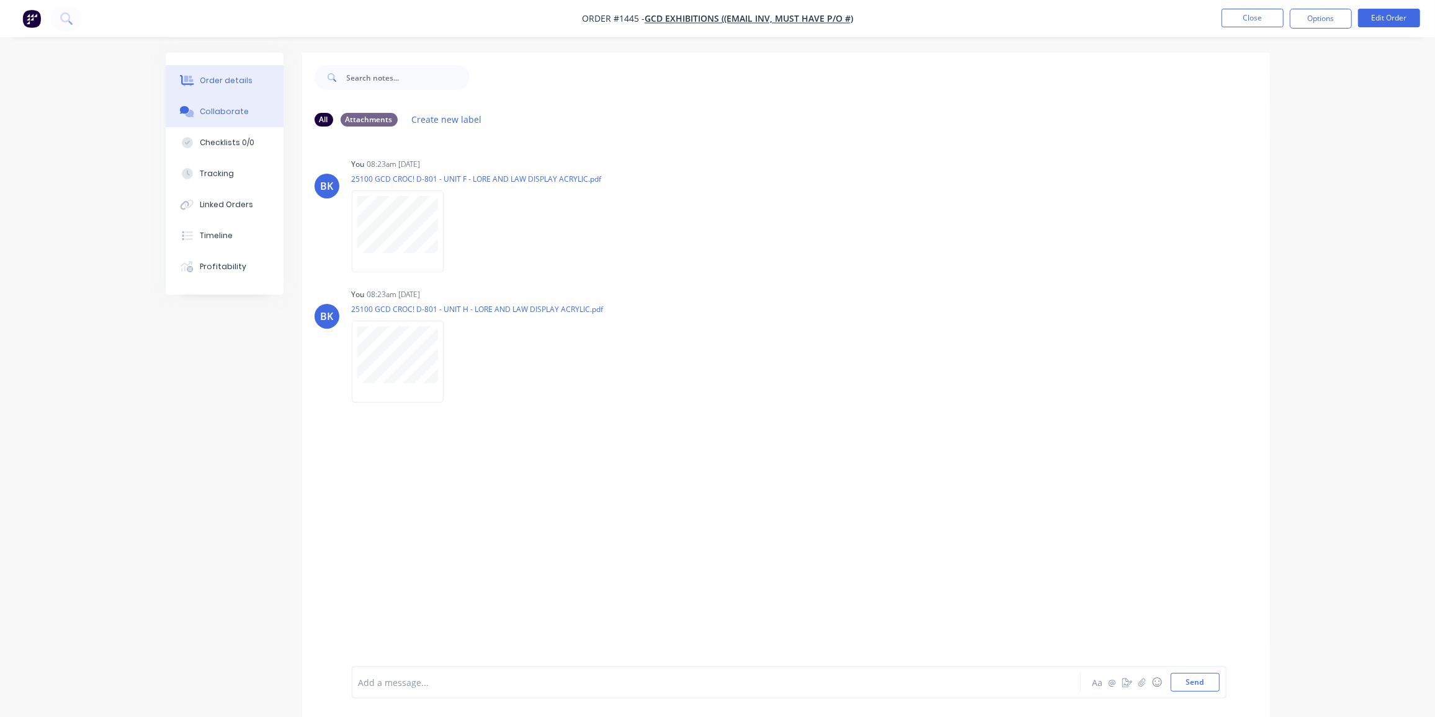
click at [227, 79] on div "Order details" at bounding box center [226, 80] width 53 height 11
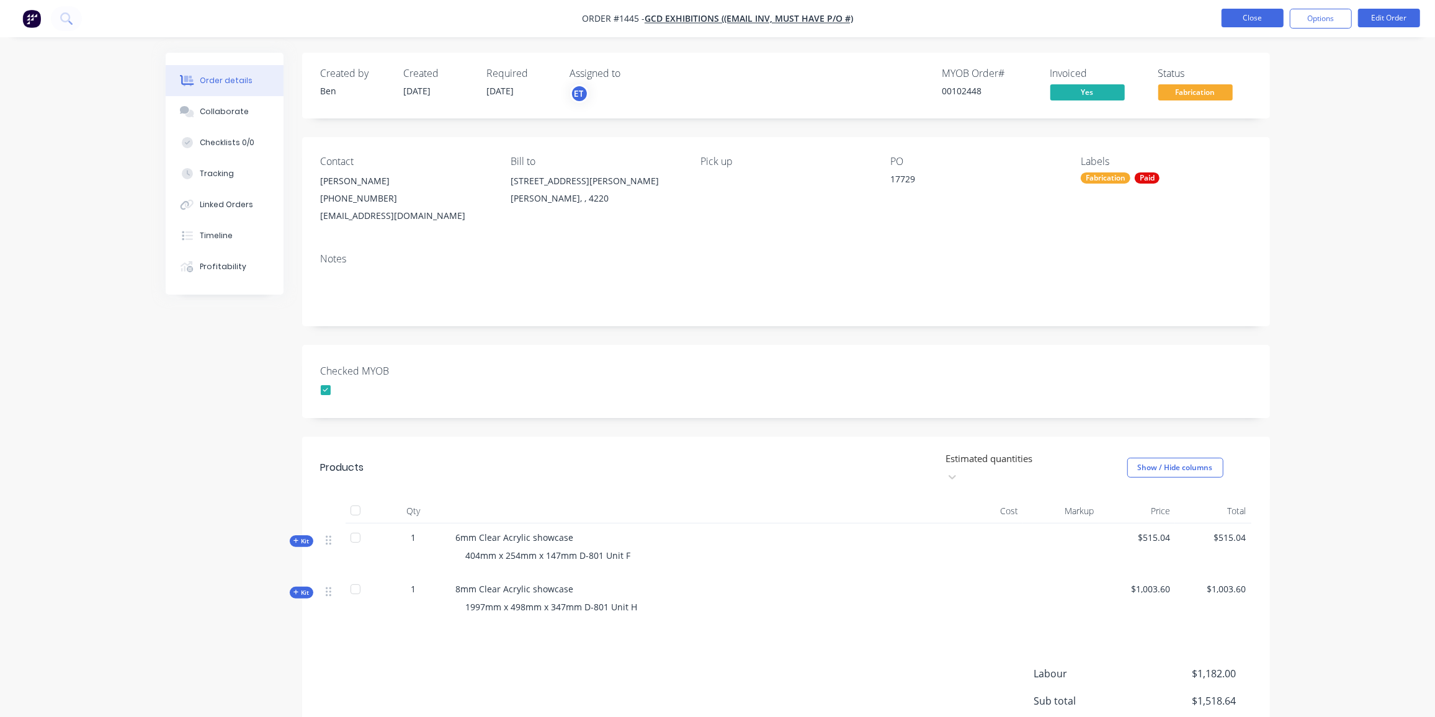
click at [1250, 16] on button "Close" at bounding box center [1253, 18] width 62 height 19
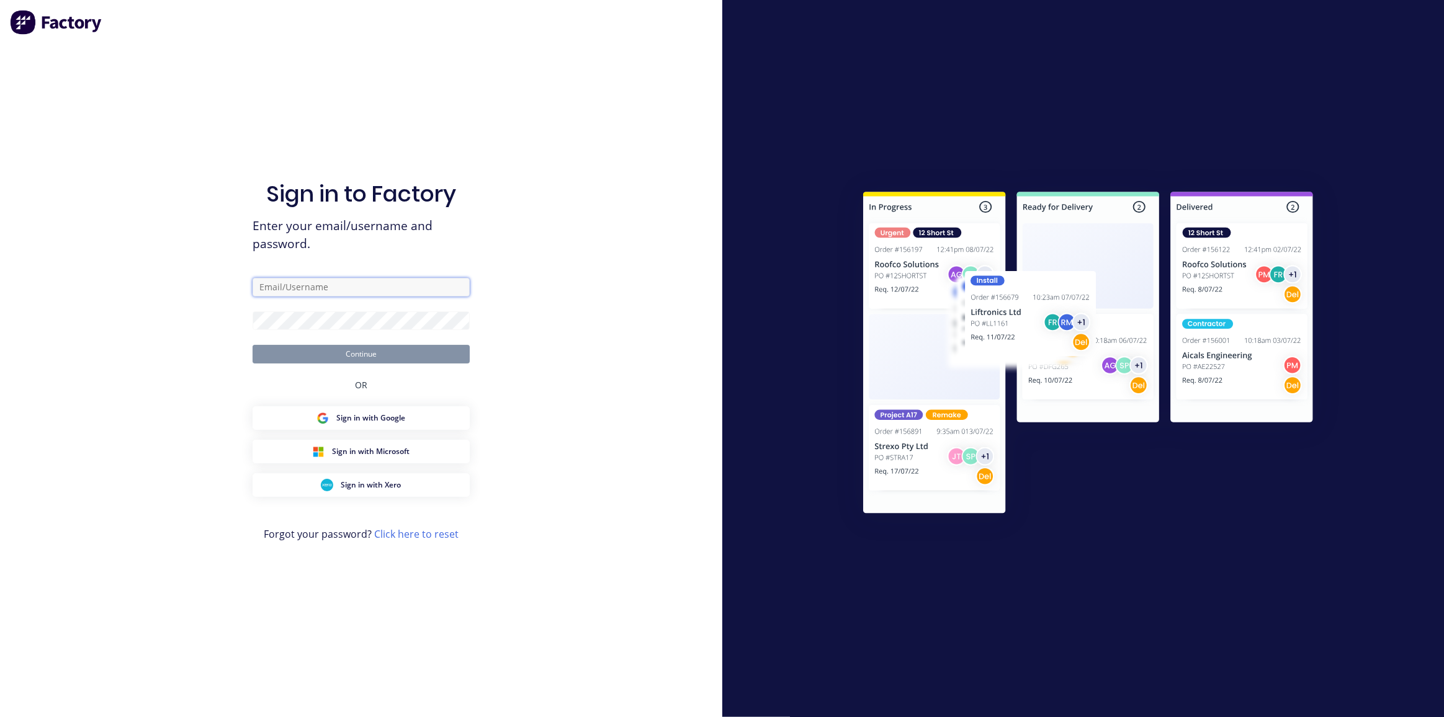
type input "[EMAIL_ADDRESS][DOMAIN_NAME]"
drag, startPoint x: 323, startPoint y: 352, endPoint x: 353, endPoint y: 349, distance: 30.0
click at [324, 352] on button "Continue" at bounding box center [361, 354] width 217 height 19
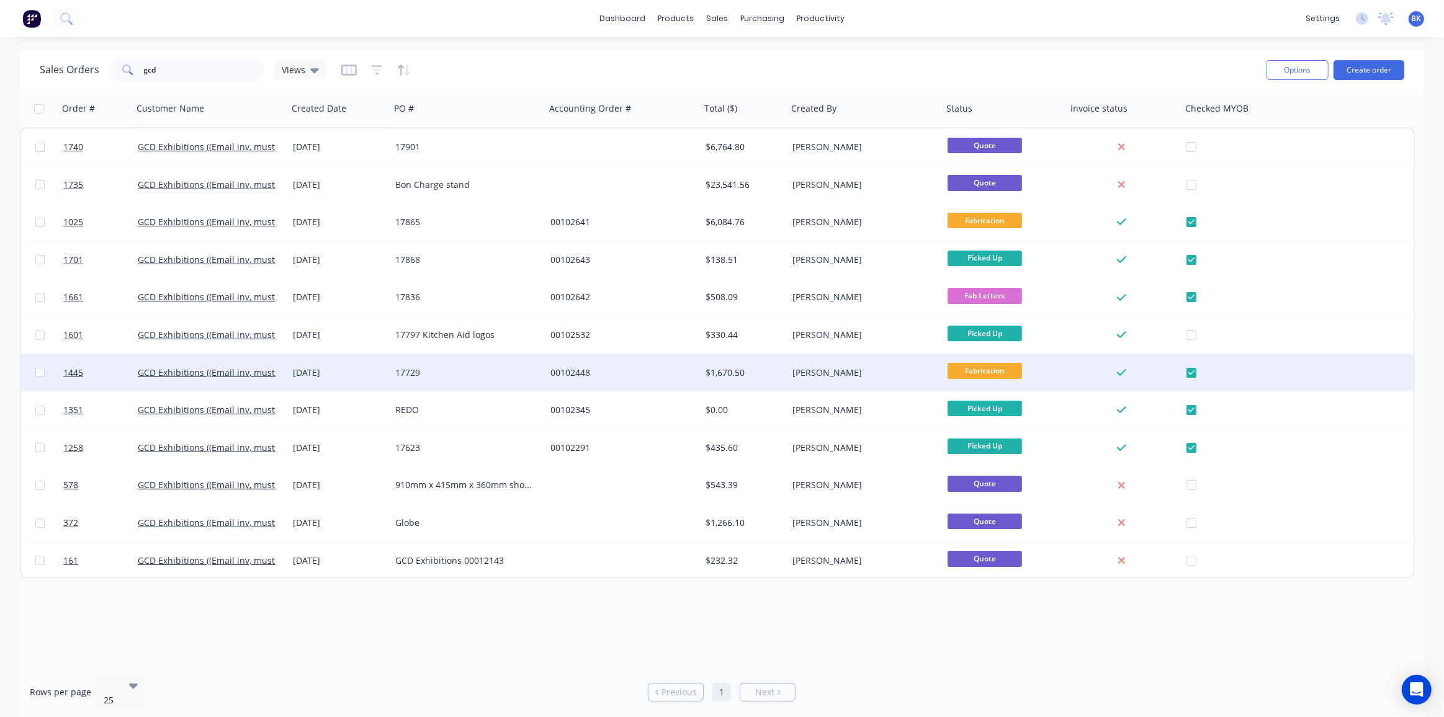
click at [545, 379] on div "17729" at bounding box center [467, 372] width 155 height 37
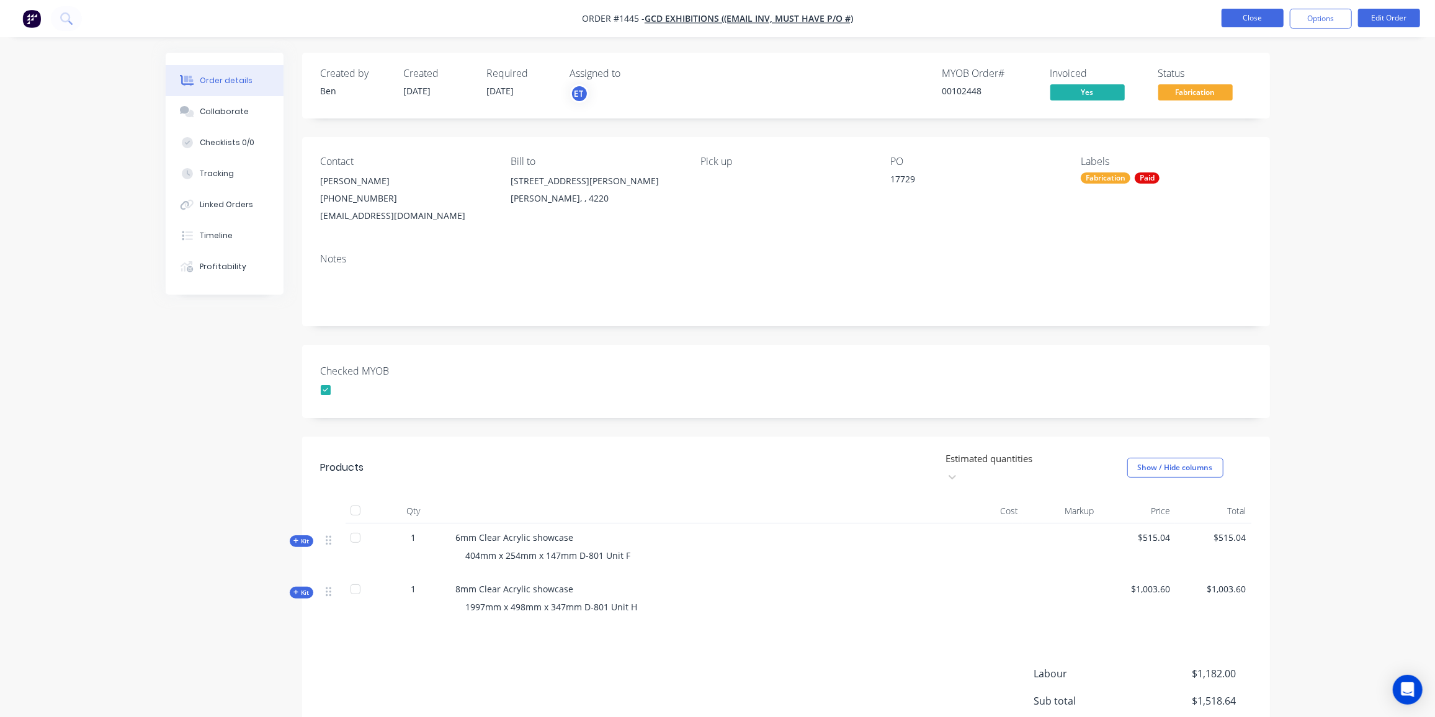
click at [1252, 15] on button "Close" at bounding box center [1253, 18] width 62 height 19
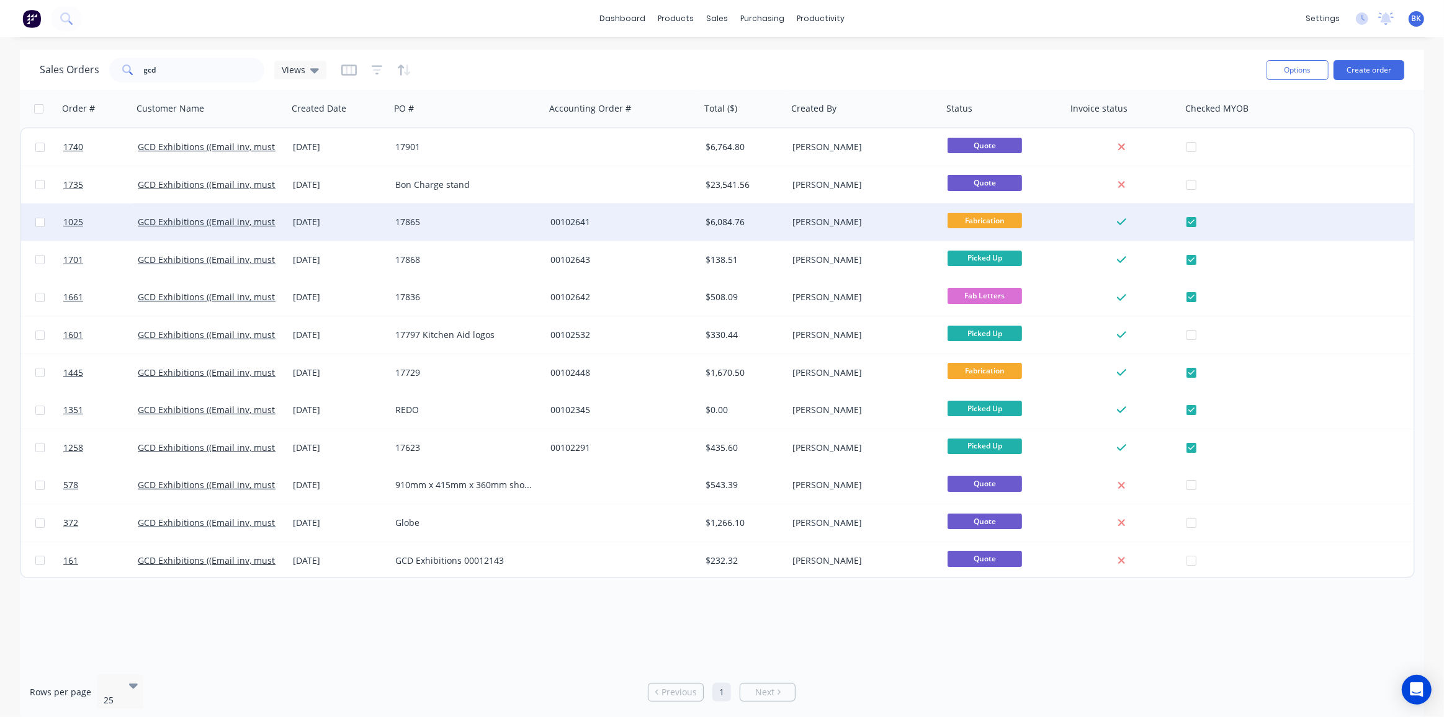
click at [543, 224] on div "17865" at bounding box center [467, 222] width 155 height 37
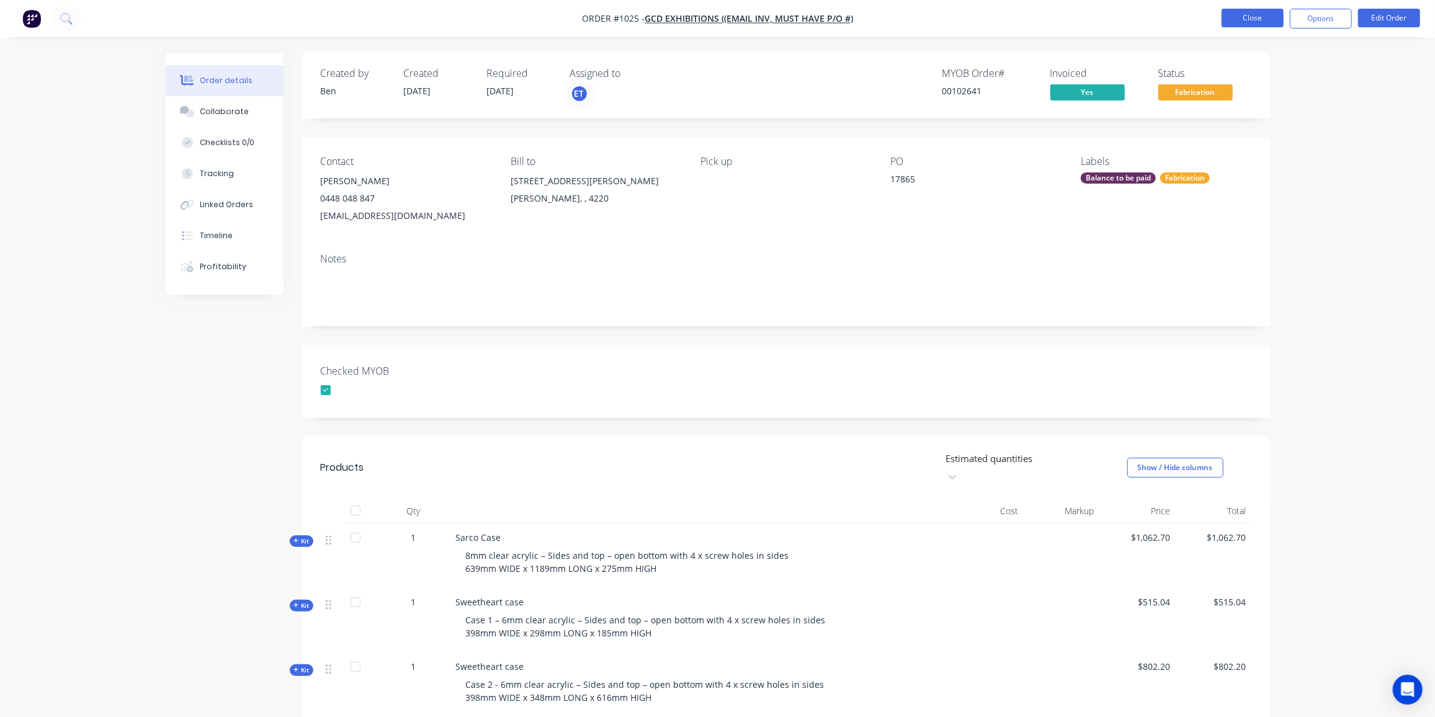
click at [1232, 13] on button "Close" at bounding box center [1253, 18] width 62 height 19
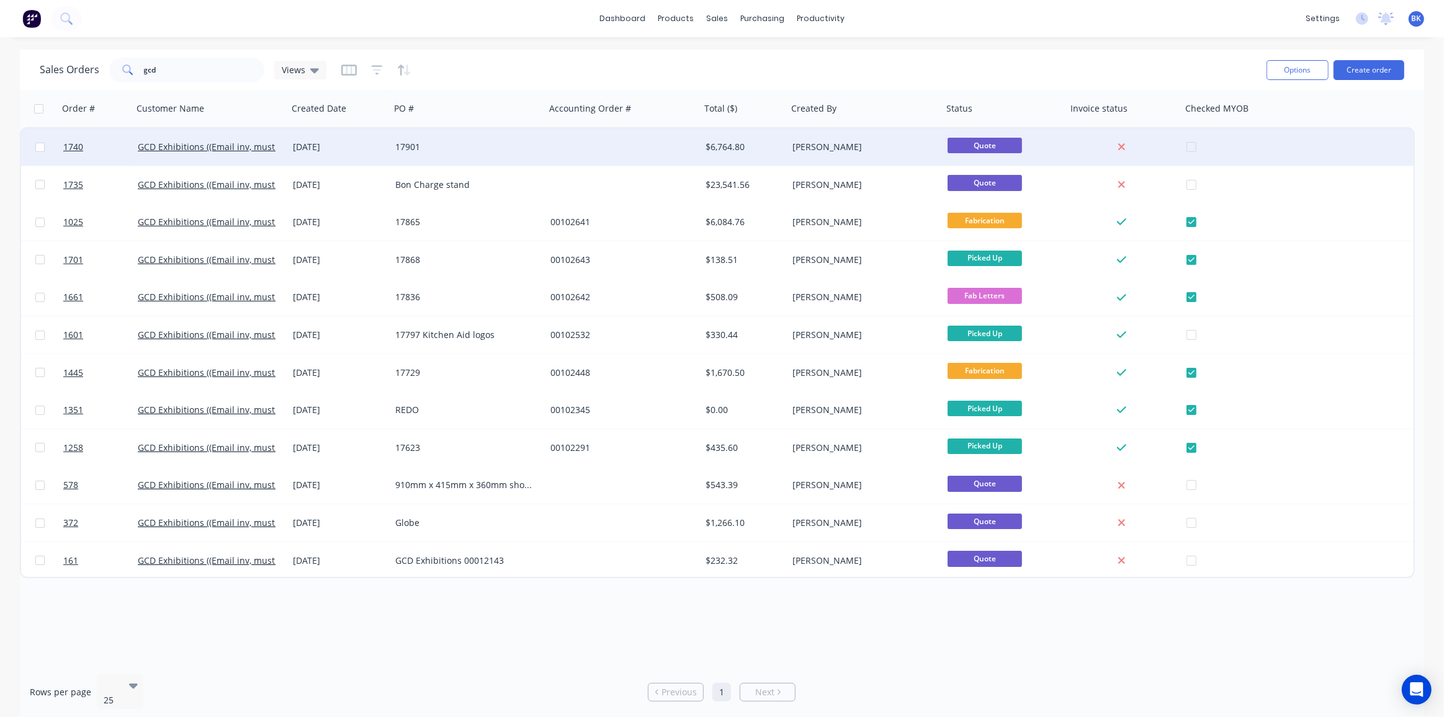
click at [393, 155] on div "17901" at bounding box center [467, 146] width 155 height 37
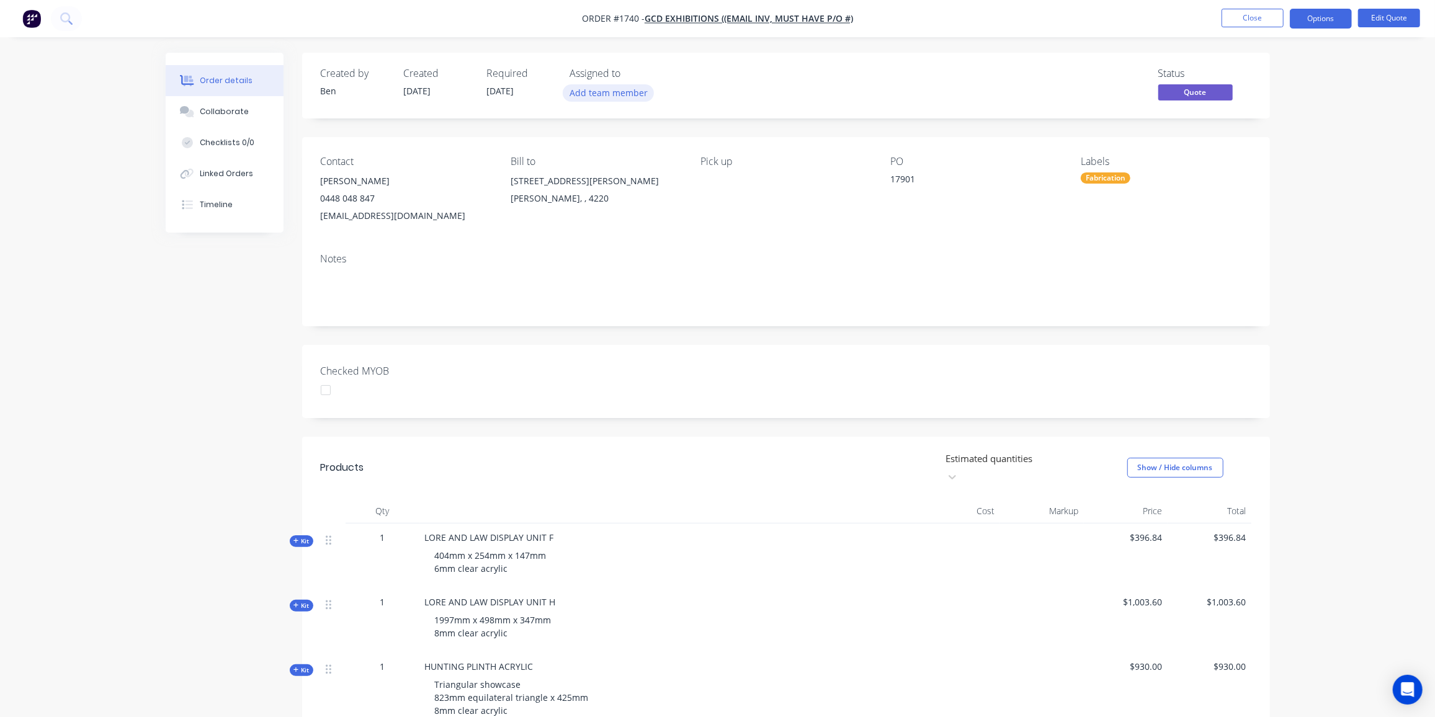
click at [584, 91] on button "Add team member" at bounding box center [608, 92] width 91 height 17
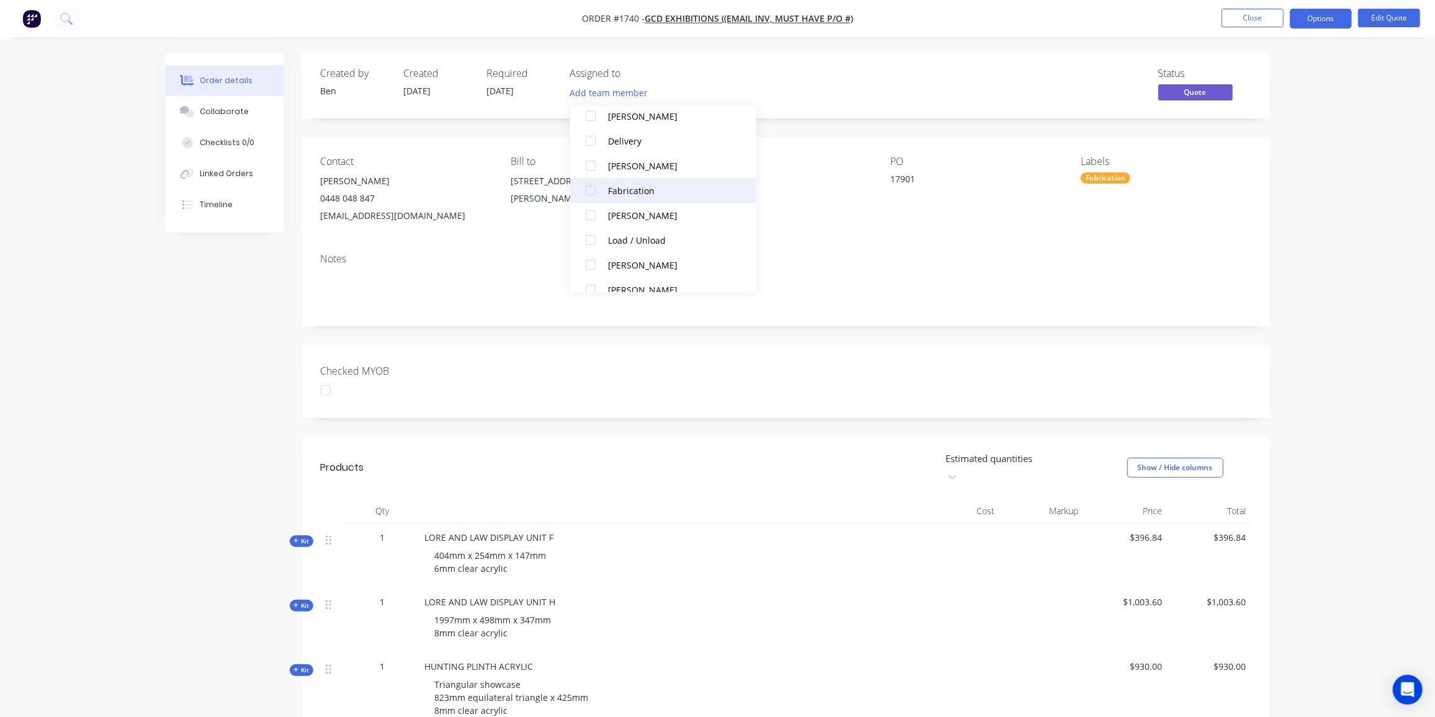
scroll to position [171, 0]
click at [676, 167] on div "[PERSON_NAME]" at bounding box center [670, 164] width 124 height 13
click at [951, 365] on div "Checked MYOB" at bounding box center [786, 381] width 968 height 73
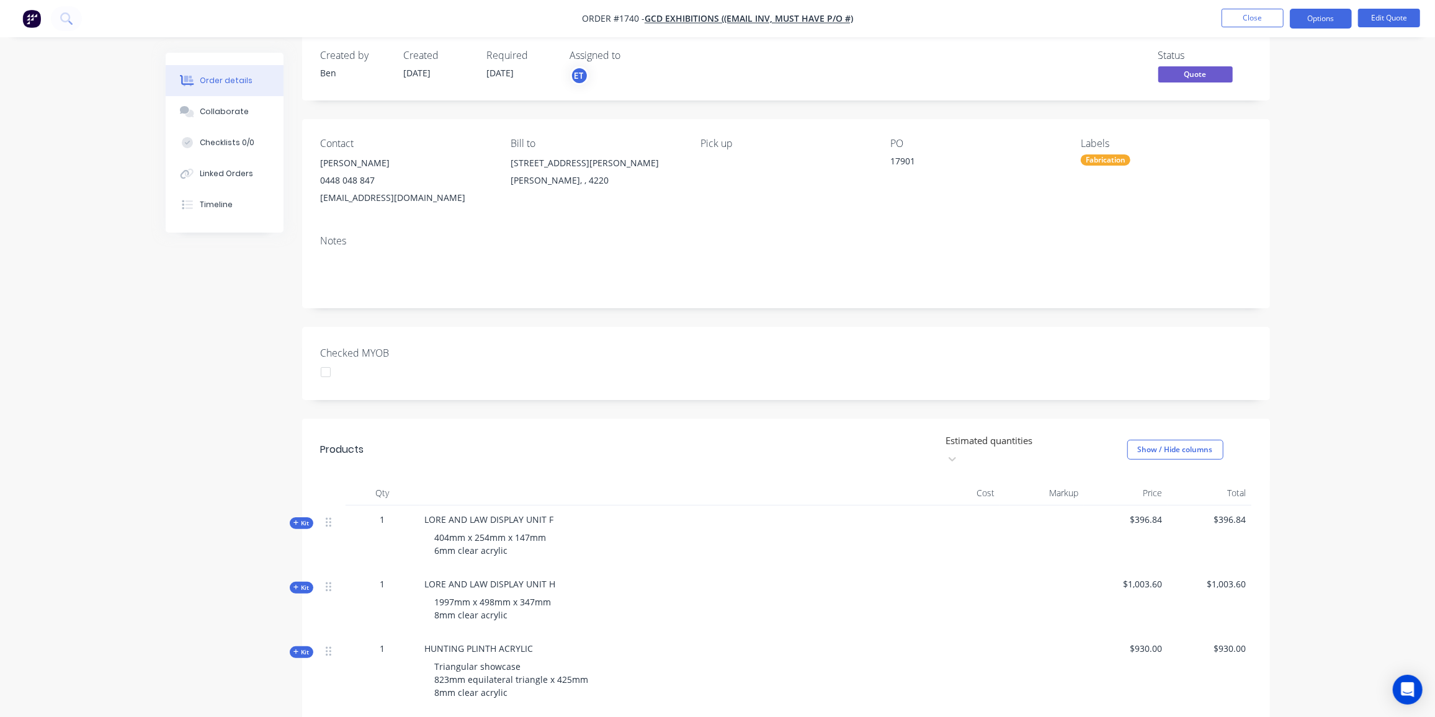
scroll to position [17, 0]
click at [1278, 13] on button "Close" at bounding box center [1253, 18] width 62 height 19
